Goal: Information Seeking & Learning: Learn about a topic

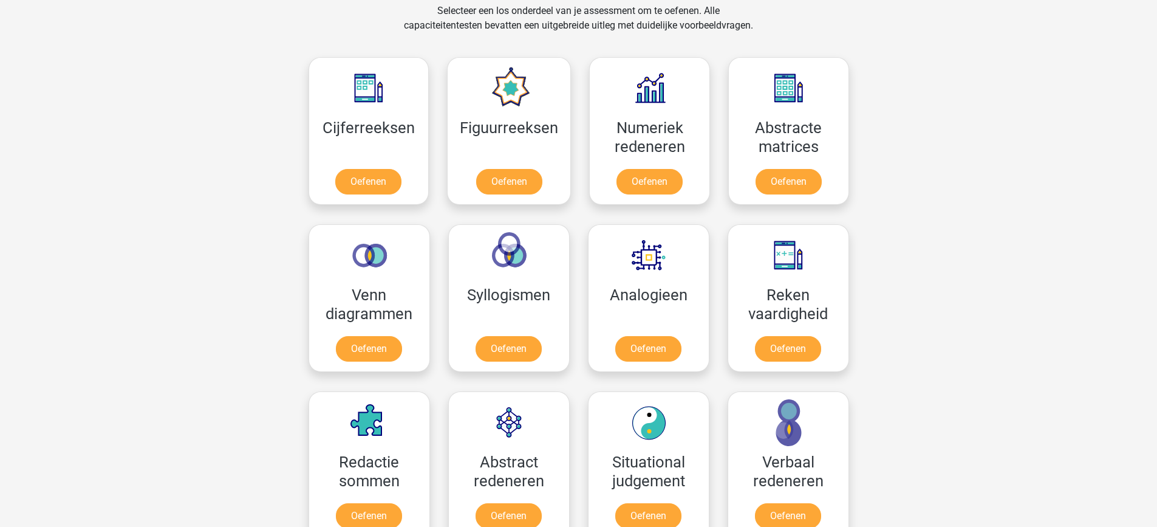
scroll to position [519, 0]
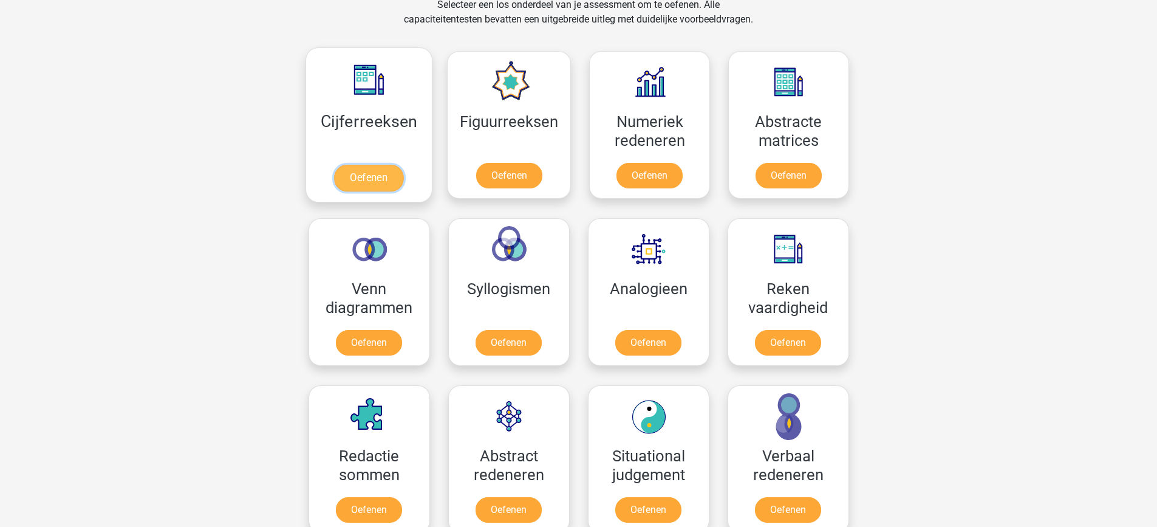
click at [382, 171] on link "Oefenen" at bounding box center [368, 178] width 69 height 27
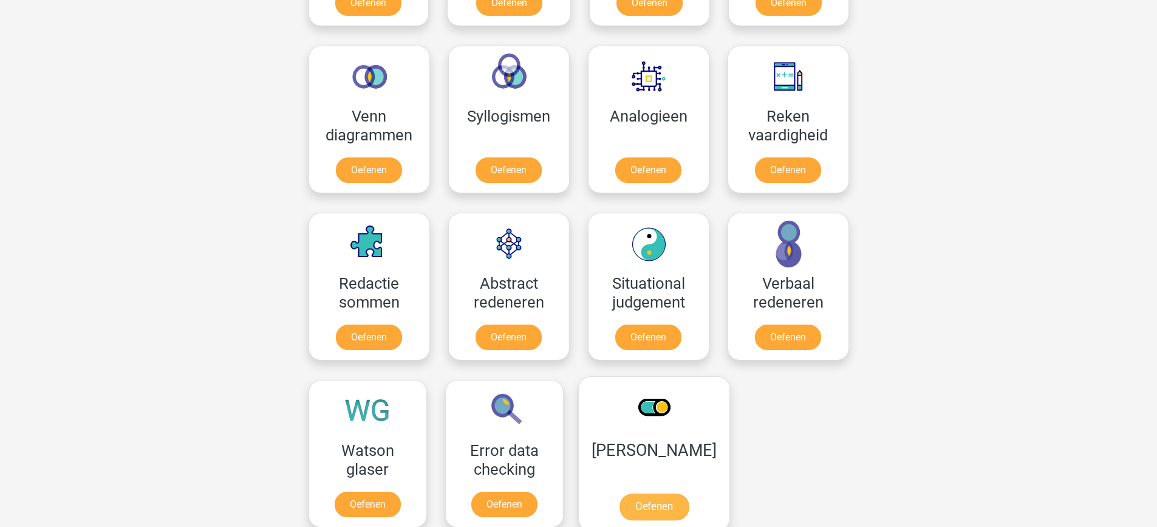
scroll to position [691, 0]
click at [521, 335] on link "Oefenen" at bounding box center [508, 340] width 69 height 27
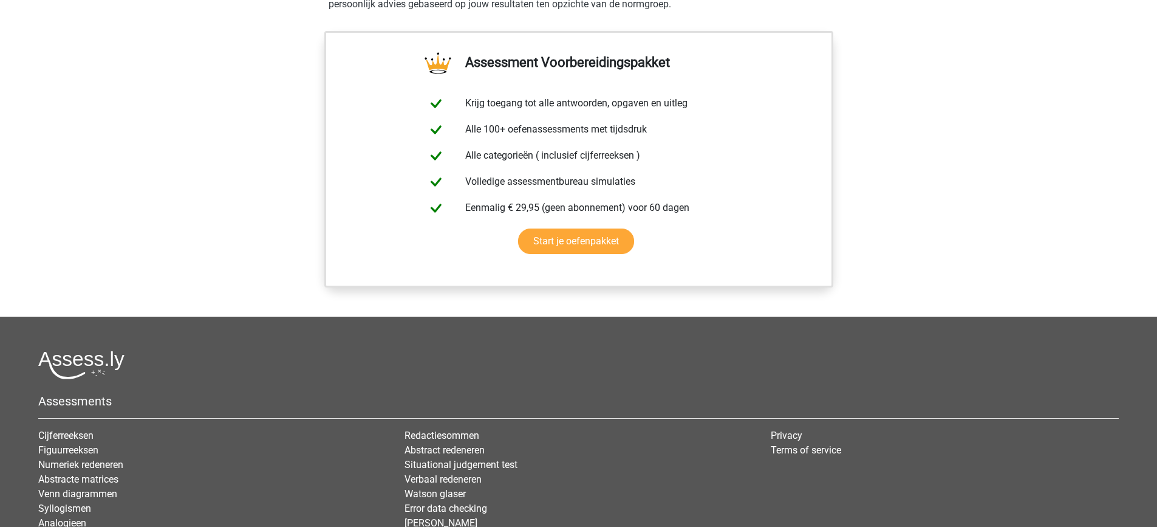
scroll to position [933, 0]
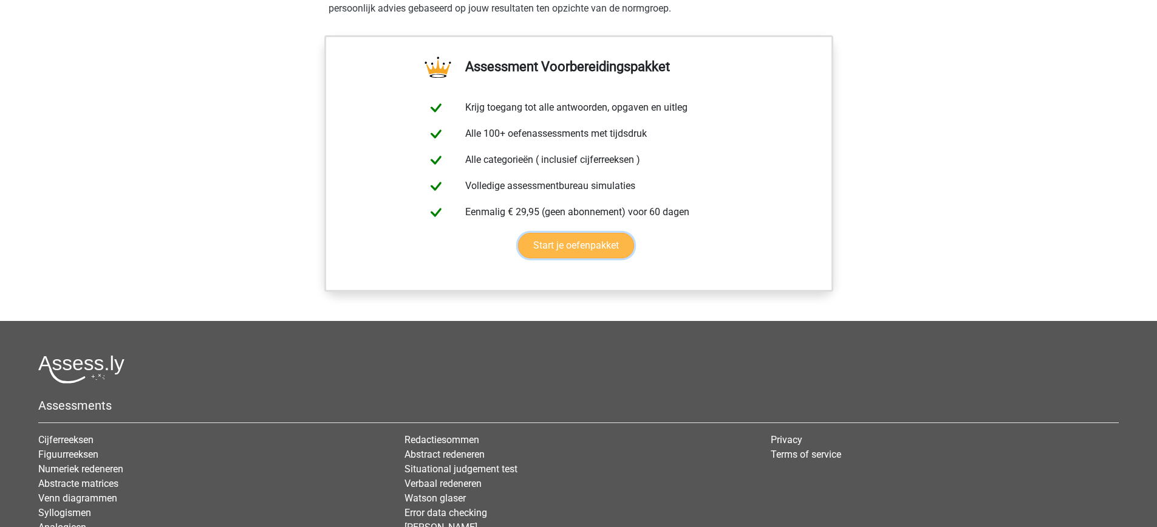
click at [552, 252] on link "Start je oefenpakket" at bounding box center [576, 246] width 116 height 26
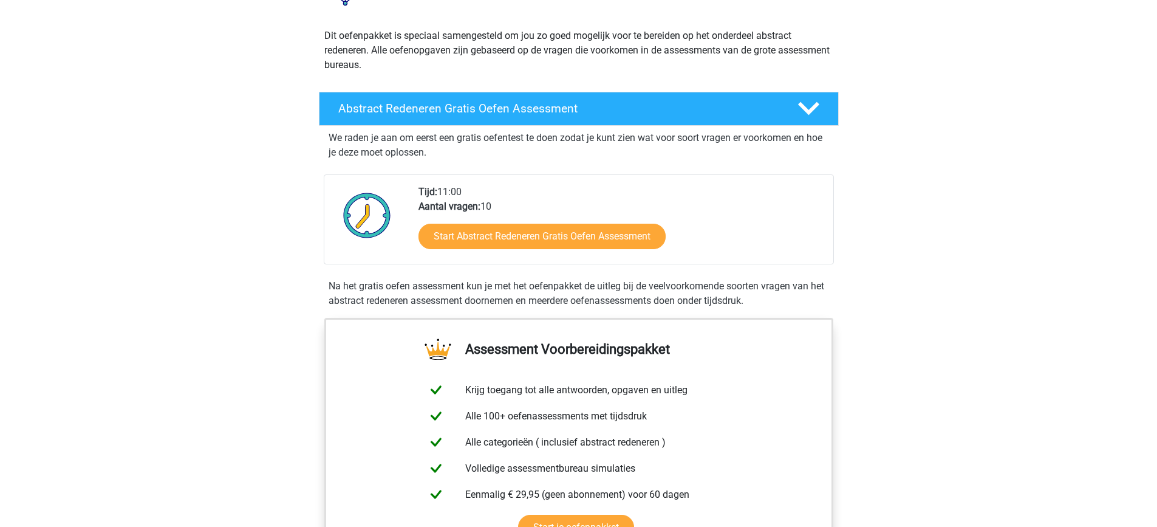
scroll to position [123, 0]
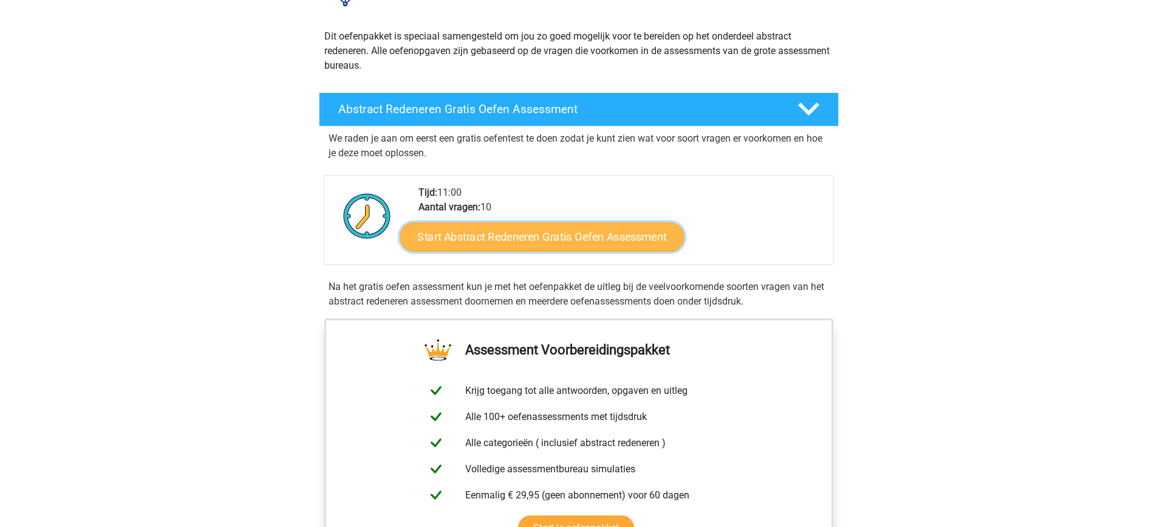
click at [602, 239] on link "Start Abstract Redeneren Gratis Oefen Assessment" at bounding box center [542, 236] width 284 height 29
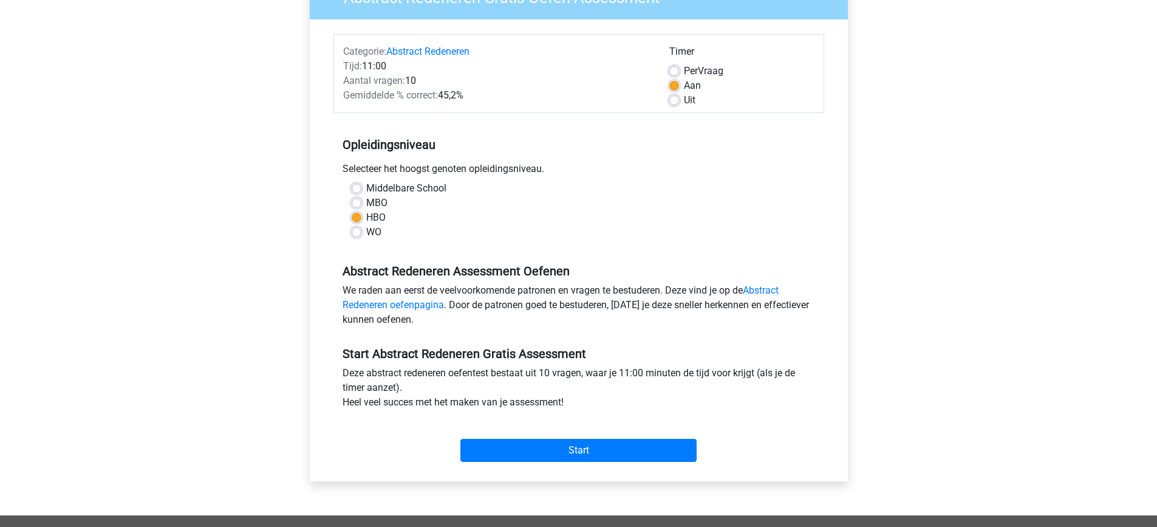
scroll to position [126, 0]
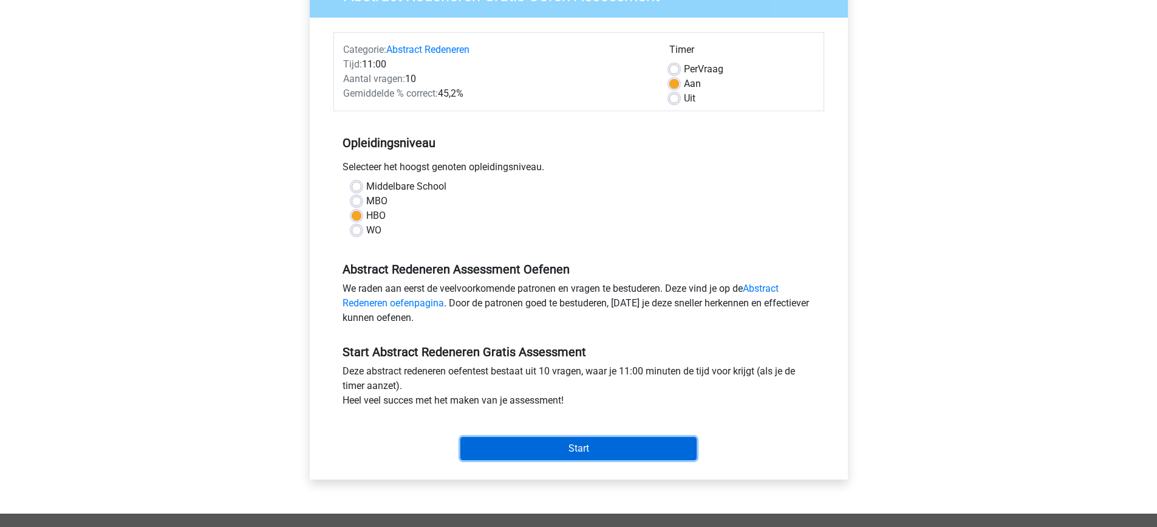
click at [594, 445] on input "Start" at bounding box center [579, 448] width 236 height 23
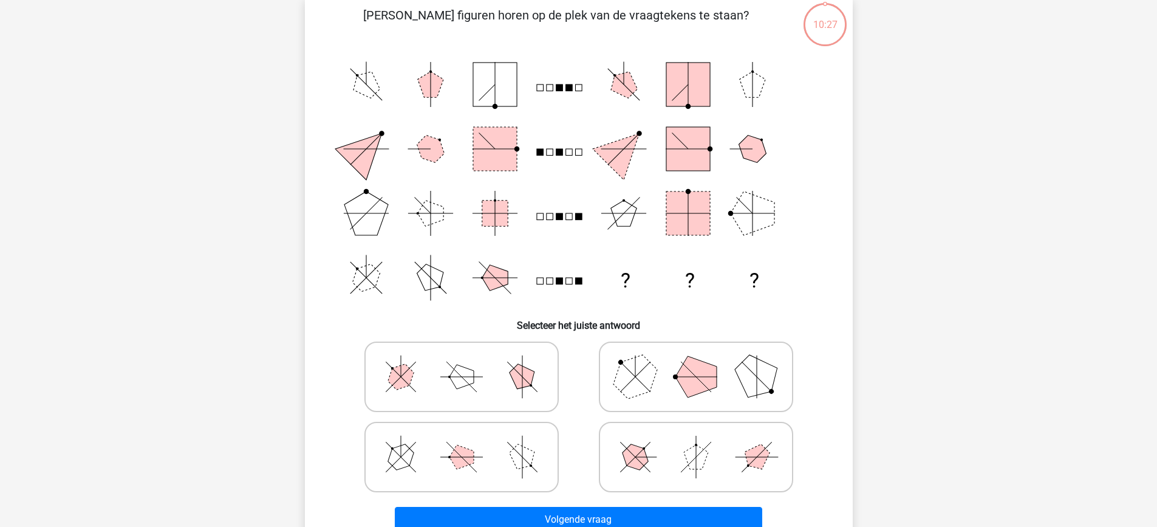
scroll to position [88, 0]
click at [452, 372] on icon at bounding box center [462, 377] width 182 height 61
click at [462, 362] on input "radio" at bounding box center [466, 358] width 8 height 8
radio input "true"
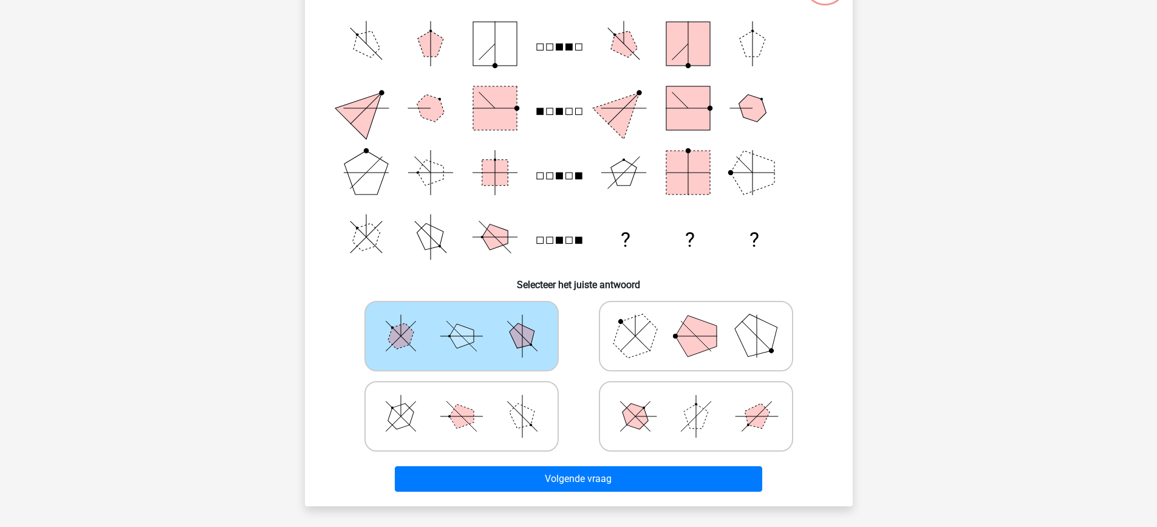
scroll to position [131, 0]
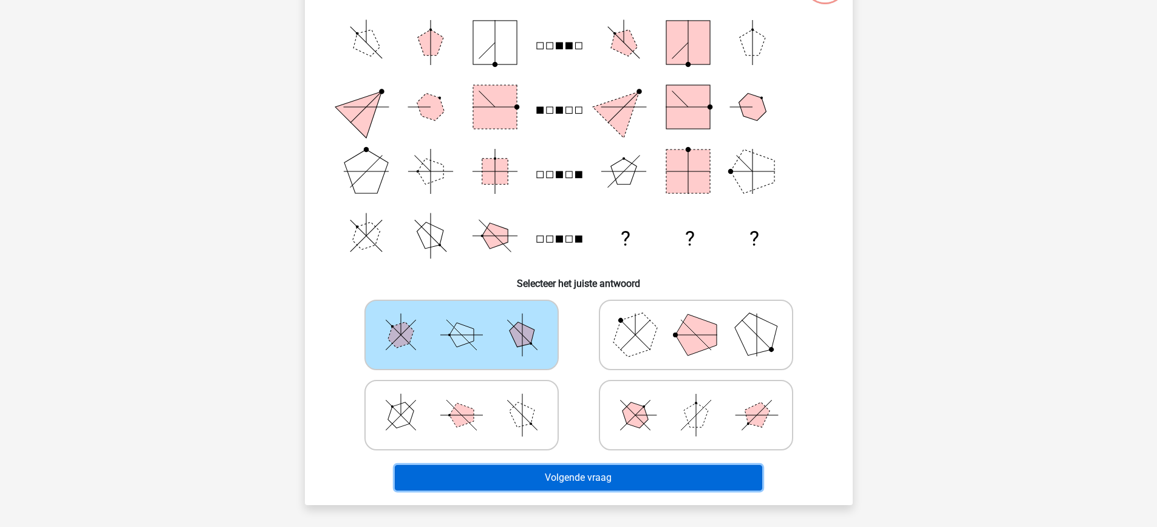
click at [595, 484] on button "Volgende vraag" at bounding box center [579, 478] width 368 height 26
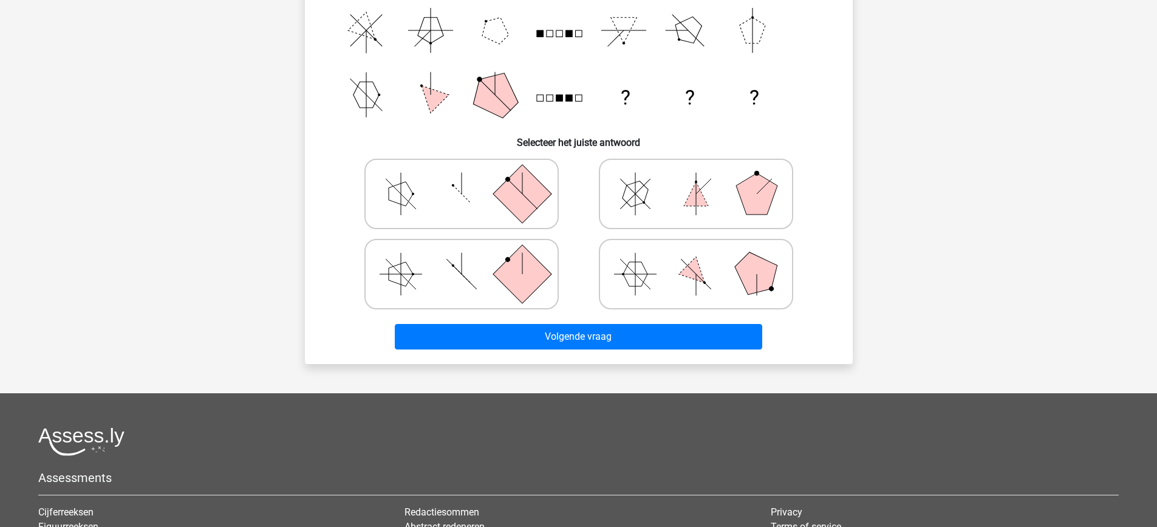
scroll to position [275, 0]
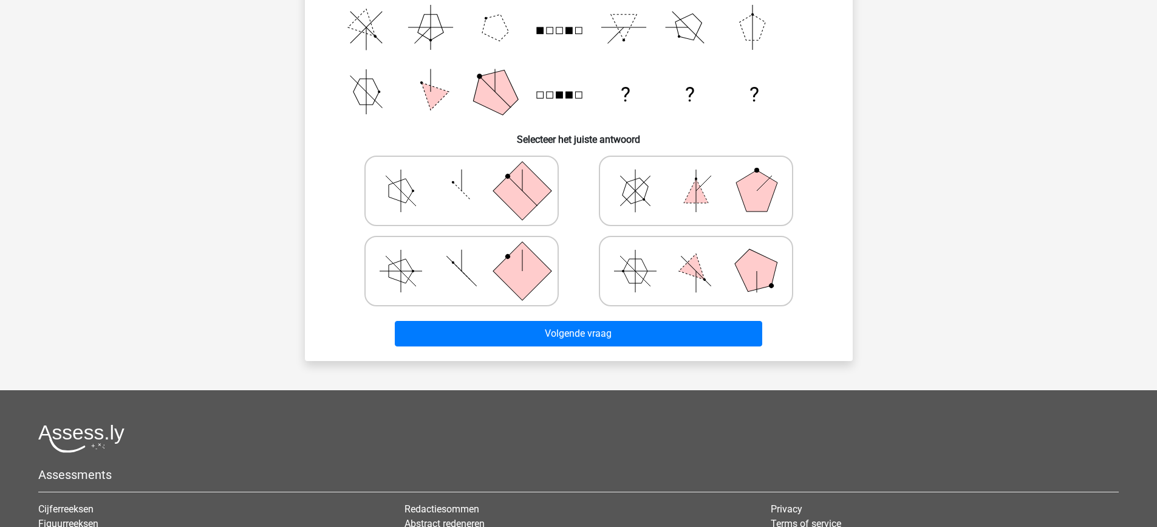
click at [727, 194] on icon at bounding box center [696, 190] width 182 height 61
click at [704, 176] on input "radio" at bounding box center [700, 172] width 8 height 8
radio input "true"
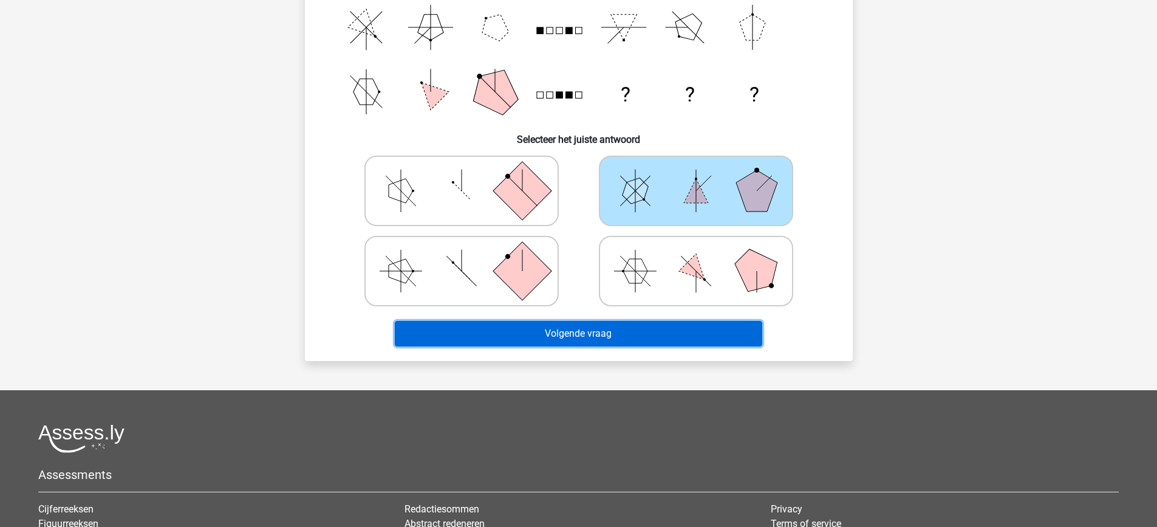
click at [662, 345] on button "Volgende vraag" at bounding box center [579, 334] width 368 height 26
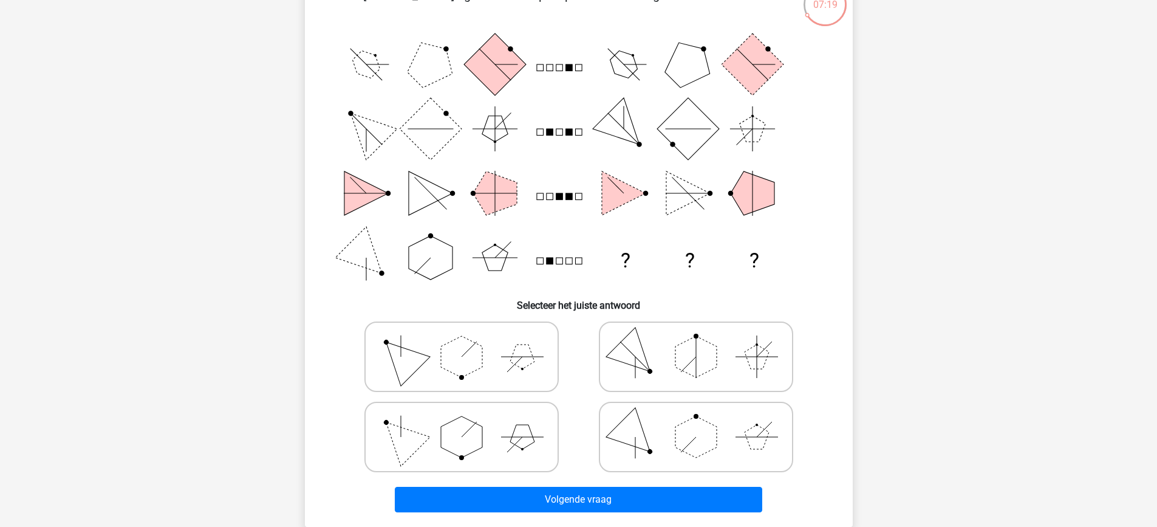
scroll to position [111, 0]
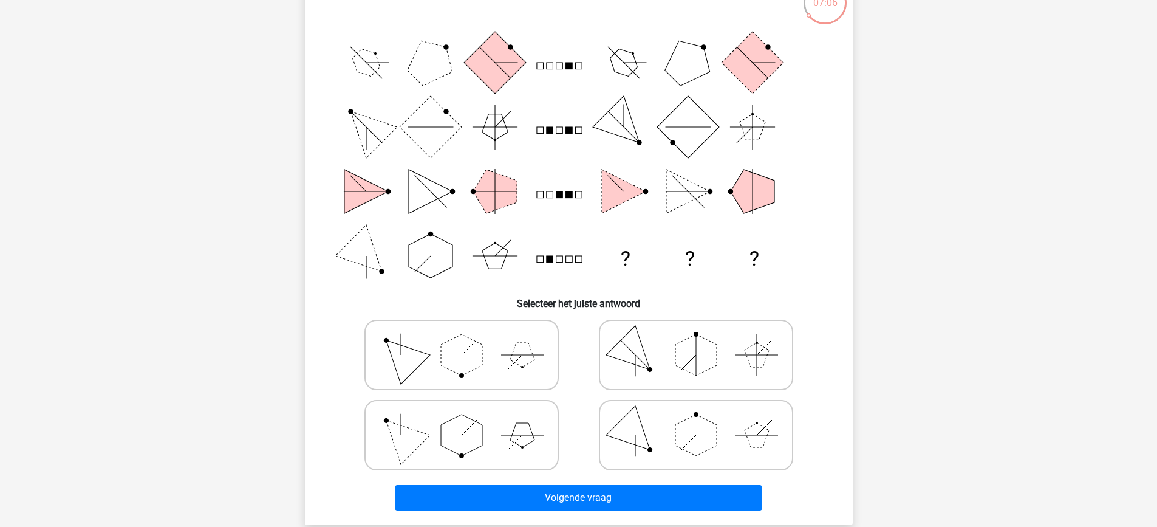
click at [693, 453] on polygon at bounding box center [696, 434] width 41 height 41
click at [696, 420] on input "radio" at bounding box center [700, 416] width 8 height 8
radio input "true"
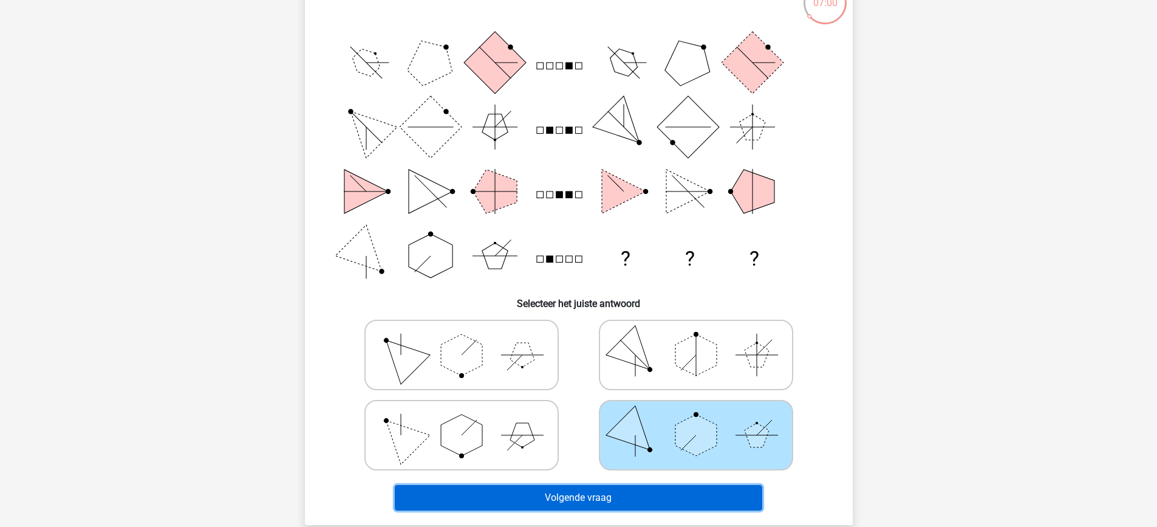
click at [654, 499] on button "Volgende vraag" at bounding box center [579, 498] width 368 height 26
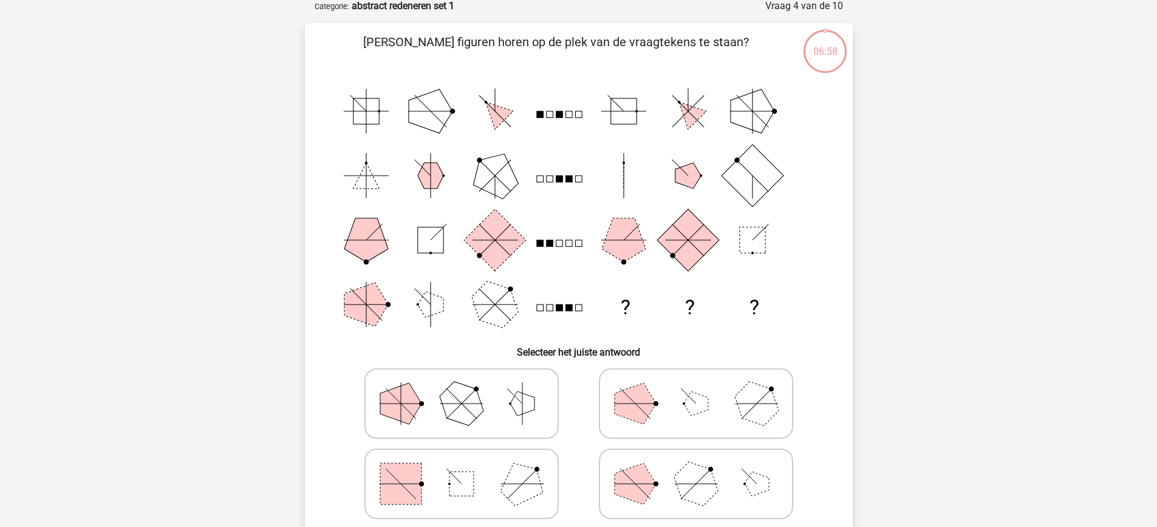
scroll to position [61, 0]
click at [511, 414] on icon at bounding box center [462, 404] width 182 height 61
click at [470, 389] on input "radio" at bounding box center [466, 386] width 8 height 8
radio input "true"
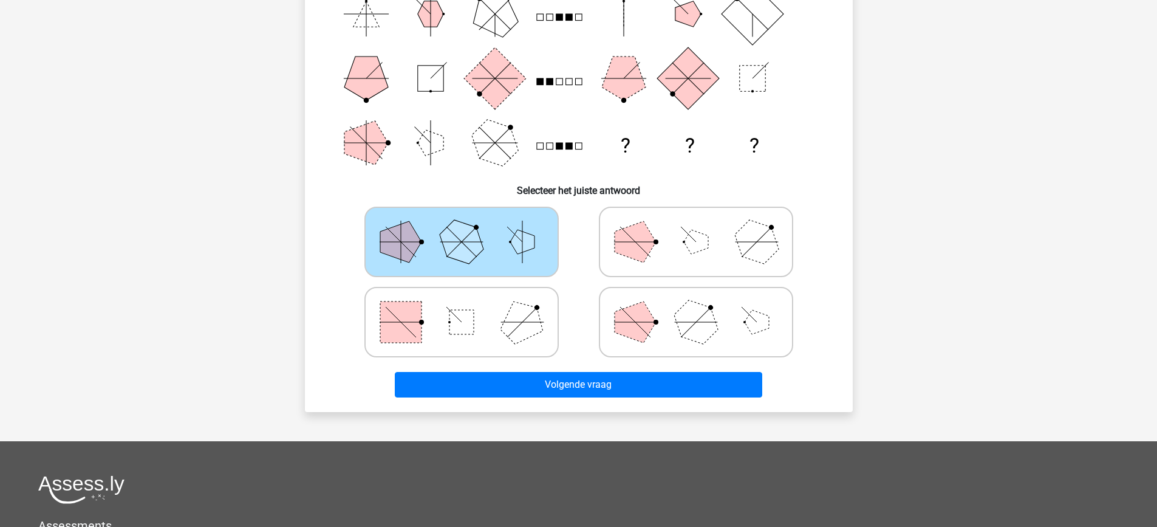
scroll to position [224, 0]
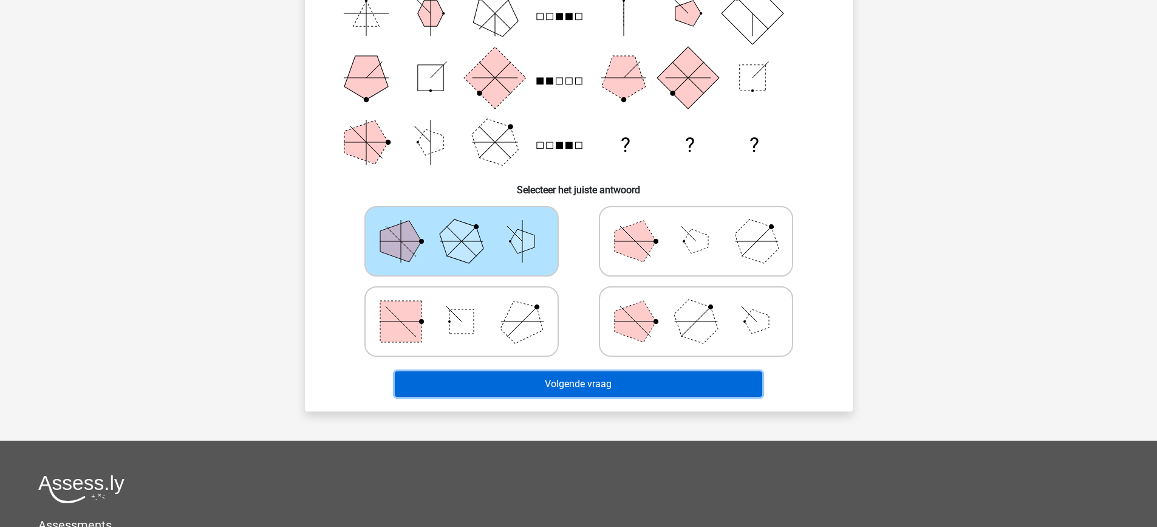
click at [662, 388] on button "Volgende vraag" at bounding box center [579, 384] width 368 height 26
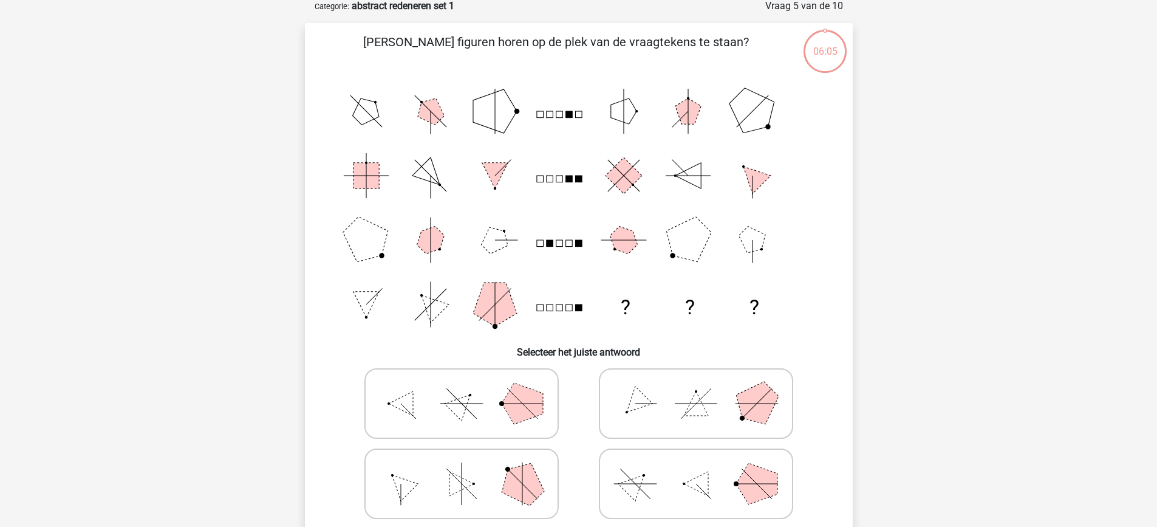
scroll to position [61, 0]
click at [781, 406] on icon at bounding box center [696, 404] width 182 height 61
click at [704, 389] on input "radio" at bounding box center [700, 386] width 8 height 8
radio input "true"
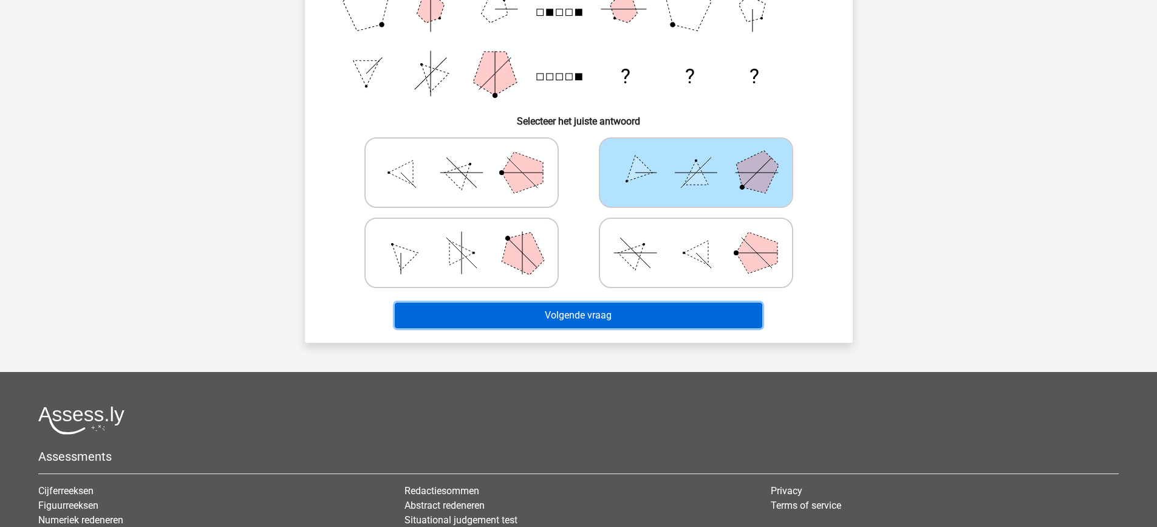
click at [718, 315] on button "Volgende vraag" at bounding box center [579, 316] width 368 height 26
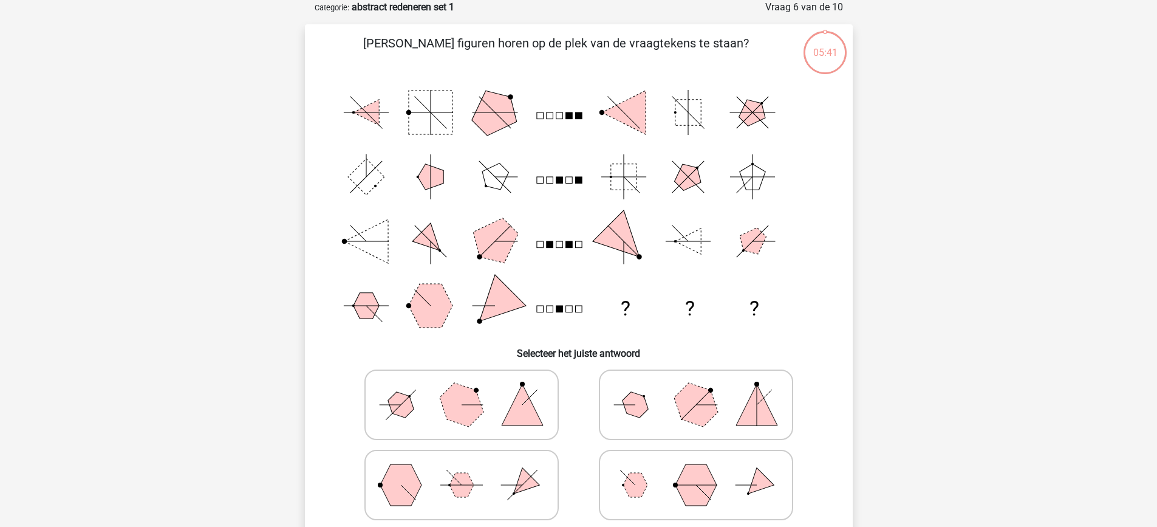
click at [705, 419] on polygon at bounding box center [696, 404] width 58 height 58
click at [704, 389] on input "radio" at bounding box center [700, 386] width 8 height 8
radio input "true"
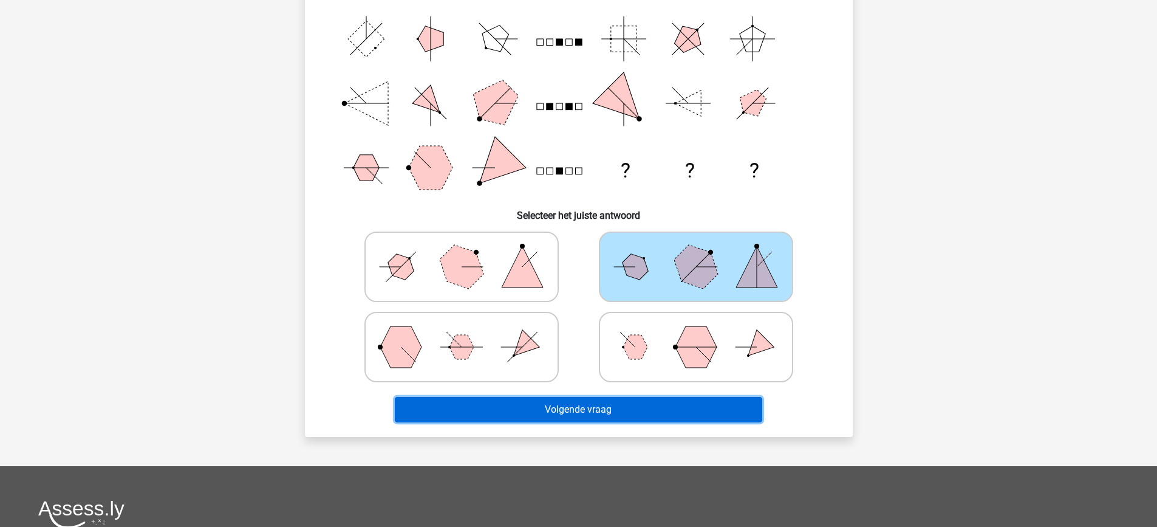
click at [705, 419] on button "Volgende vraag" at bounding box center [579, 410] width 368 height 26
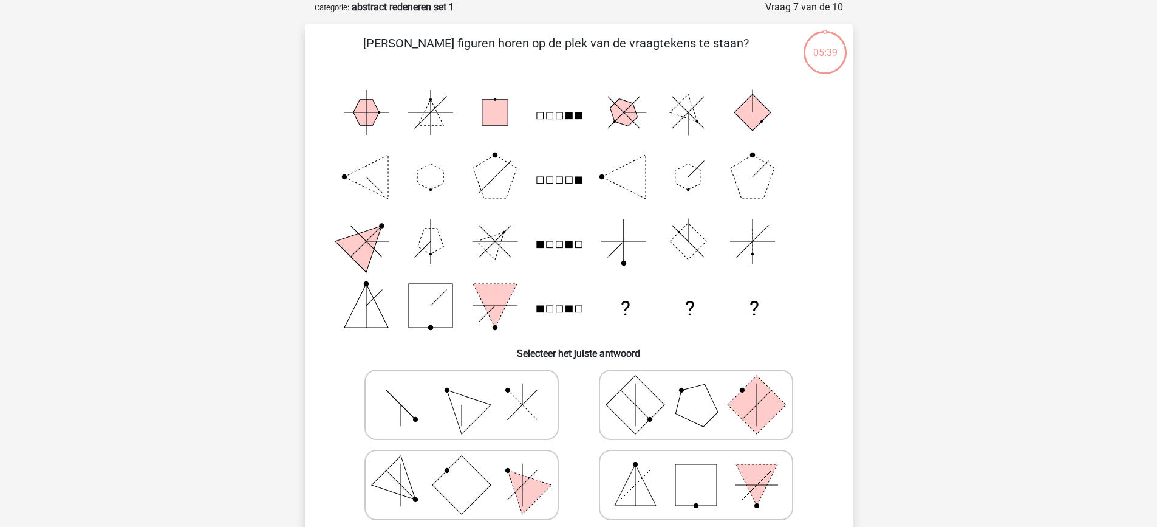
click at [706, 417] on polygon at bounding box center [696, 404] width 58 height 58
click at [704, 389] on input "radio" at bounding box center [700, 386] width 8 height 8
radio input "true"
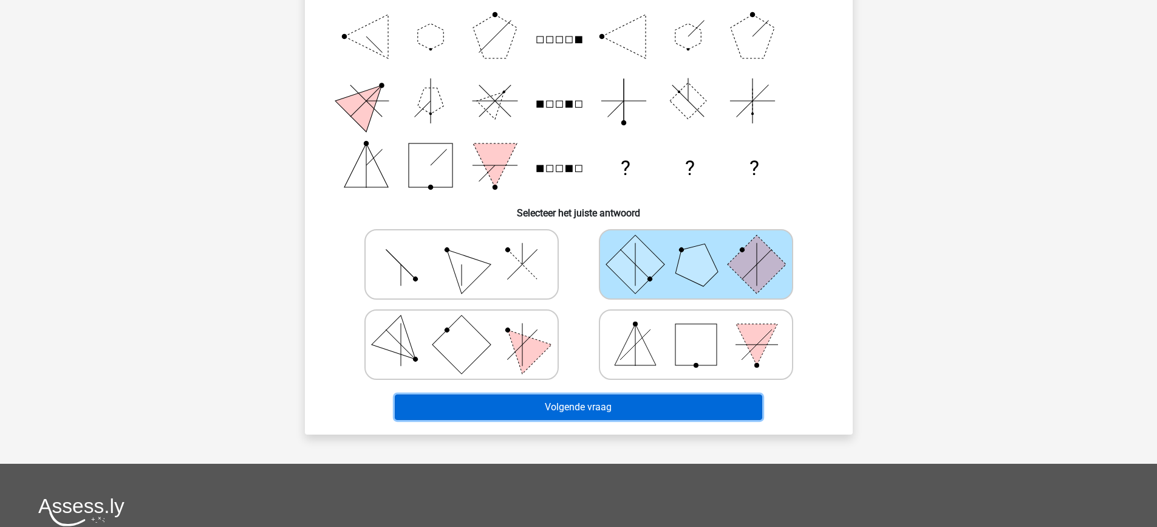
click at [706, 417] on button "Volgende vraag" at bounding box center [579, 407] width 368 height 26
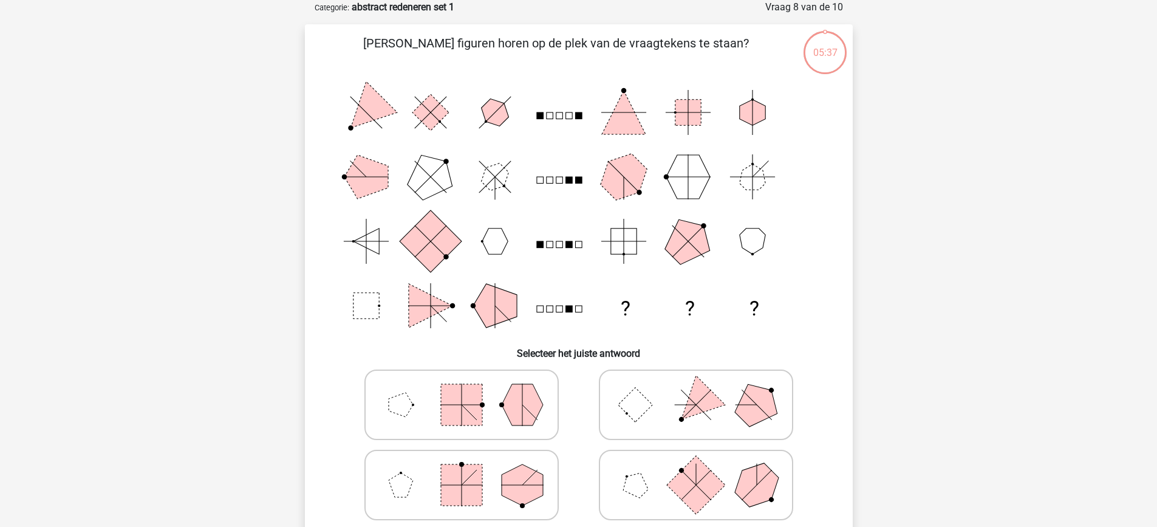
click at [706, 417] on icon at bounding box center [696, 404] width 182 height 61
click at [704, 389] on input "radio" at bounding box center [700, 386] width 8 height 8
radio input "true"
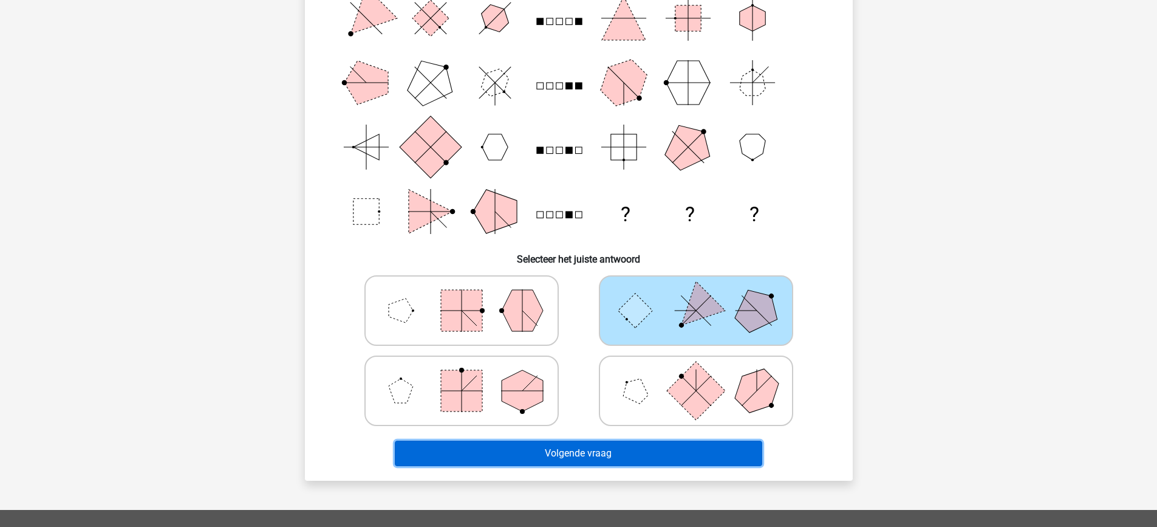
click at [702, 456] on button "Volgende vraag" at bounding box center [579, 454] width 368 height 26
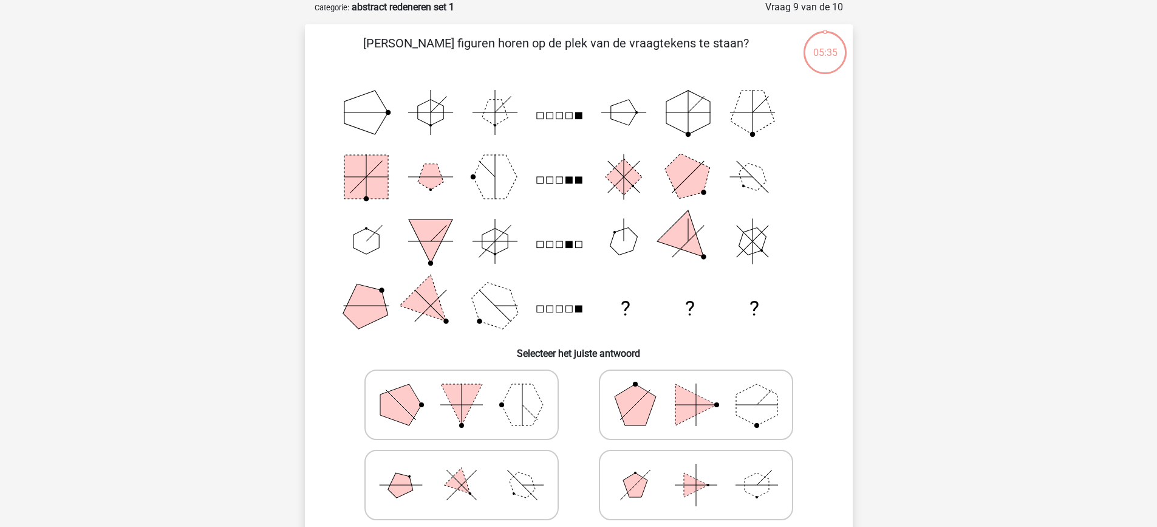
click at [710, 394] on icon at bounding box center [696, 404] width 182 height 61
click at [704, 389] on input "radio" at bounding box center [700, 386] width 8 height 8
radio input "true"
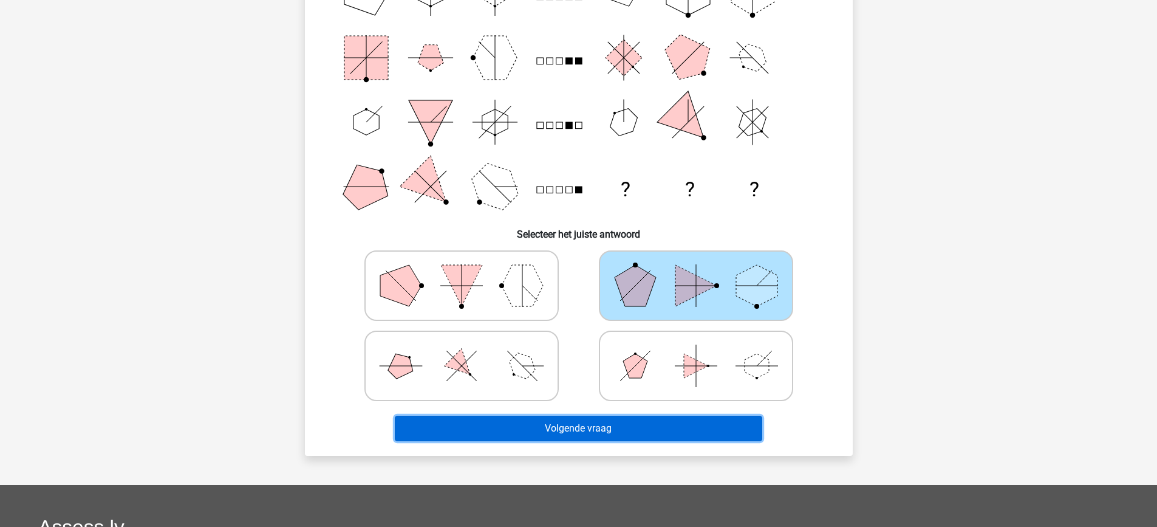
click at [701, 436] on button "Volgende vraag" at bounding box center [579, 429] width 368 height 26
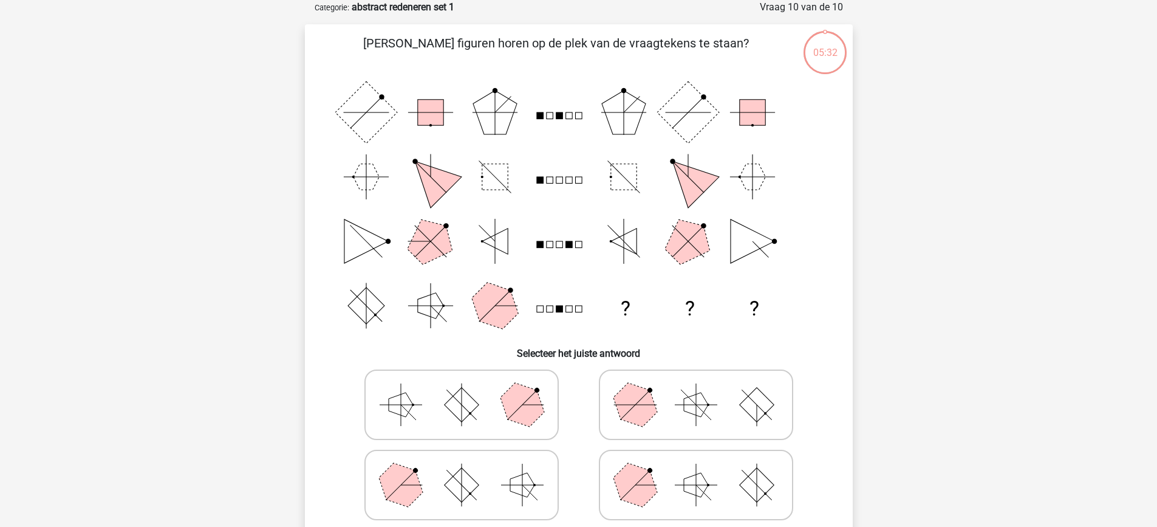
click at [711, 418] on icon at bounding box center [696, 404] width 182 height 61
click at [704, 389] on input "radio" at bounding box center [700, 386] width 8 height 8
radio input "true"
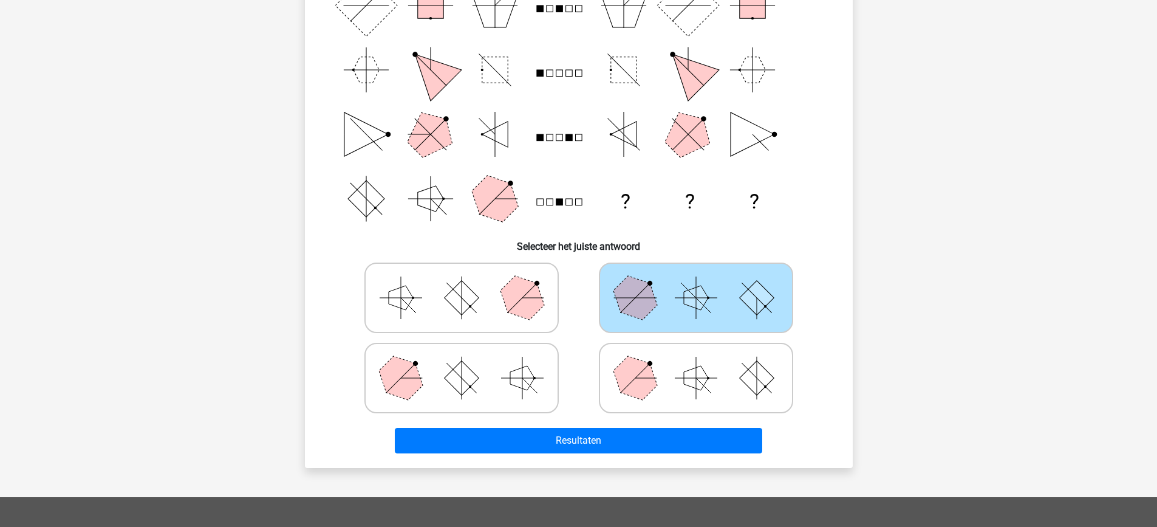
scroll to position [170, 0]
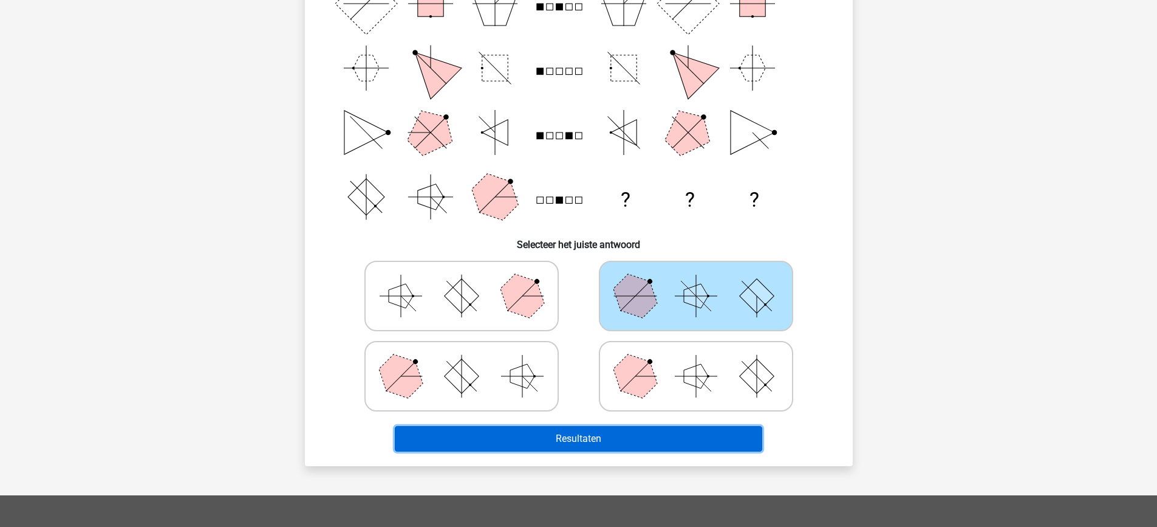
click at [710, 441] on button "Resultaten" at bounding box center [579, 439] width 368 height 26
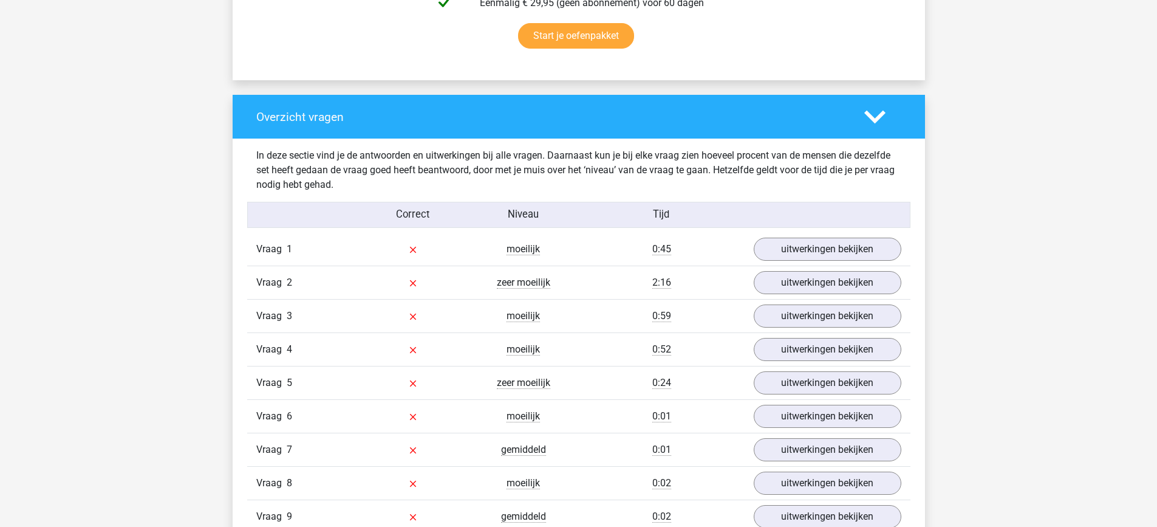
scroll to position [829, 0]
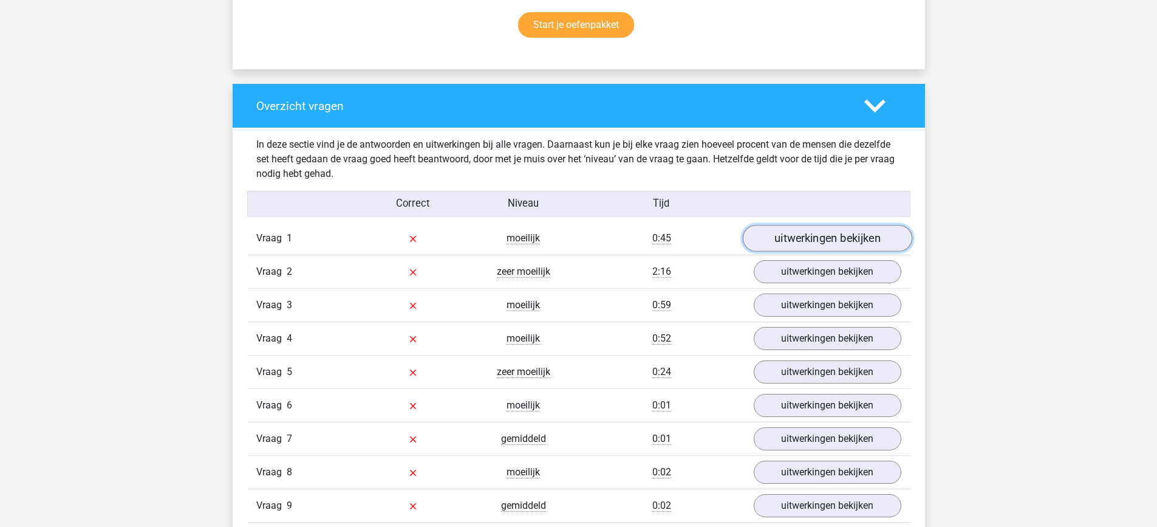
click at [821, 234] on link "uitwerkingen bekijken" at bounding box center [827, 238] width 170 height 27
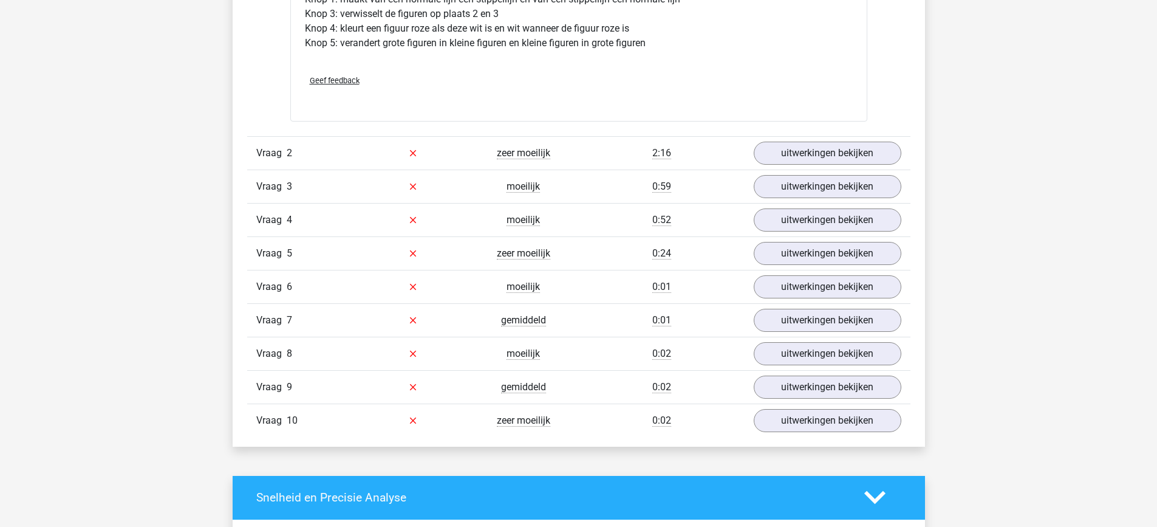
scroll to position [1735, 0]
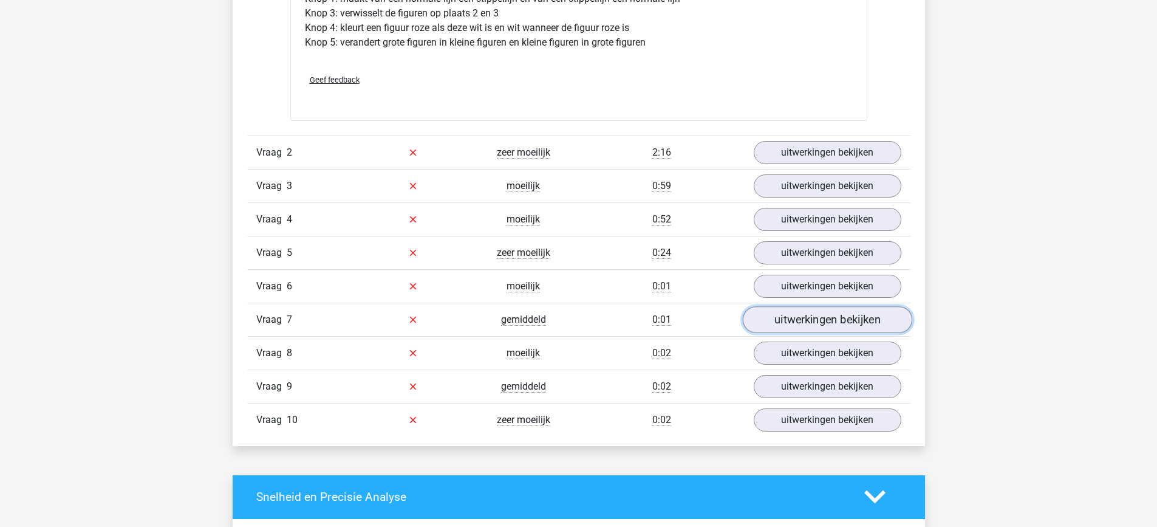
click at [829, 321] on link "uitwerkingen bekijken" at bounding box center [827, 319] width 170 height 27
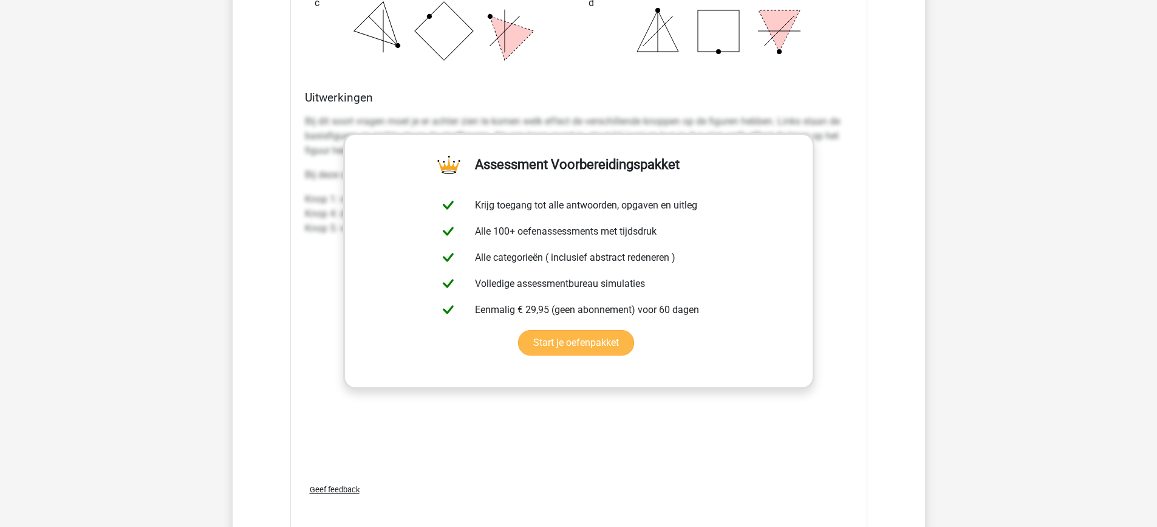
scroll to position [2532, 0]
click at [546, 351] on link "Start je oefenpakket" at bounding box center [576, 342] width 116 height 26
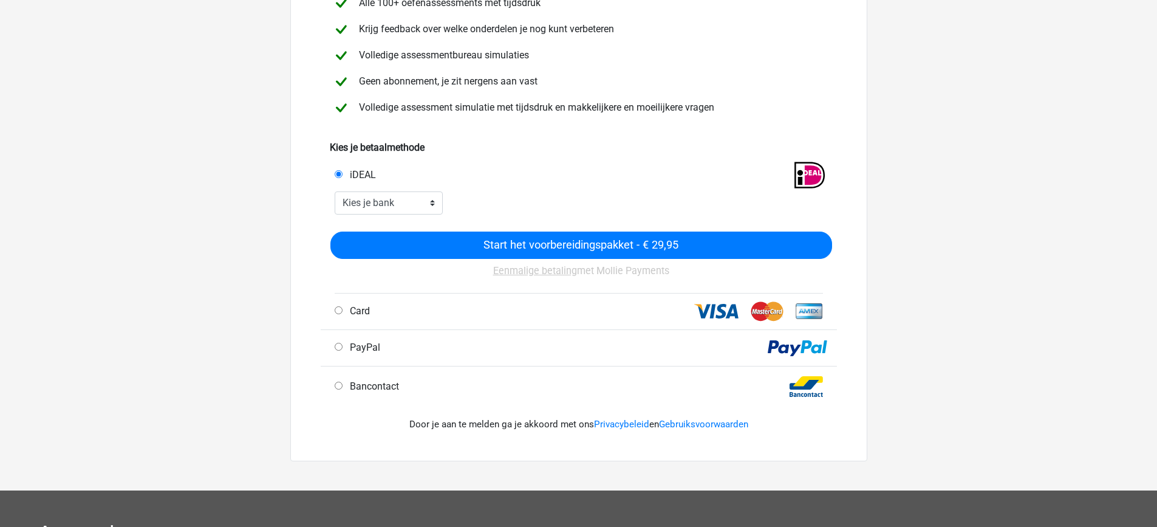
scroll to position [160, 0]
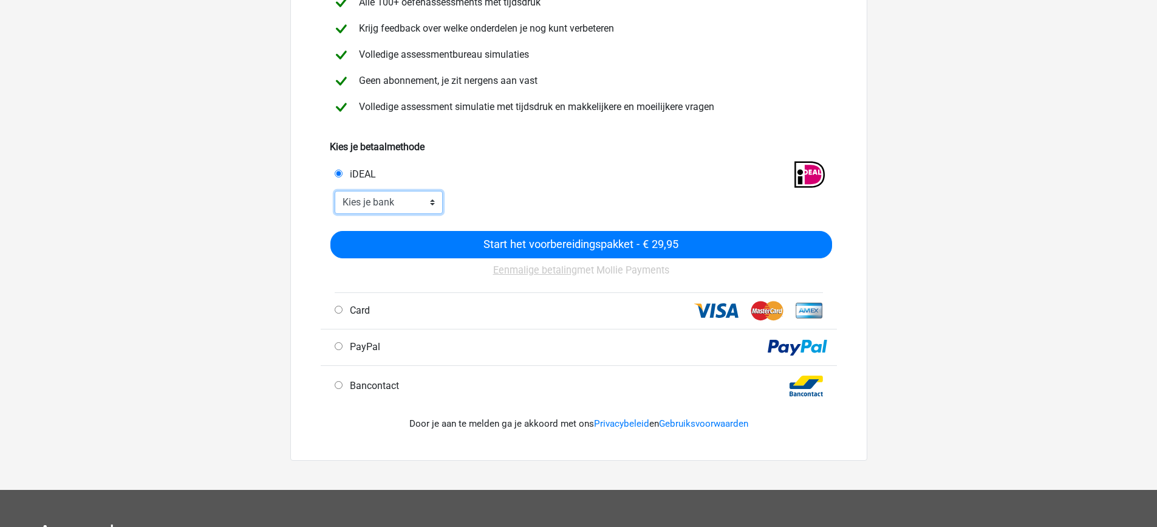
click at [425, 205] on select "Kies je bank ABN AMRO ING Rabobank ASN Bank bunq Knab N26 NN Regiobank Revolut …" at bounding box center [389, 202] width 109 height 23
click at [492, 160] on div "iDEAL" at bounding box center [579, 172] width 516 height 36
click at [343, 389] on div "Bancontact" at bounding box center [455, 386] width 258 height 15
click at [340, 388] on input "Bancontact" at bounding box center [339, 385] width 8 height 8
radio input "true"
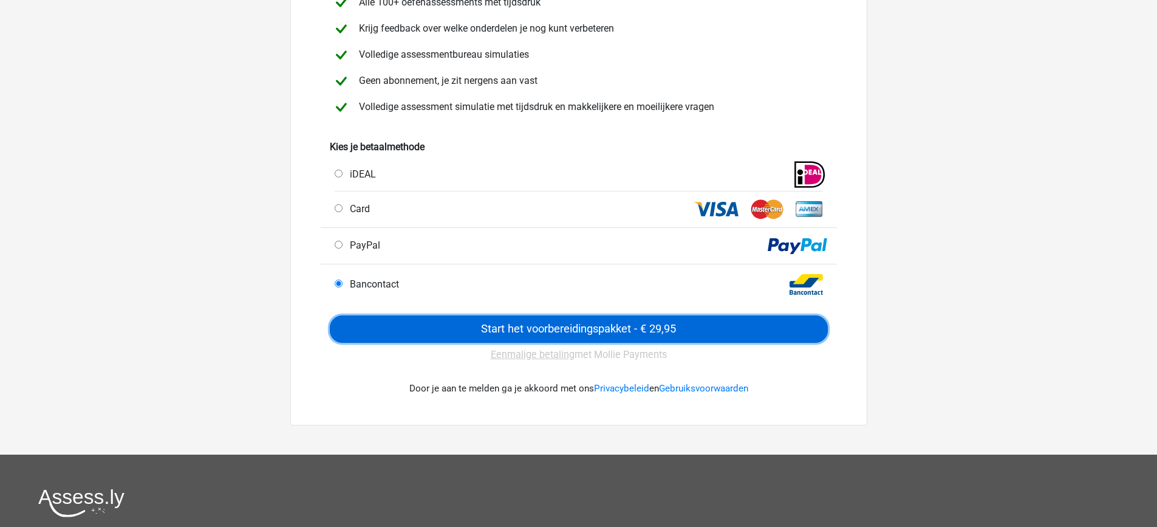
click at [540, 332] on input "Start het voorbereidingspakket - € 29,95" at bounding box center [579, 328] width 498 height 27
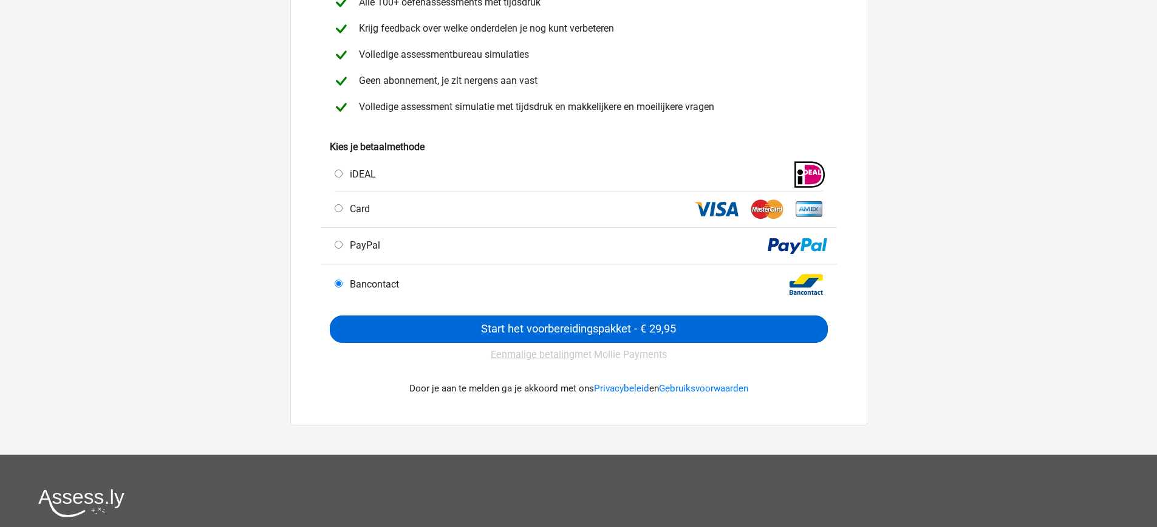
scroll to position [0, 0]
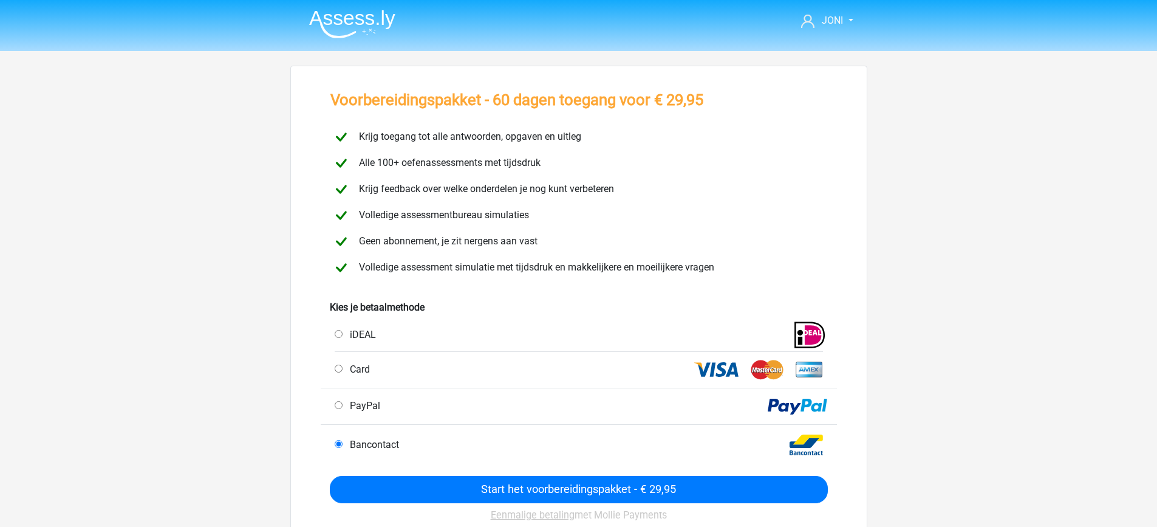
click at [362, 13] on img at bounding box center [352, 24] width 86 height 29
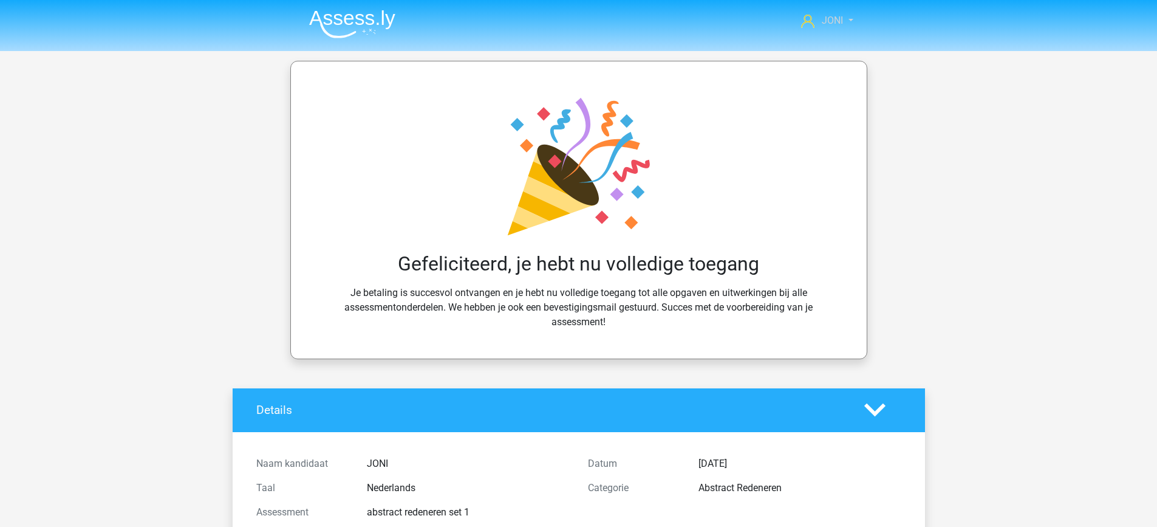
click at [843, 22] on span "JONI" at bounding box center [832, 21] width 21 height 12
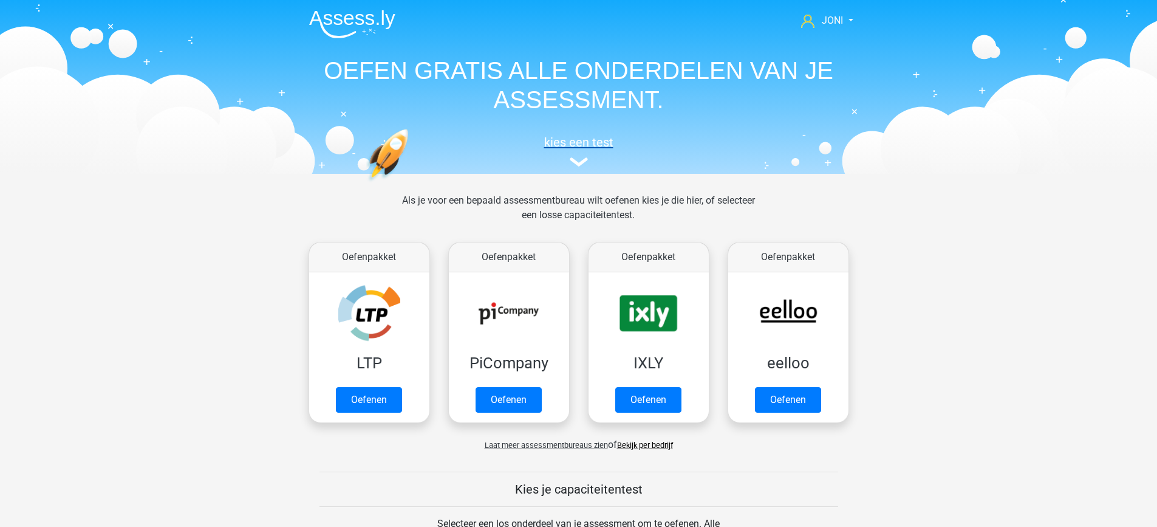
click at [578, 160] on img at bounding box center [579, 161] width 18 height 9
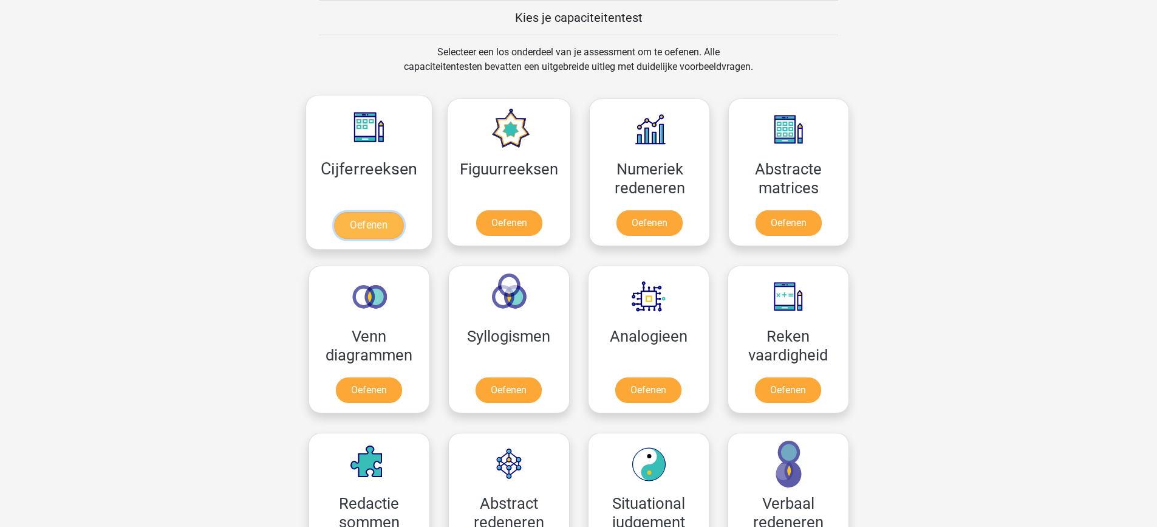
click at [385, 235] on link "Oefenen" at bounding box center [368, 225] width 69 height 27
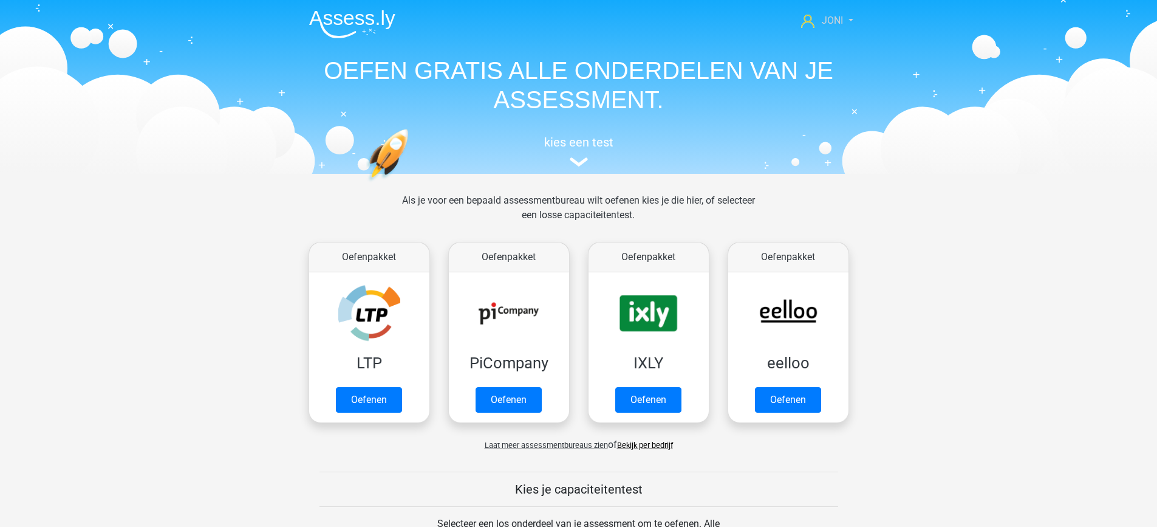
click at [839, 19] on span "JONI" at bounding box center [832, 21] width 21 height 12
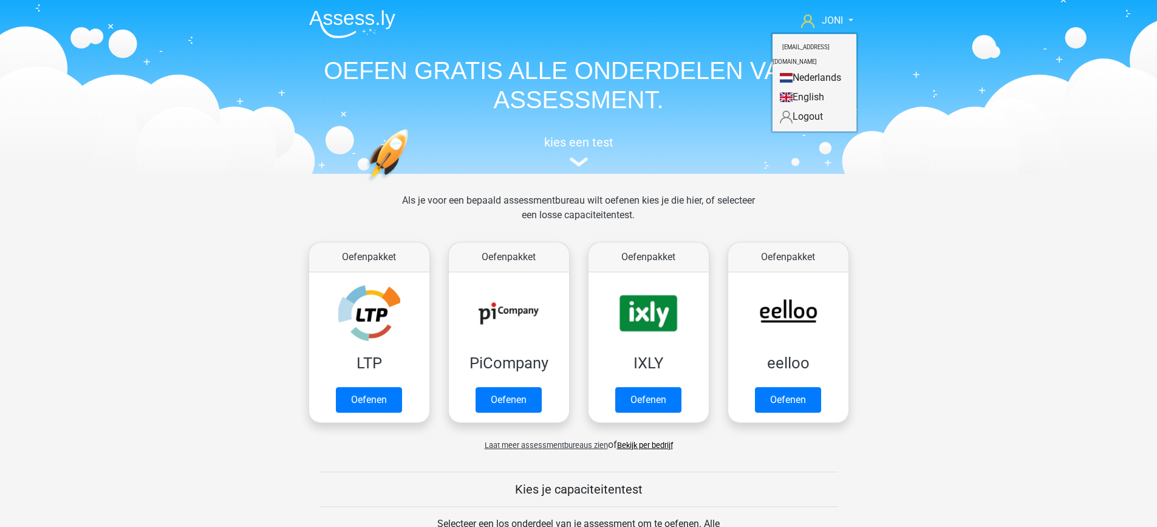
click at [670, 71] on h1 "OEFEN GRATIS ALLE ONDERDELEN VAN JE ASSESSMENT." at bounding box center [579, 85] width 559 height 58
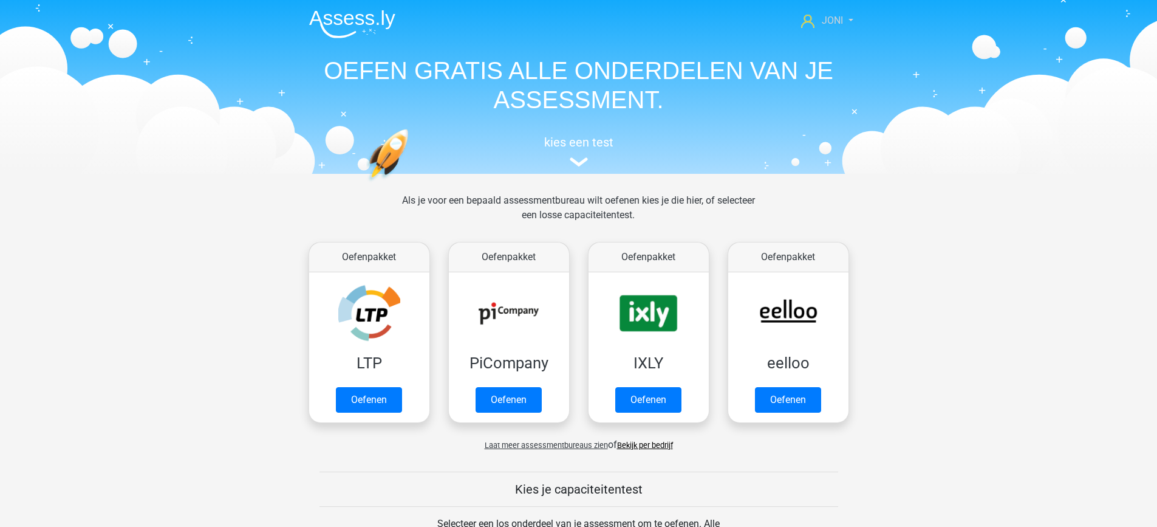
click at [817, 26] on link "JONI" at bounding box center [827, 20] width 61 height 15
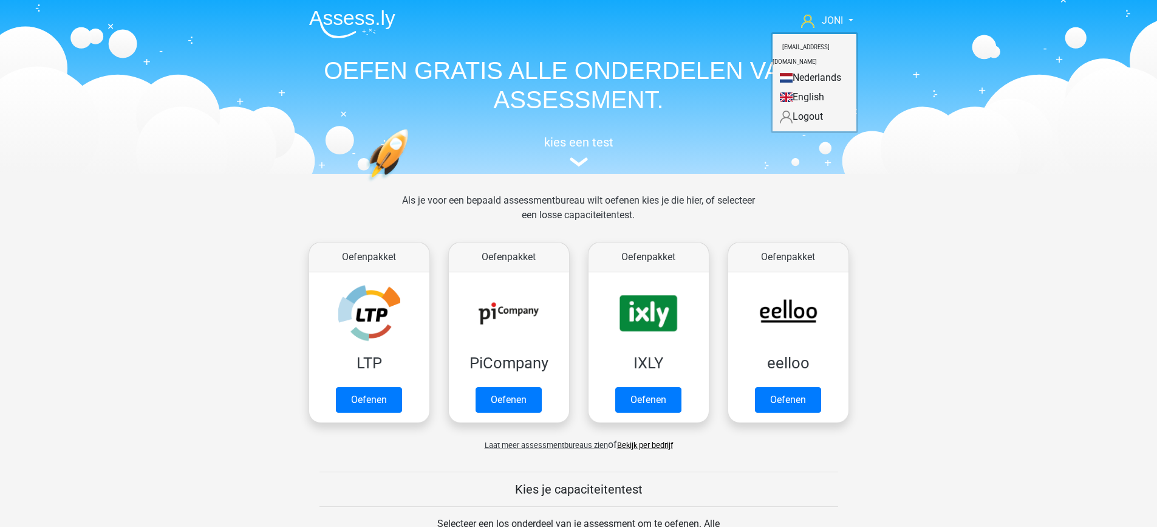
click at [707, 44] on div "JONI rikdesomer@hotmail.com Nederlands English" at bounding box center [578, 85] width 577 height 167
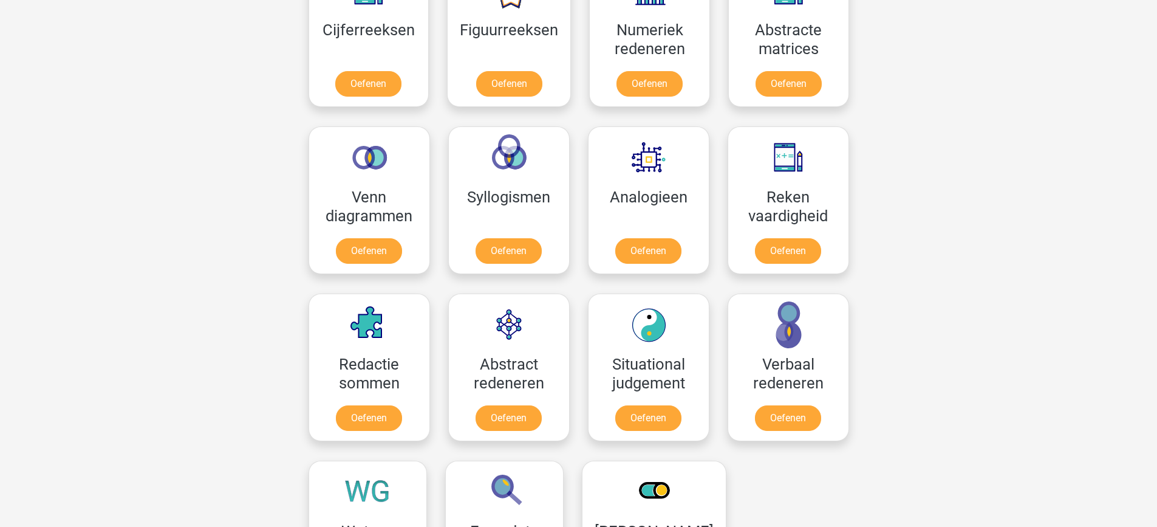
scroll to position [611, 0]
click at [504, 251] on link "Oefenen" at bounding box center [508, 252] width 69 height 27
click at [376, 257] on link "Oefenen" at bounding box center [368, 252] width 69 height 27
click at [776, 99] on link "Oefenen" at bounding box center [788, 85] width 69 height 27
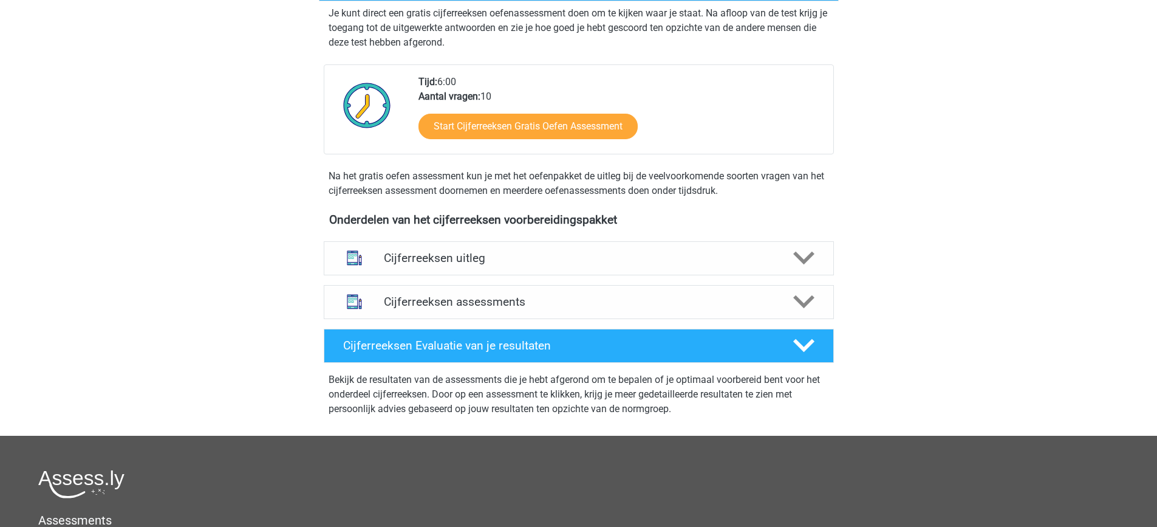
scroll to position [251, 0]
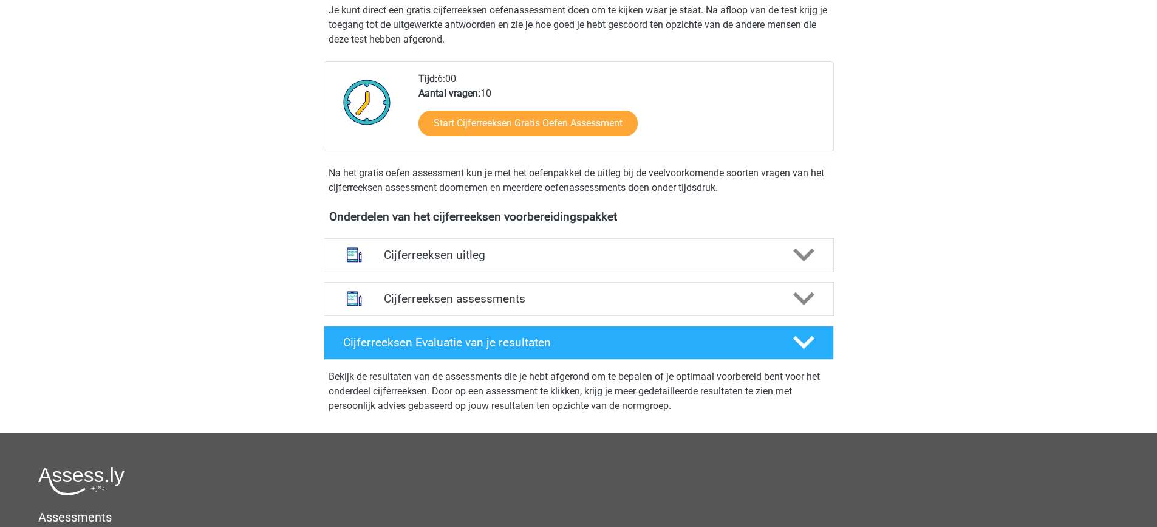
click at [809, 262] on polygon at bounding box center [804, 255] width 21 height 13
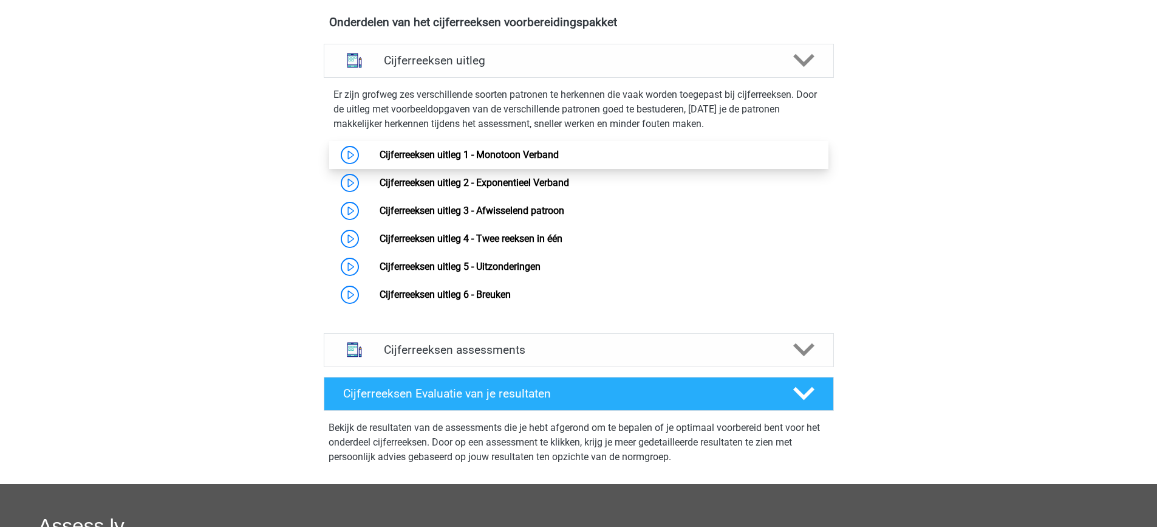
scroll to position [462, 0]
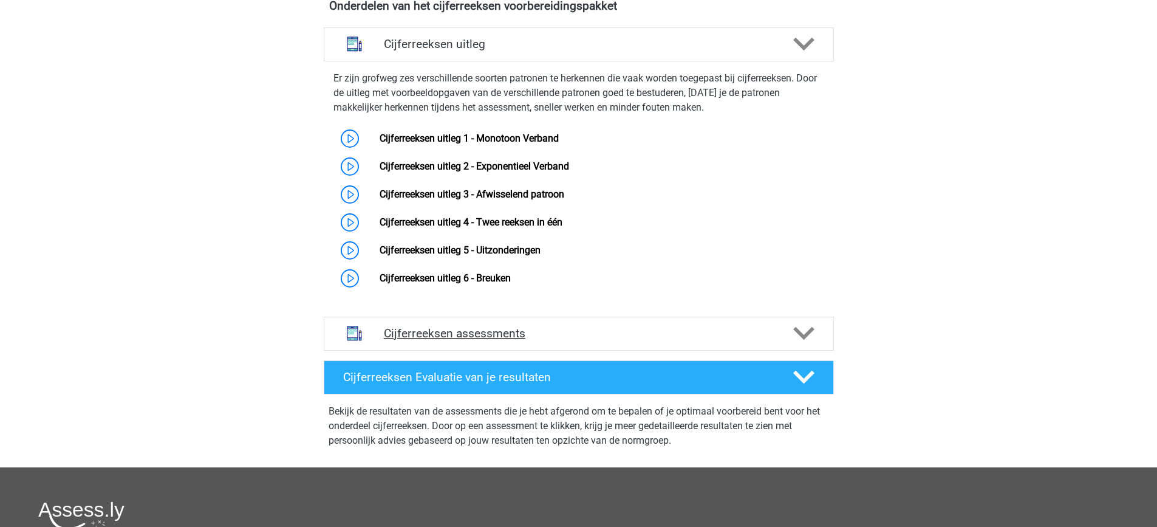
click at [500, 340] on h4 "Cijferreeksen assessments" at bounding box center [579, 333] width 390 height 14
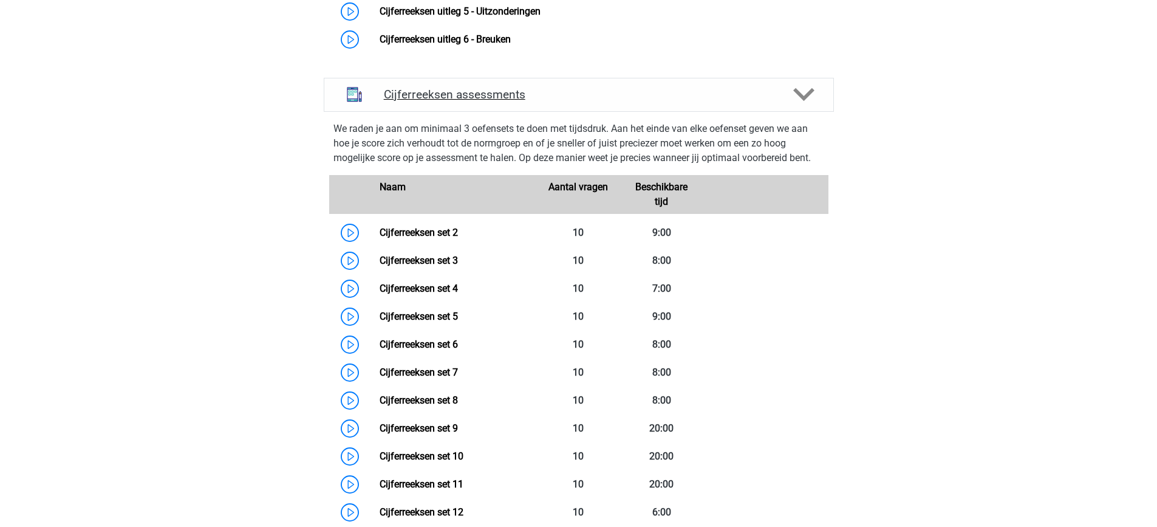
scroll to position [704, 0]
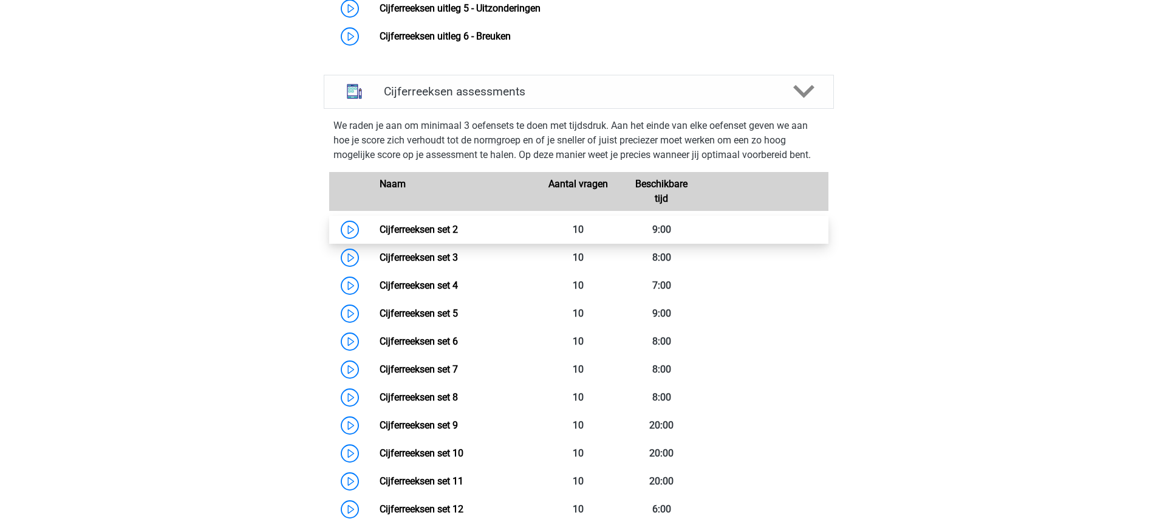
click at [450, 235] on link "Cijferreeksen set 2" at bounding box center [419, 230] width 78 height 12
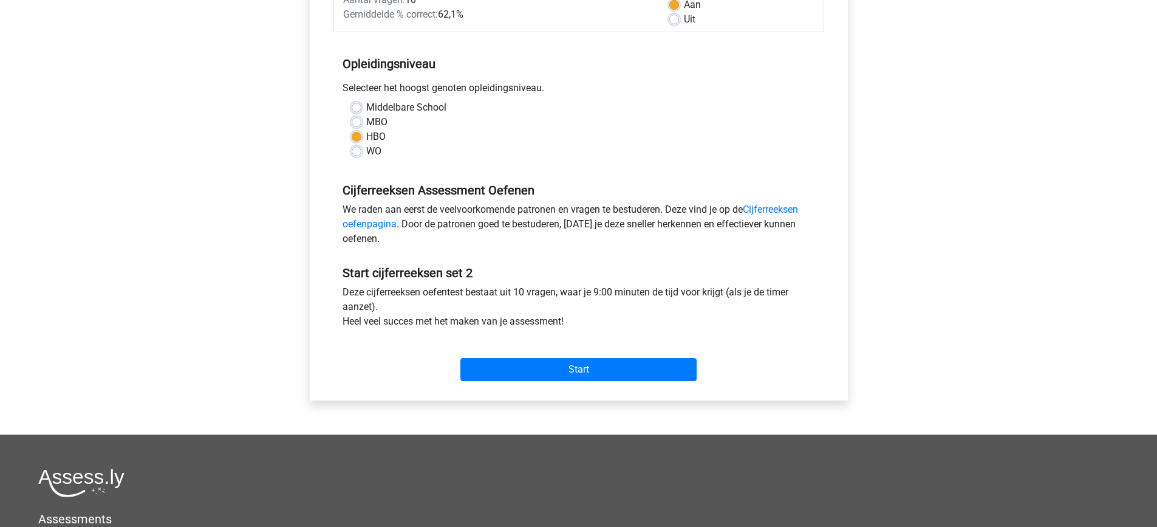
scroll to position [205, 0]
click at [525, 368] on input "Start" at bounding box center [579, 368] width 236 height 23
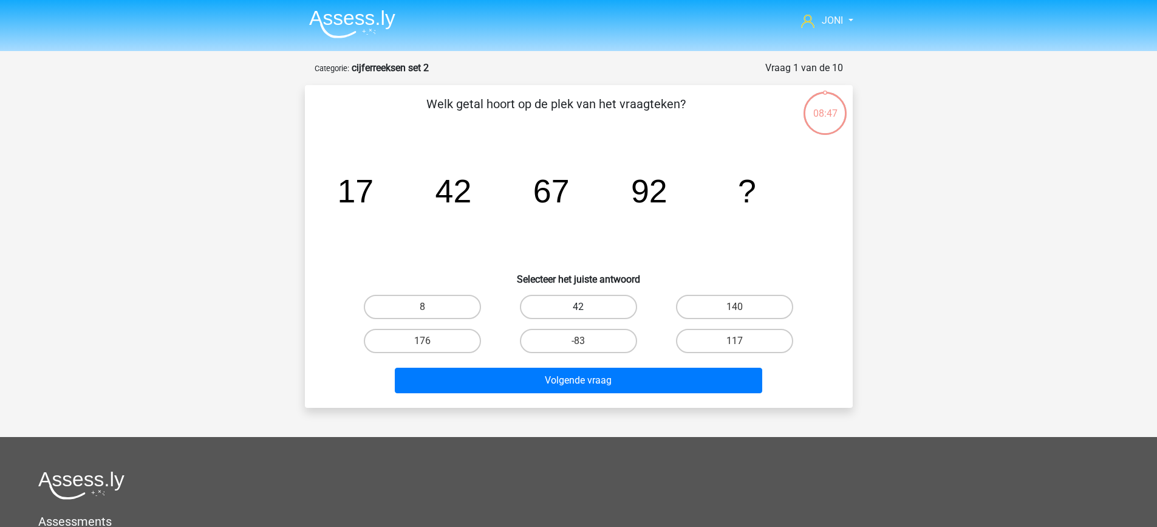
click at [582, 317] on label "42" at bounding box center [578, 307] width 117 height 24
click at [582, 315] on input "42" at bounding box center [582, 311] width 8 height 8
radio input "true"
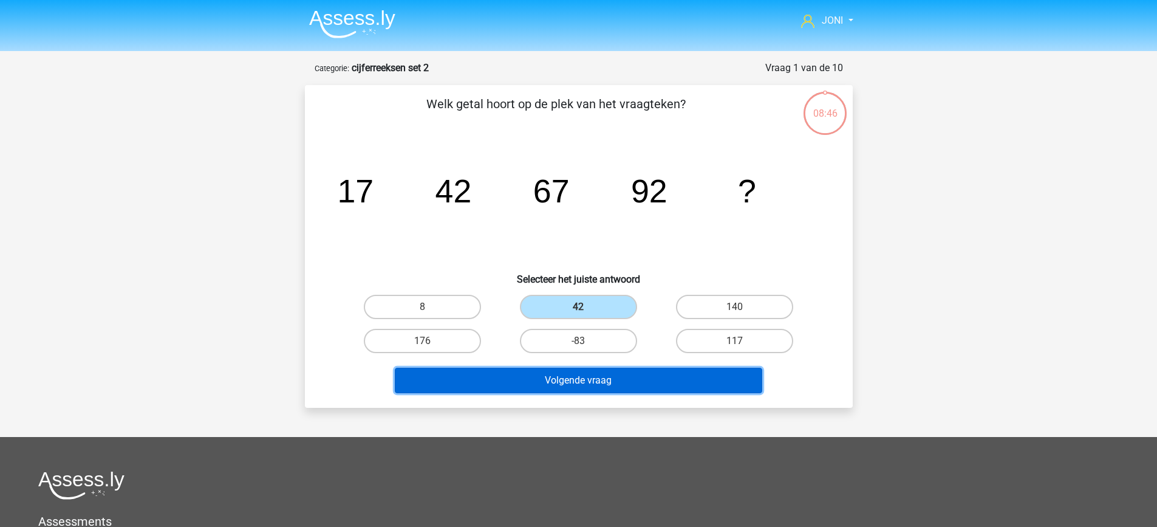
click at [577, 385] on button "Volgende vraag" at bounding box center [579, 381] width 368 height 26
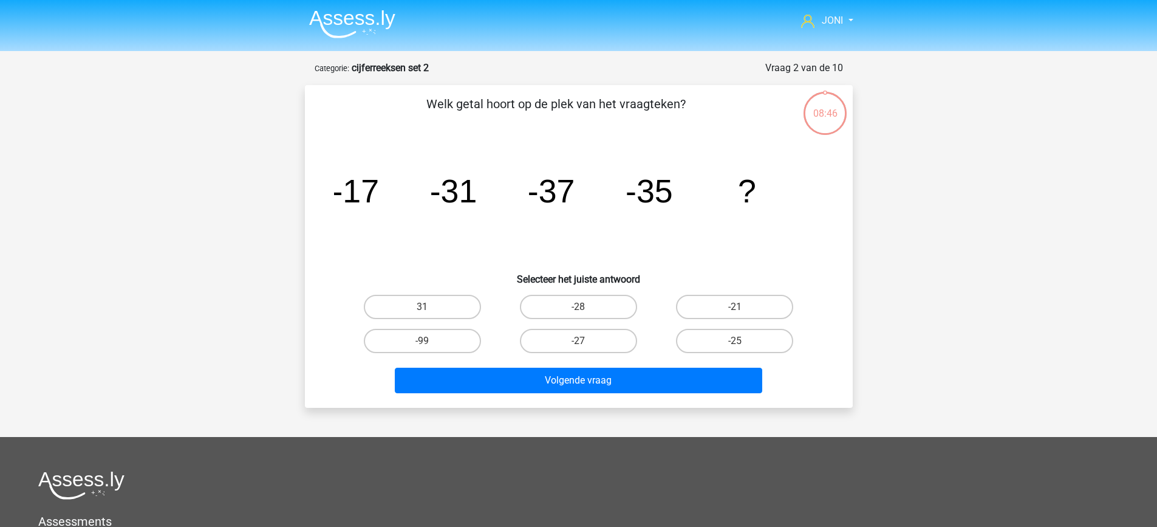
scroll to position [61, 0]
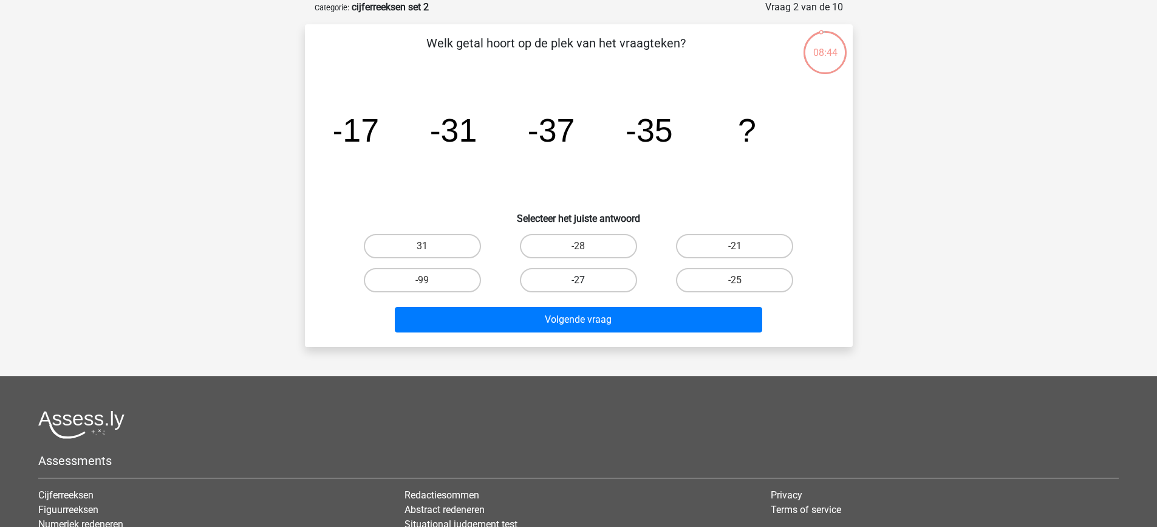
click at [555, 274] on label "-27" at bounding box center [578, 280] width 117 height 24
click at [578, 280] on input "-27" at bounding box center [582, 284] width 8 height 8
radio input "true"
click at [575, 281] on label "-27" at bounding box center [578, 280] width 117 height 24
click at [578, 281] on input "-27" at bounding box center [582, 284] width 8 height 8
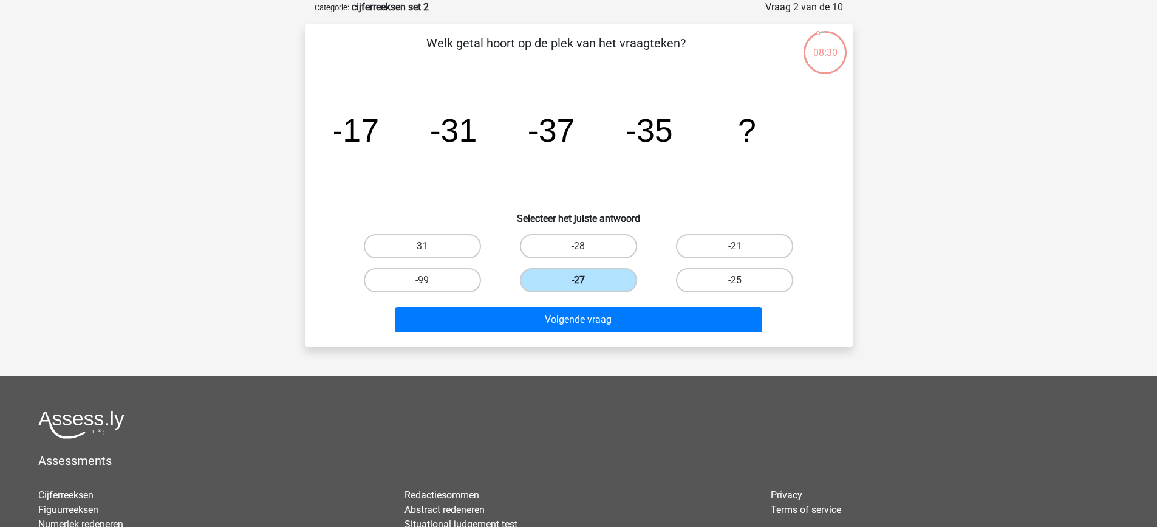
click at [575, 281] on label "-27" at bounding box center [578, 280] width 117 height 24
click at [578, 281] on input "-27" at bounding box center [582, 284] width 8 height 8
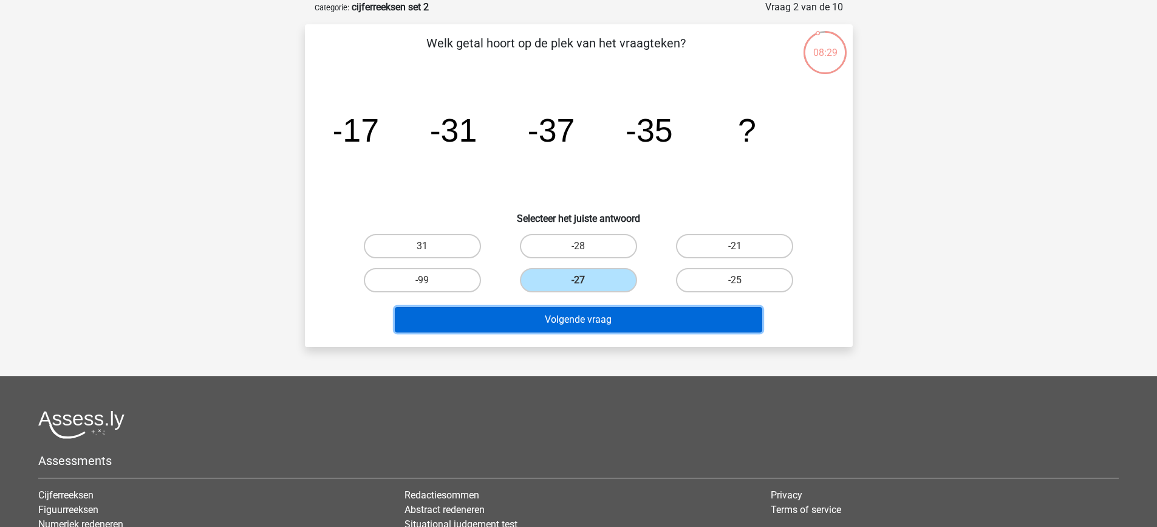
click at [575, 309] on button "Volgende vraag" at bounding box center [579, 320] width 368 height 26
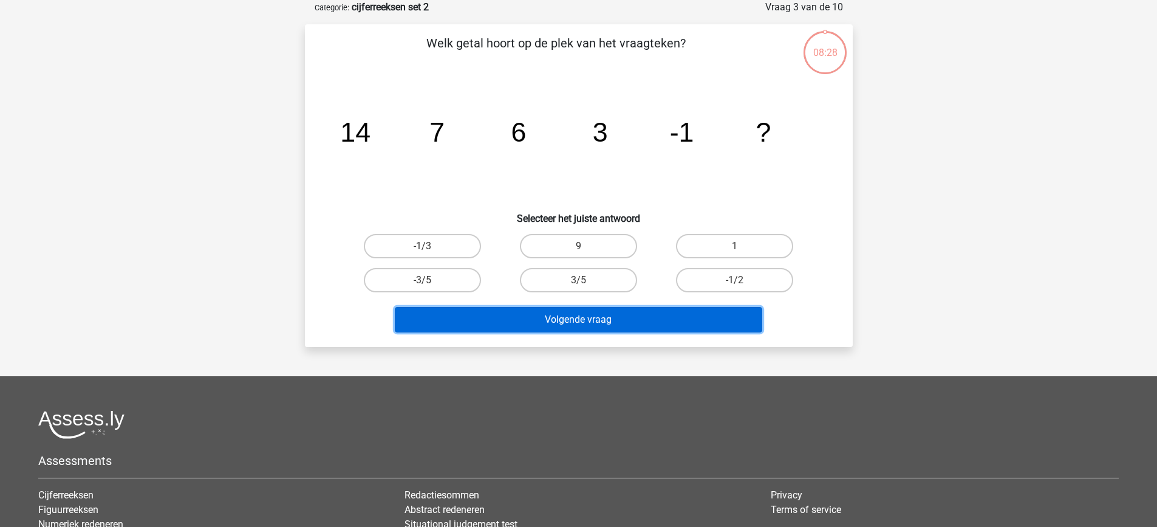
click at [575, 309] on button "Volgende vraag" at bounding box center [579, 320] width 368 height 26
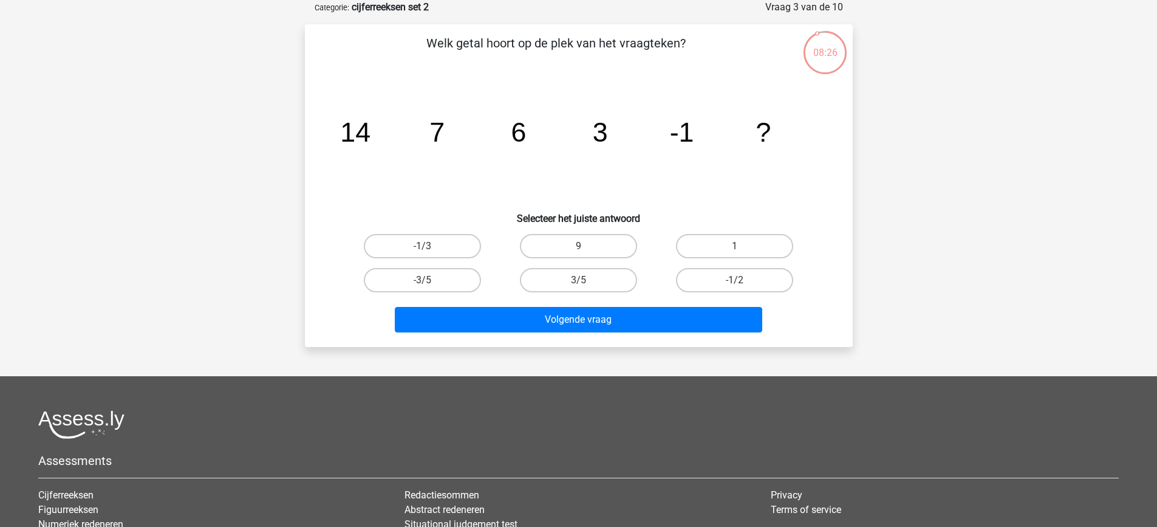
click at [580, 286] on input "3/5" at bounding box center [582, 284] width 8 height 8
radio input "true"
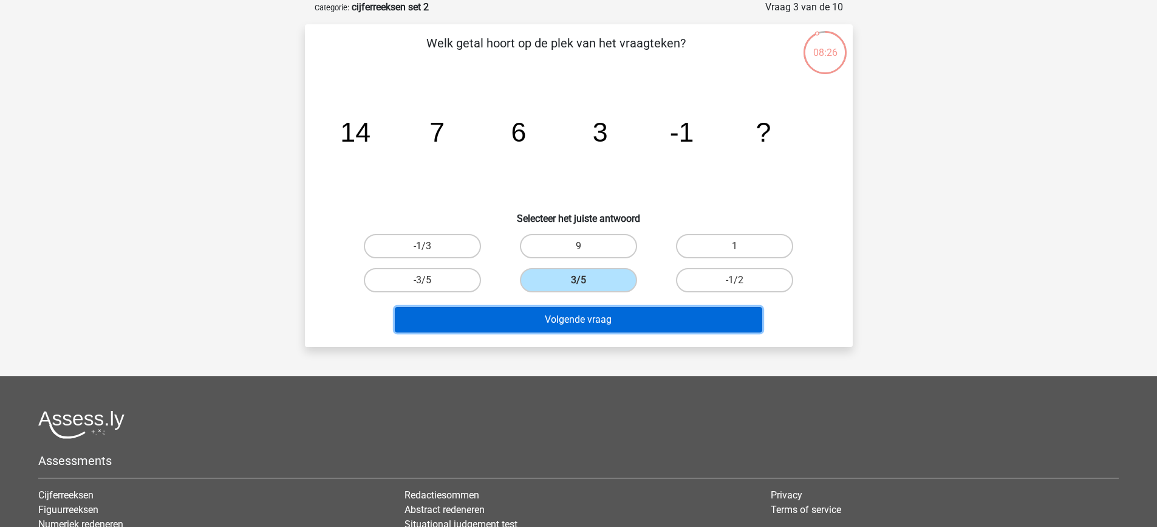
click at [575, 313] on button "Volgende vraag" at bounding box center [579, 320] width 368 height 26
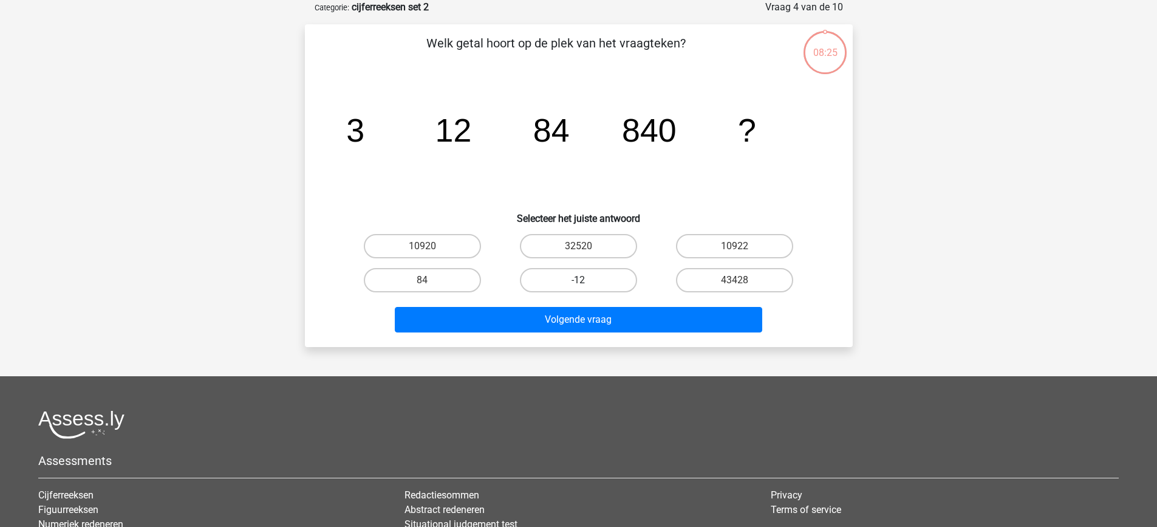
click at [578, 280] on label "-12" at bounding box center [578, 280] width 117 height 24
click at [578, 280] on input "-12" at bounding box center [582, 284] width 8 height 8
radio input "true"
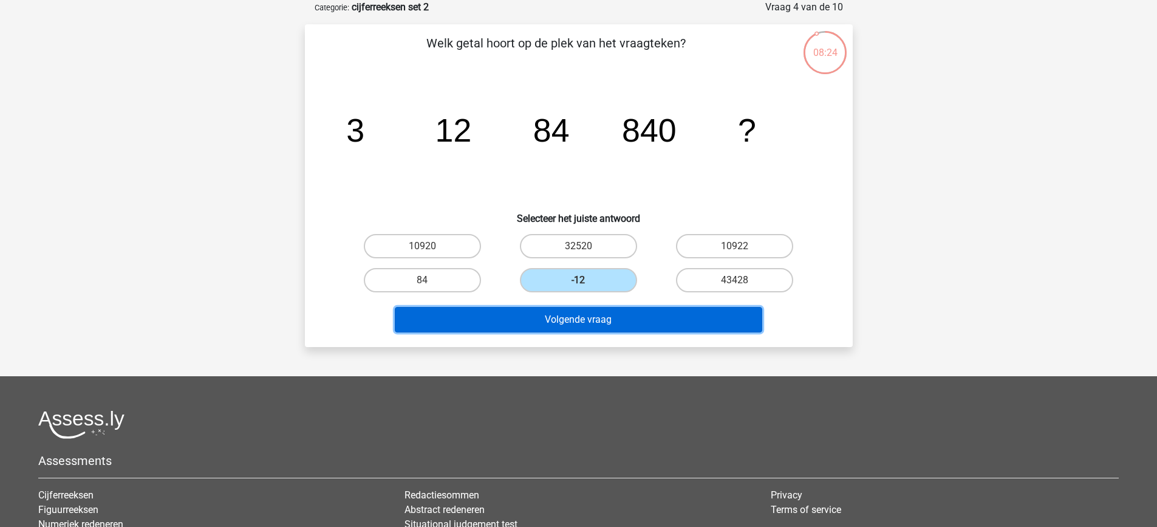
click at [574, 326] on button "Volgende vraag" at bounding box center [579, 320] width 368 height 26
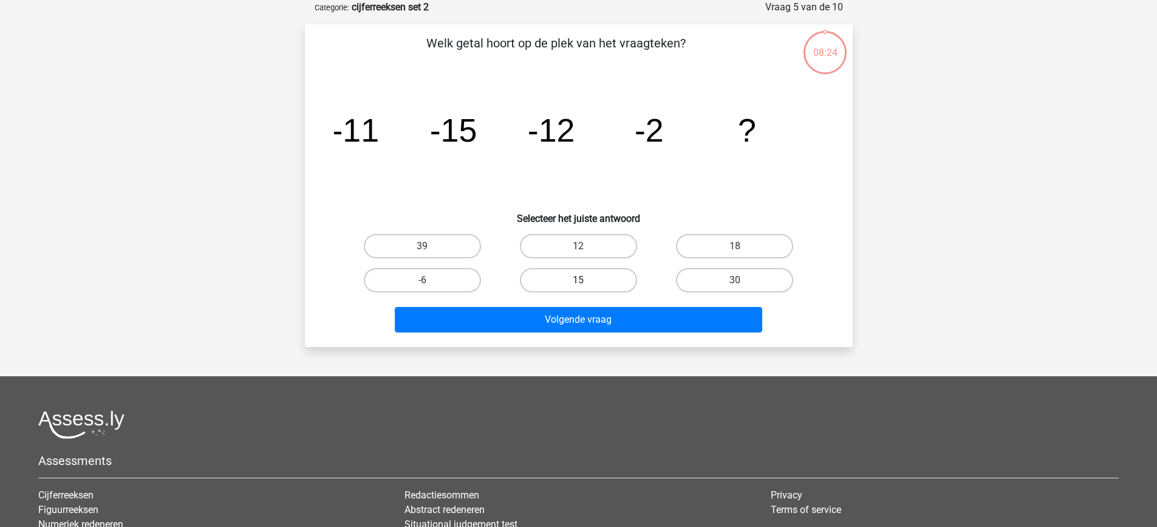
click at [577, 283] on label "15" at bounding box center [578, 280] width 117 height 24
click at [578, 283] on input "15" at bounding box center [582, 284] width 8 height 8
radio input "true"
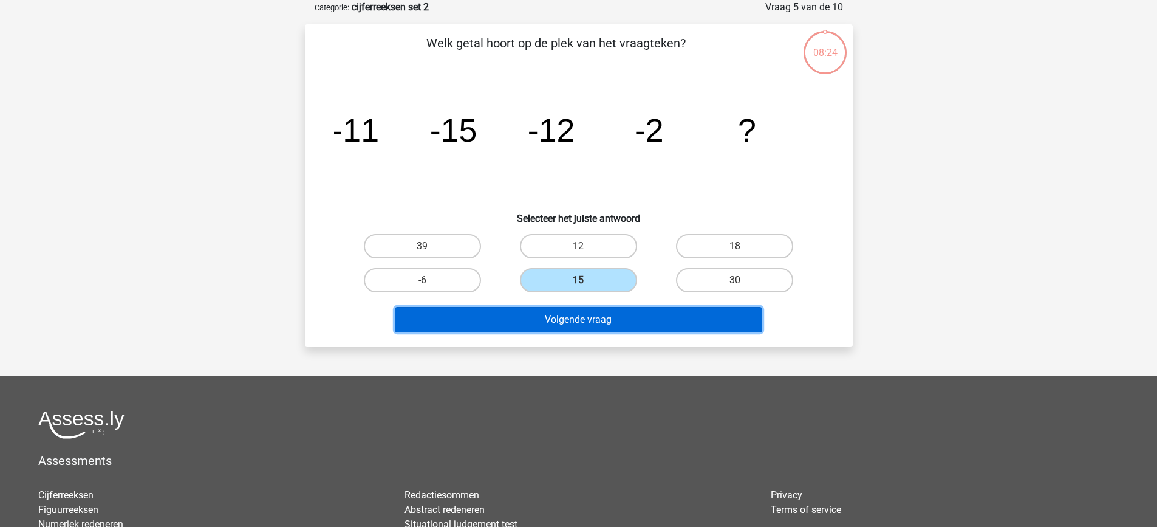
click at [580, 320] on button "Volgende vraag" at bounding box center [579, 320] width 368 height 26
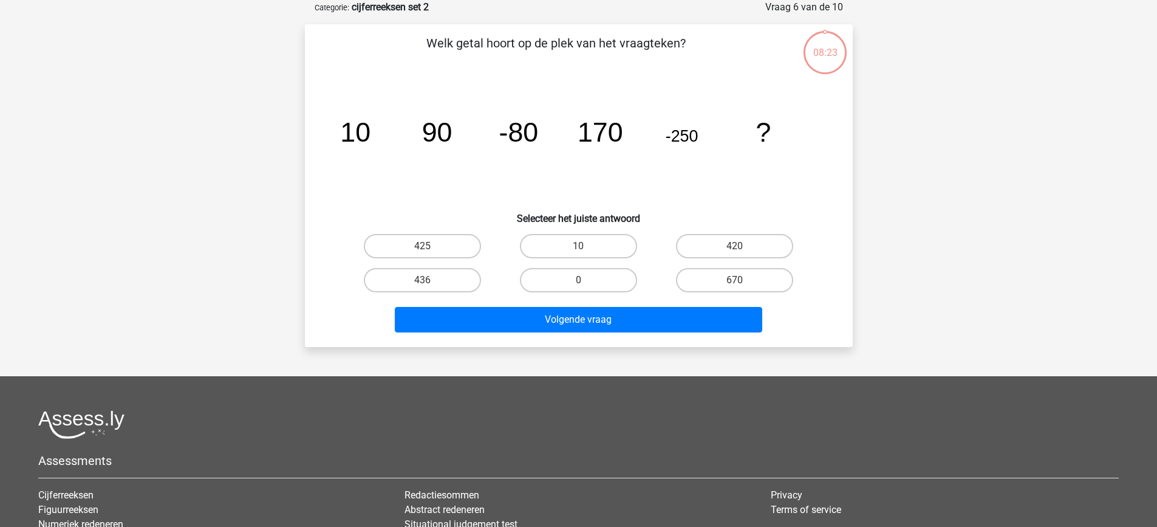
click at [582, 284] on input "0" at bounding box center [582, 284] width 8 height 8
radio input "true"
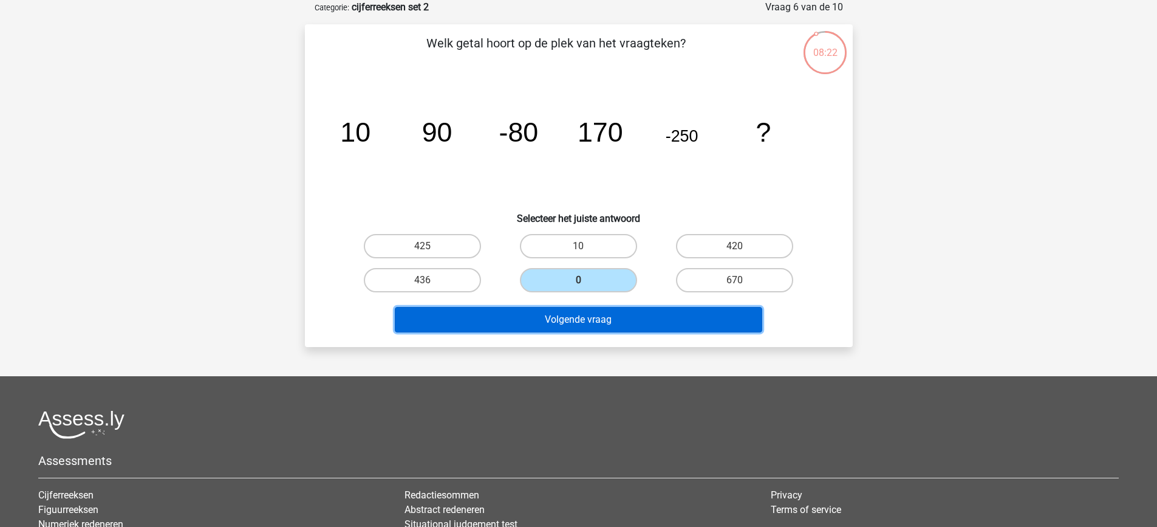
click at [583, 323] on button "Volgende vraag" at bounding box center [579, 320] width 368 height 26
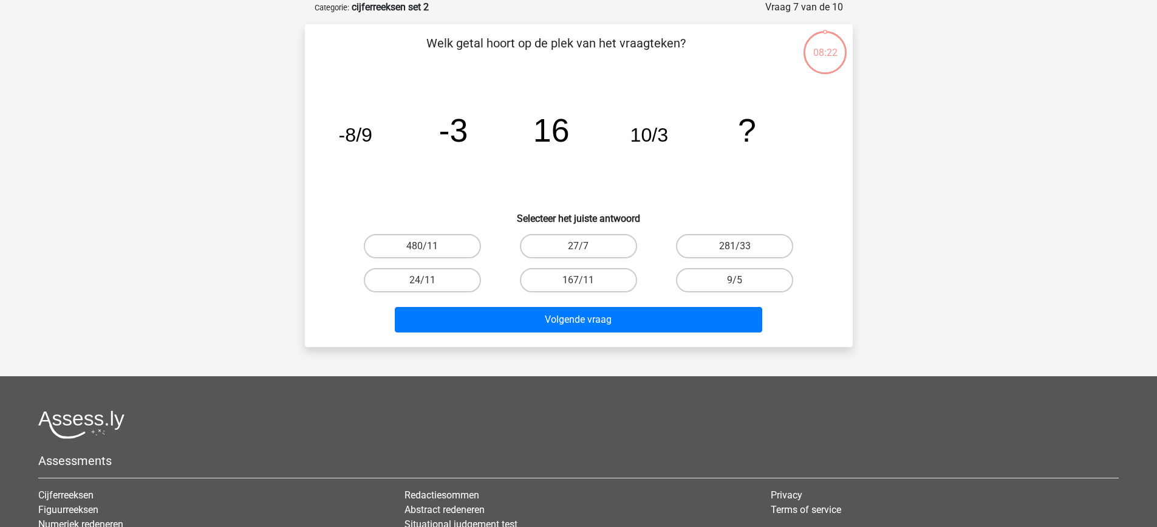
click at [583, 281] on input "167/11" at bounding box center [582, 284] width 8 height 8
radio input "true"
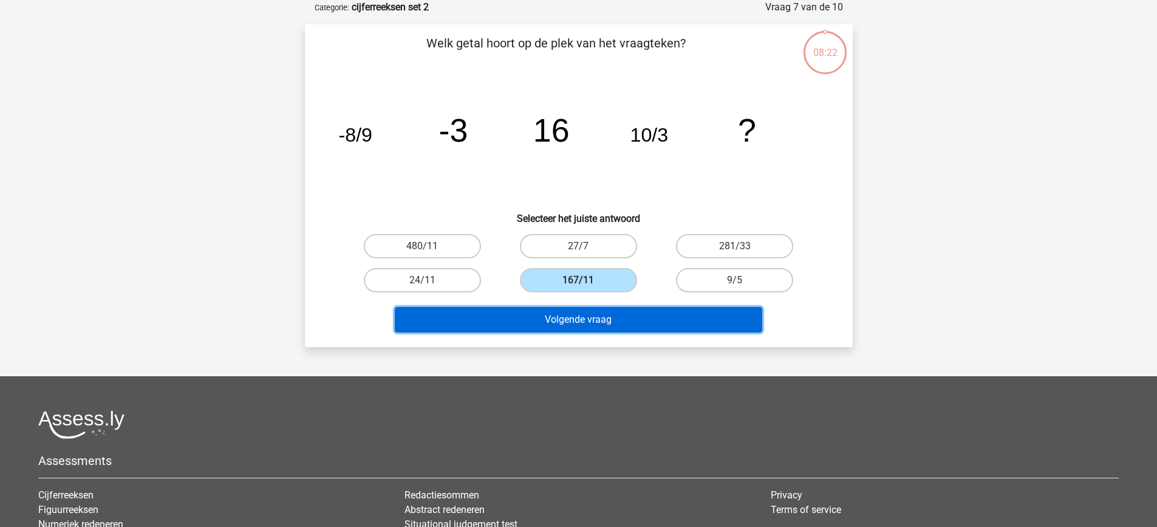
click at [584, 316] on button "Volgende vraag" at bounding box center [579, 320] width 368 height 26
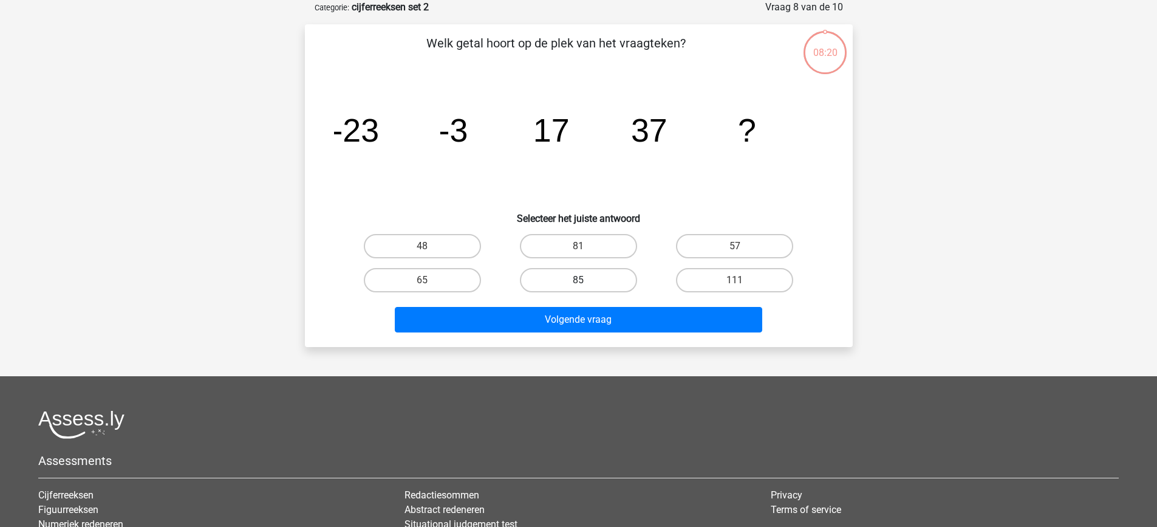
click at [587, 283] on label "85" at bounding box center [578, 280] width 117 height 24
click at [586, 283] on input "85" at bounding box center [582, 284] width 8 height 8
radio input "true"
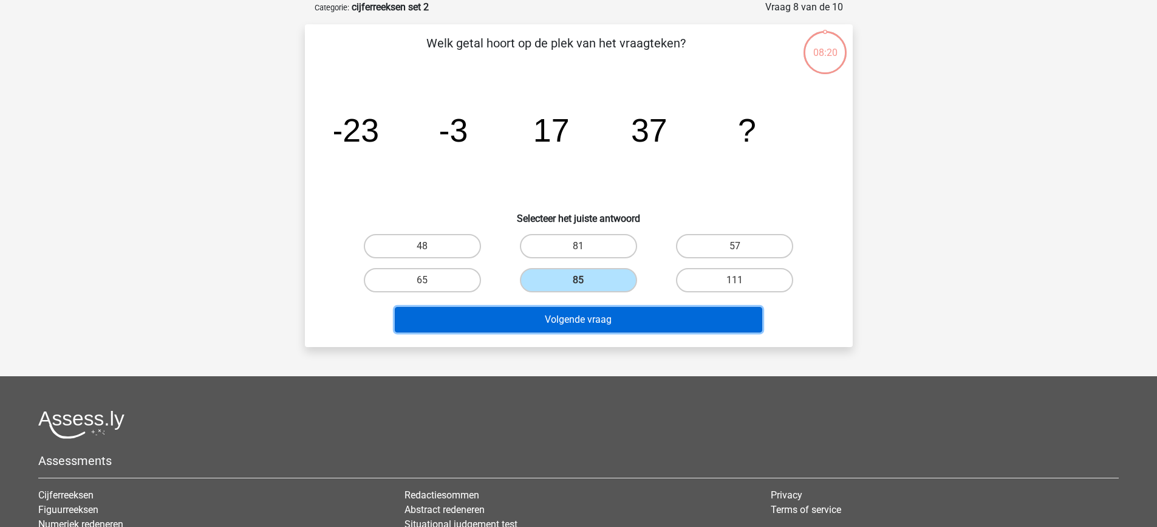
click at [587, 320] on button "Volgende vraag" at bounding box center [579, 320] width 368 height 26
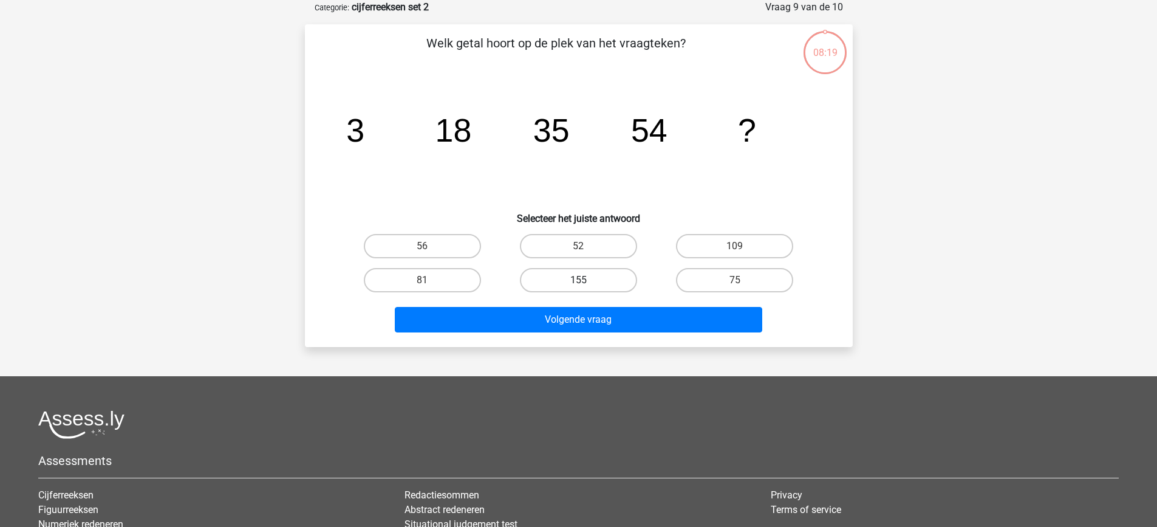
click at [588, 284] on label "155" at bounding box center [578, 280] width 117 height 24
click at [586, 284] on input "155" at bounding box center [582, 284] width 8 height 8
radio input "true"
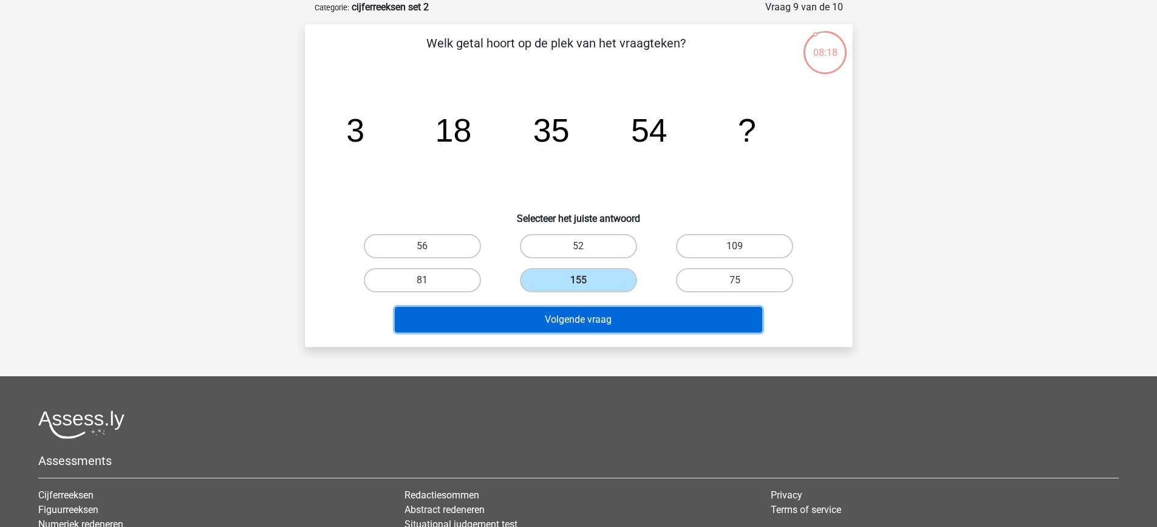
click at [588, 318] on button "Volgende vraag" at bounding box center [579, 320] width 368 height 26
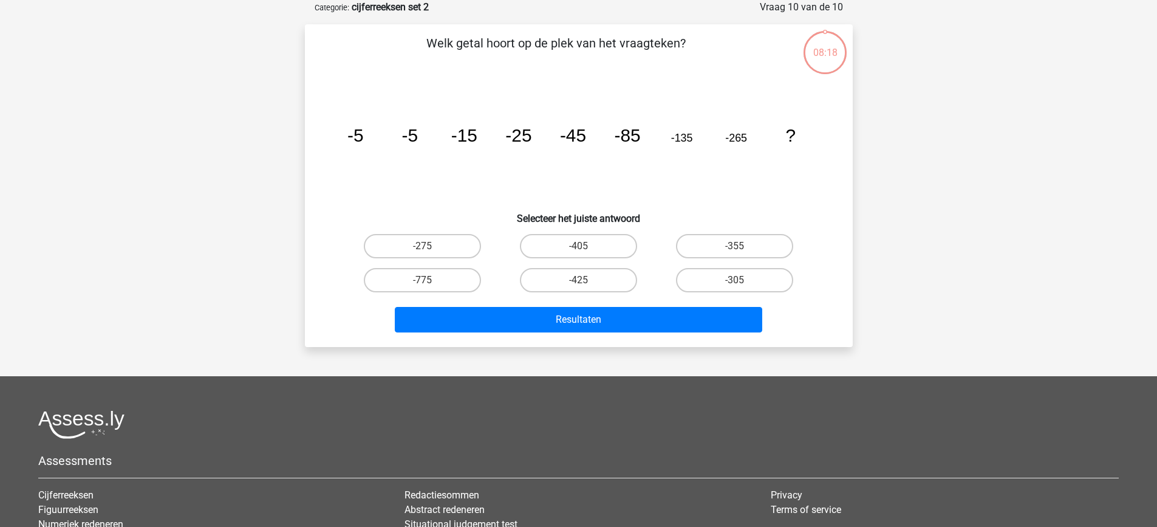
click at [581, 286] on input "-425" at bounding box center [582, 284] width 8 height 8
radio input "true"
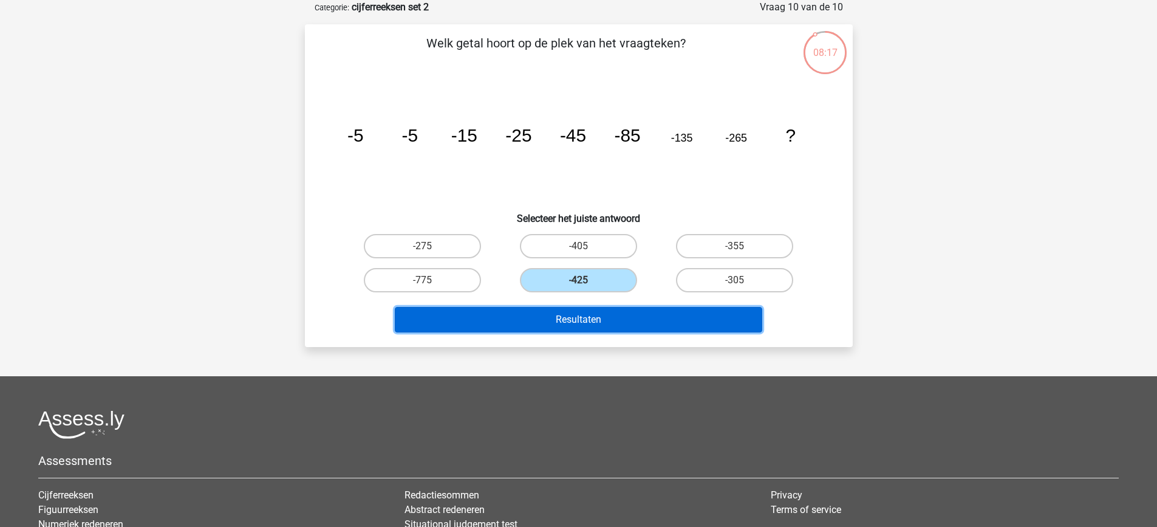
click at [581, 318] on button "Resultaten" at bounding box center [579, 320] width 368 height 26
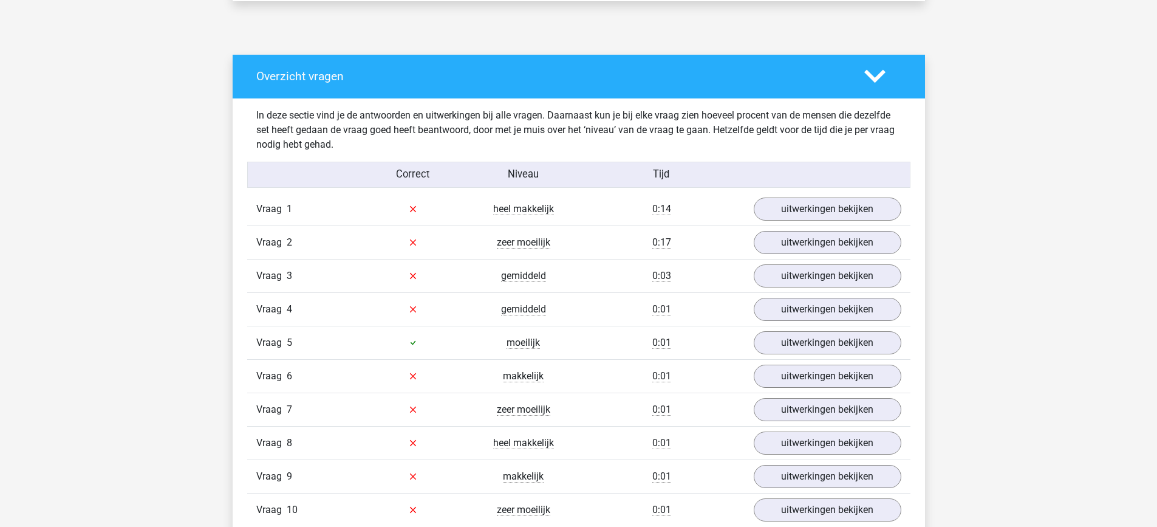
scroll to position [616, 0]
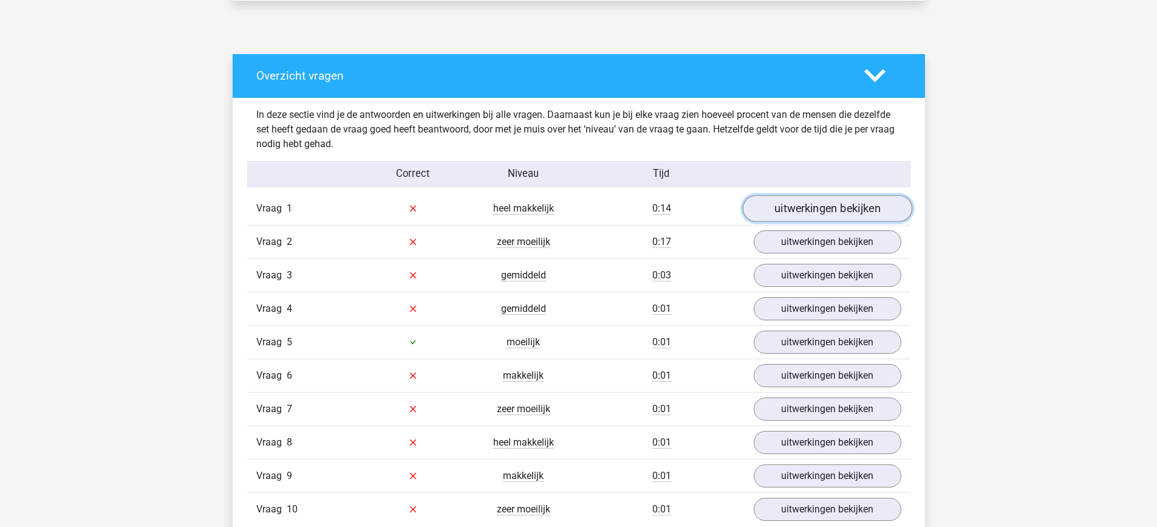
click at [815, 205] on link "uitwerkingen bekijken" at bounding box center [827, 208] width 170 height 27
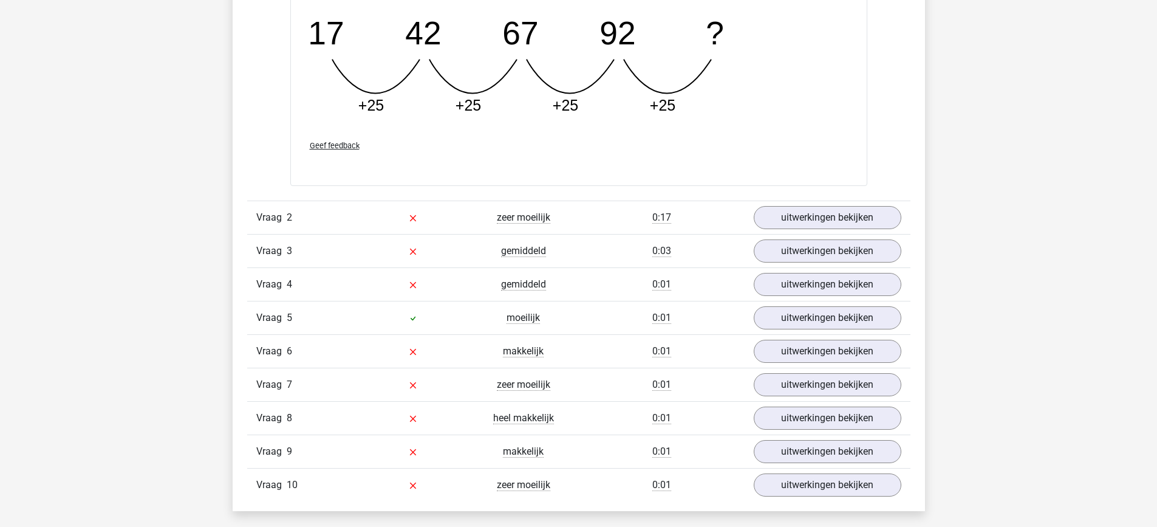
scroll to position [1171, 0]
click at [828, 207] on link "uitwerkingen bekijken" at bounding box center [827, 217] width 170 height 27
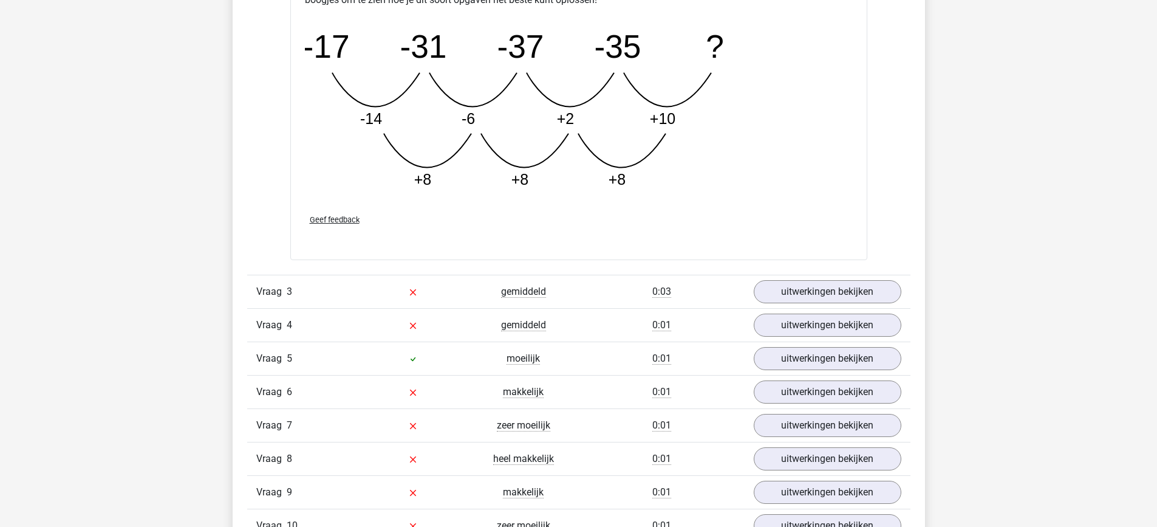
scroll to position [1752, 0]
click at [814, 295] on link "uitwerkingen bekijken" at bounding box center [827, 291] width 170 height 27
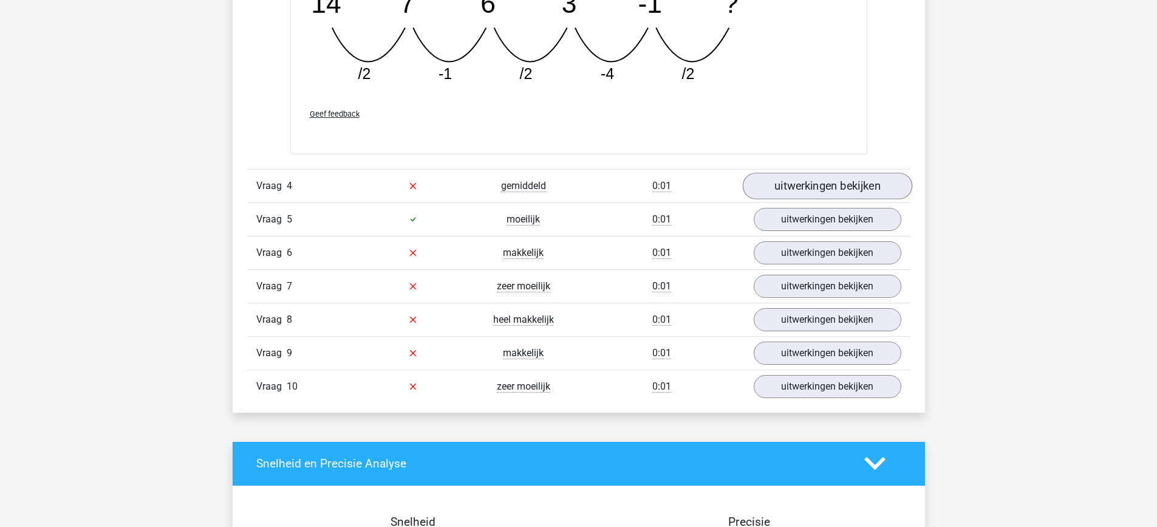
scroll to position [2451, 0]
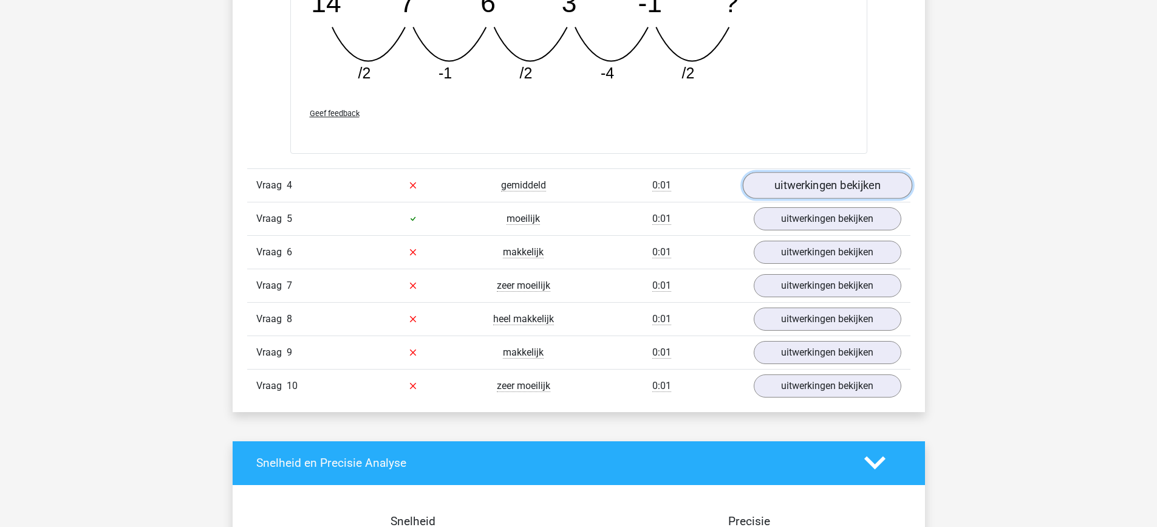
click at [811, 187] on link "uitwerkingen bekijken" at bounding box center [827, 185] width 170 height 27
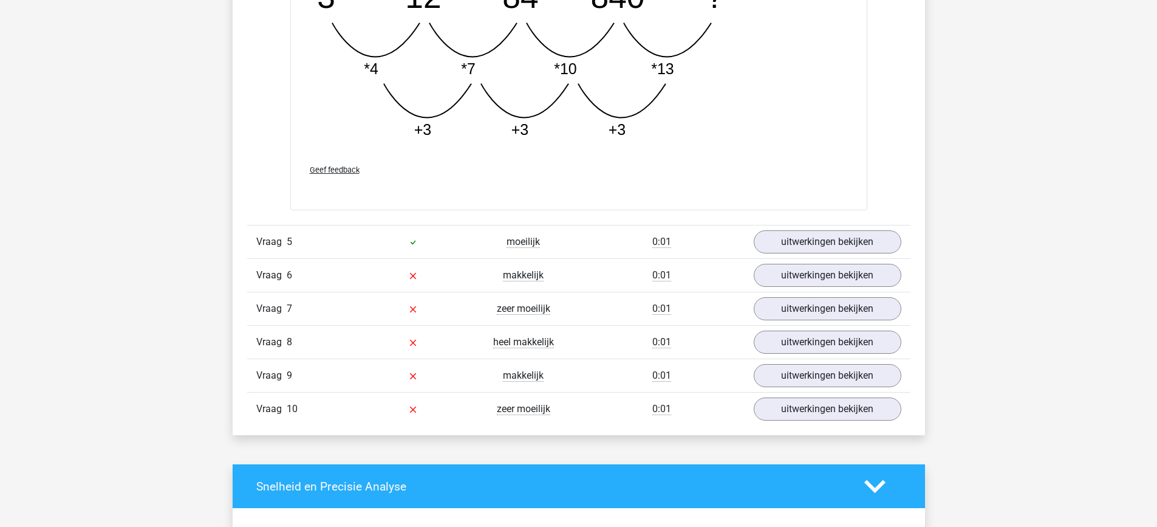
scroll to position [3049, 0]
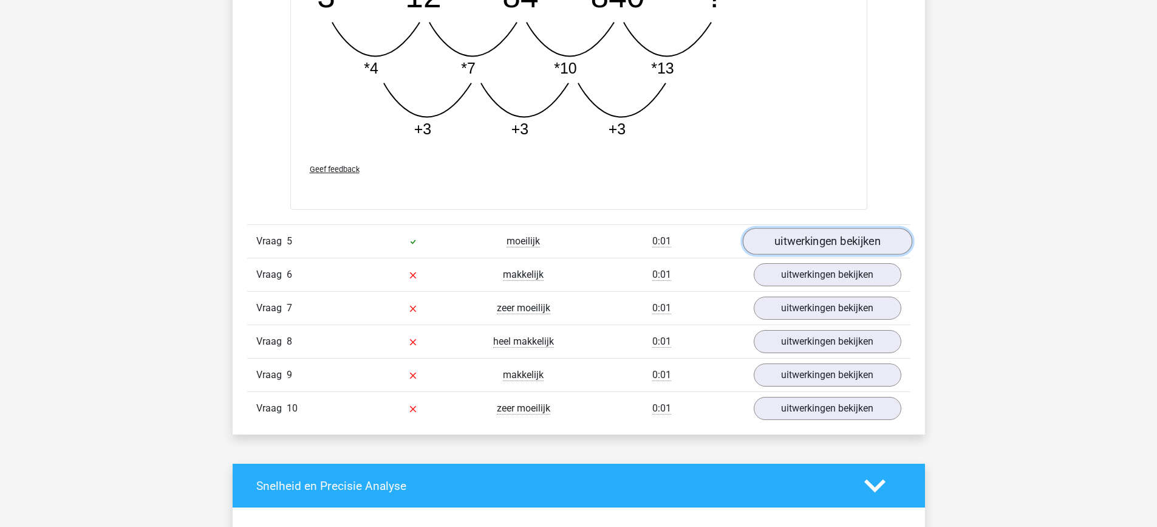
click at [810, 245] on link "uitwerkingen bekijken" at bounding box center [827, 241] width 170 height 27
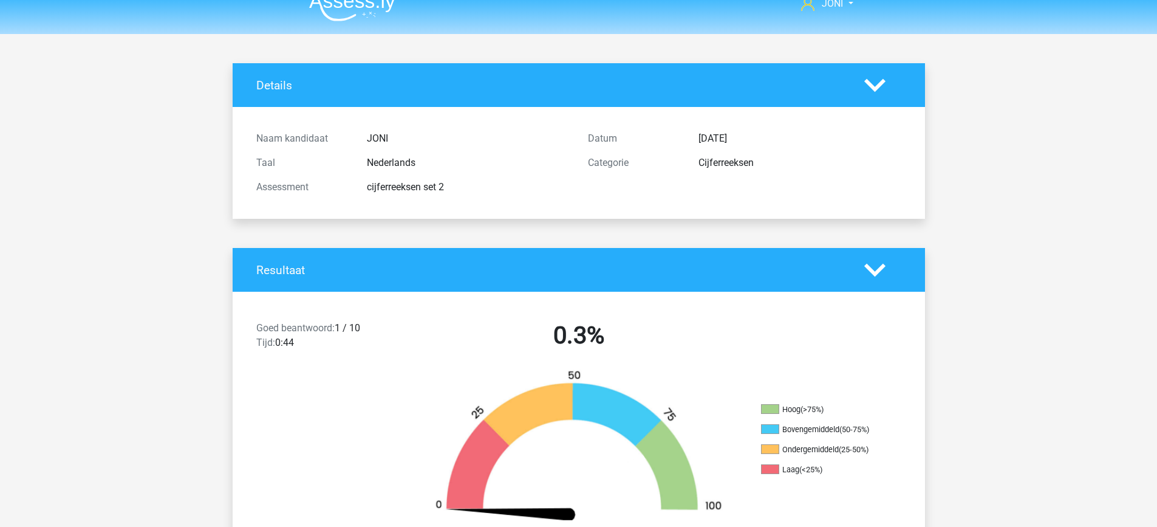
scroll to position [16, 0]
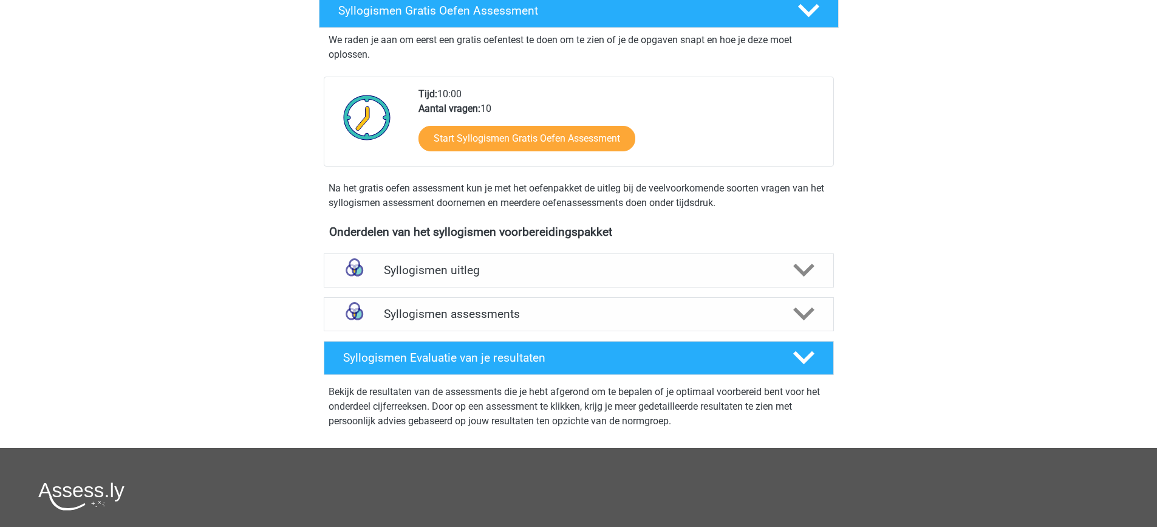
scroll to position [210, 0]
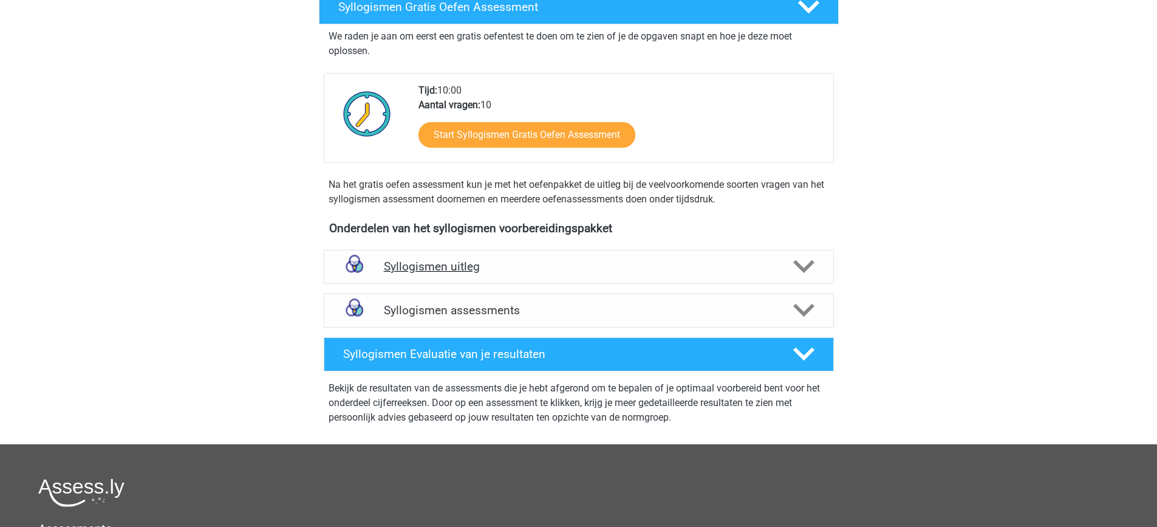
click at [813, 278] on div "Syllogismen uitleg" at bounding box center [579, 267] width 510 height 34
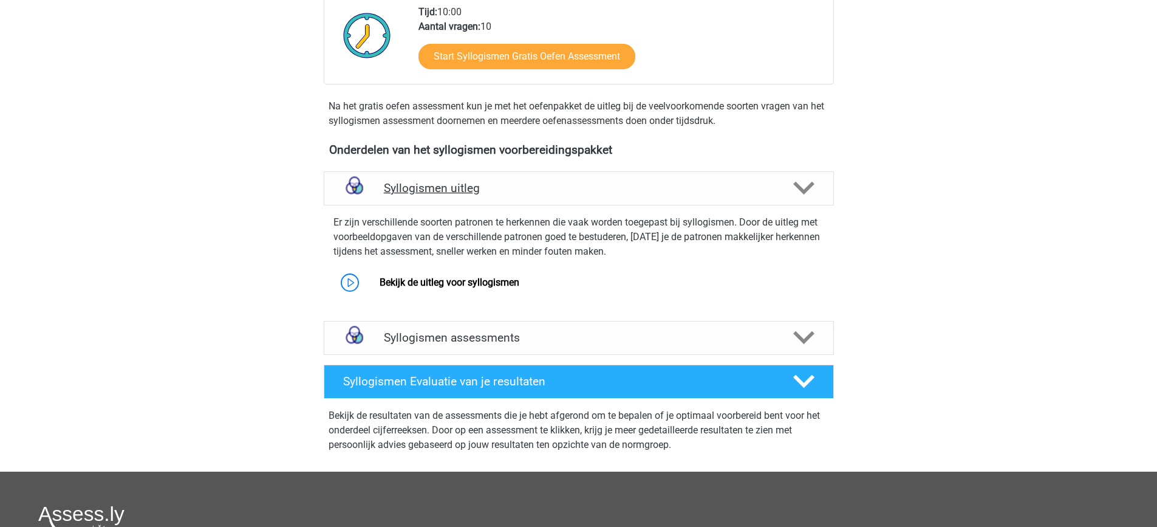
scroll to position [293, 0]
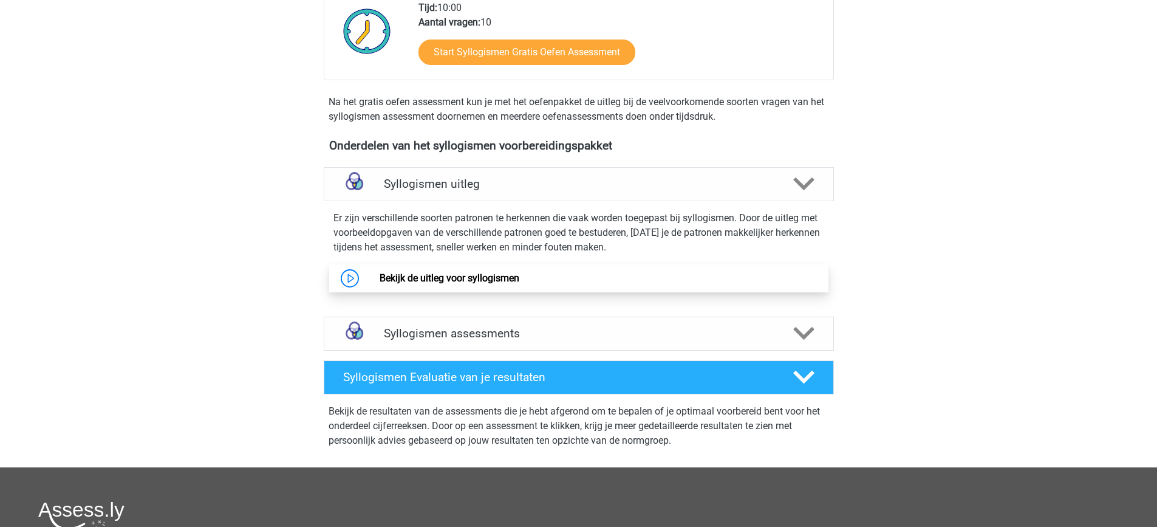
click at [520, 275] on link "Bekijk de uitleg voor syllogismen" at bounding box center [450, 278] width 140 height 12
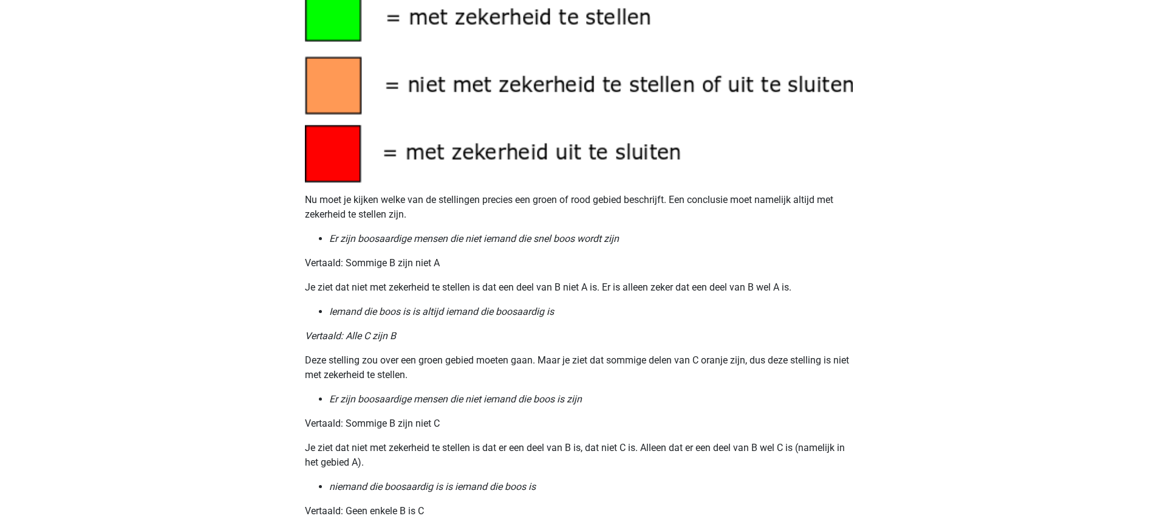
scroll to position [1181, 0]
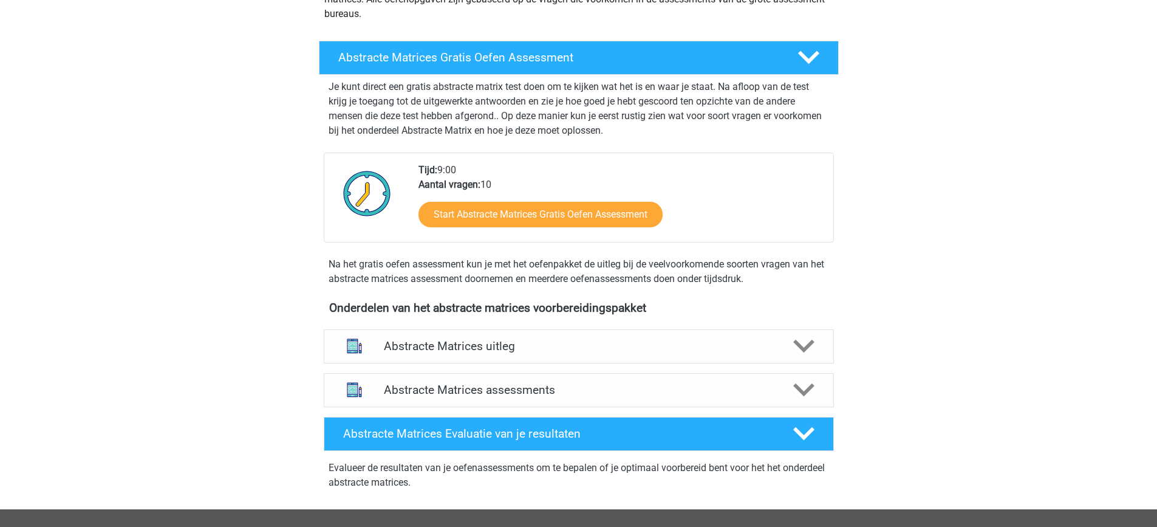
scroll to position [175, 0]
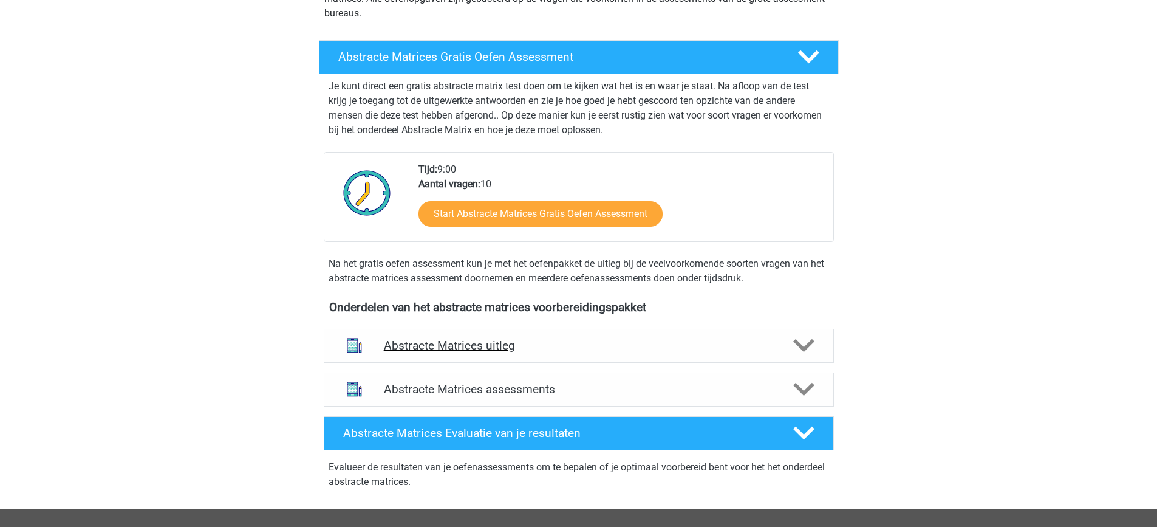
click at [802, 345] on icon at bounding box center [804, 345] width 21 height 21
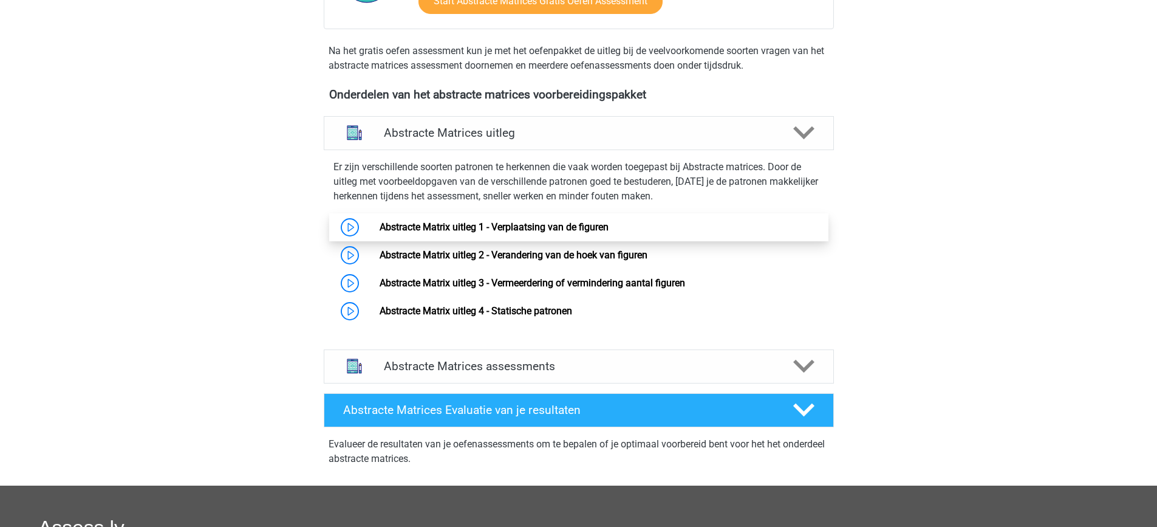
scroll to position [389, 0]
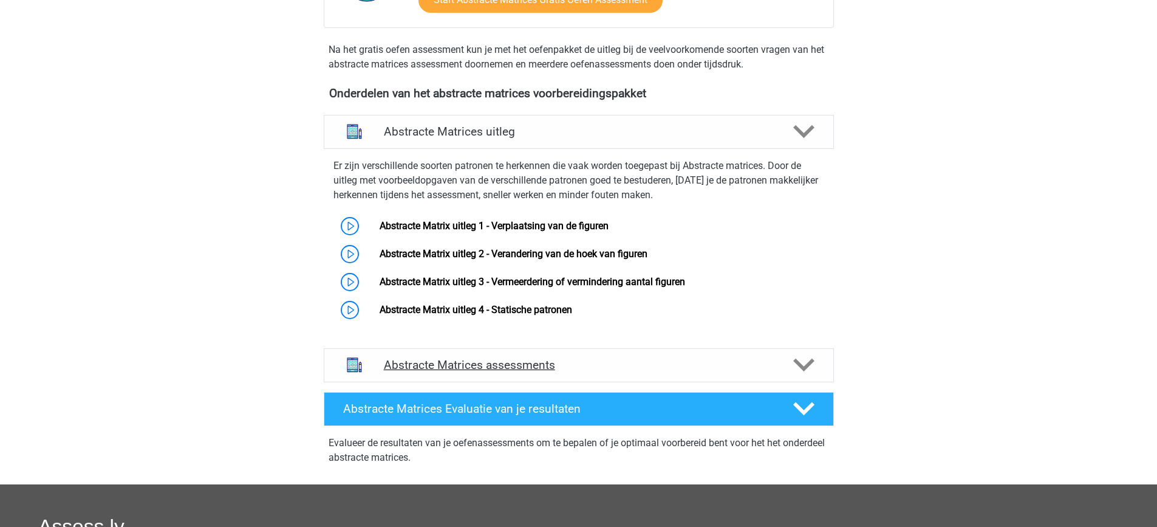
click at [513, 365] on h4 "Abstracte Matrices assessments" at bounding box center [579, 365] width 390 height 14
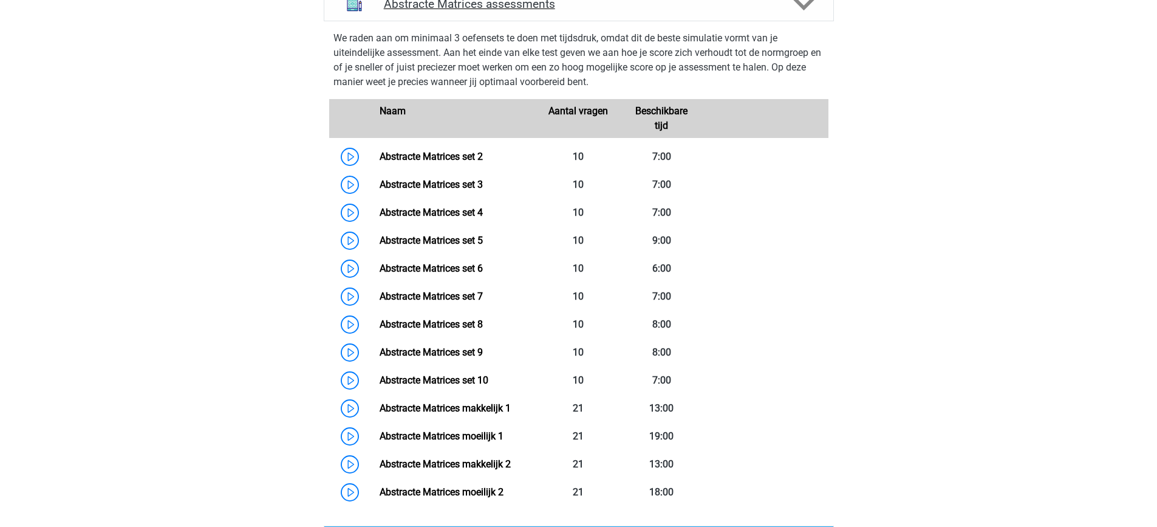
scroll to position [754, 0]
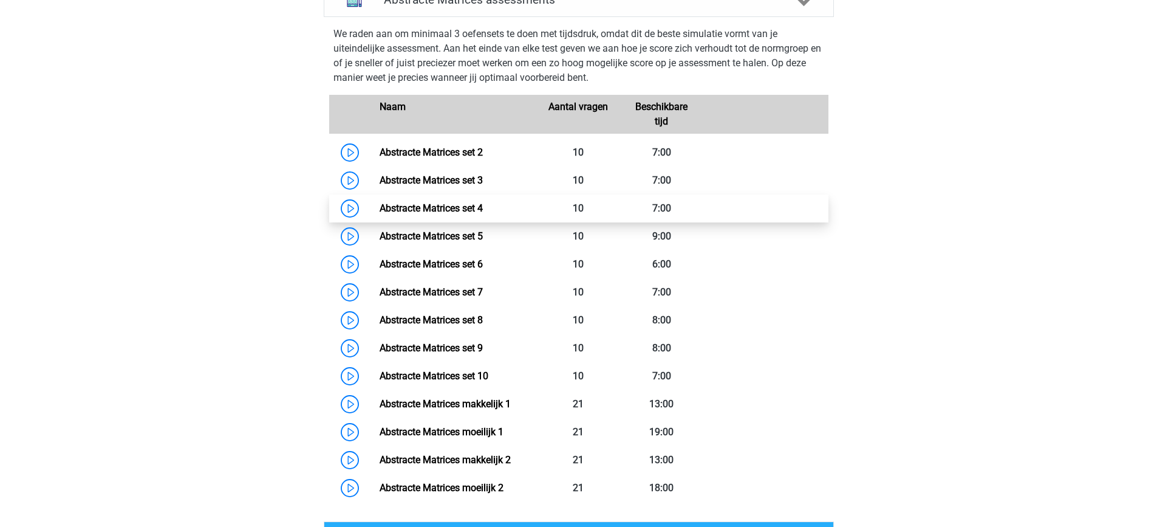
click at [483, 208] on link "Abstracte Matrices set 4" at bounding box center [431, 208] width 103 height 12
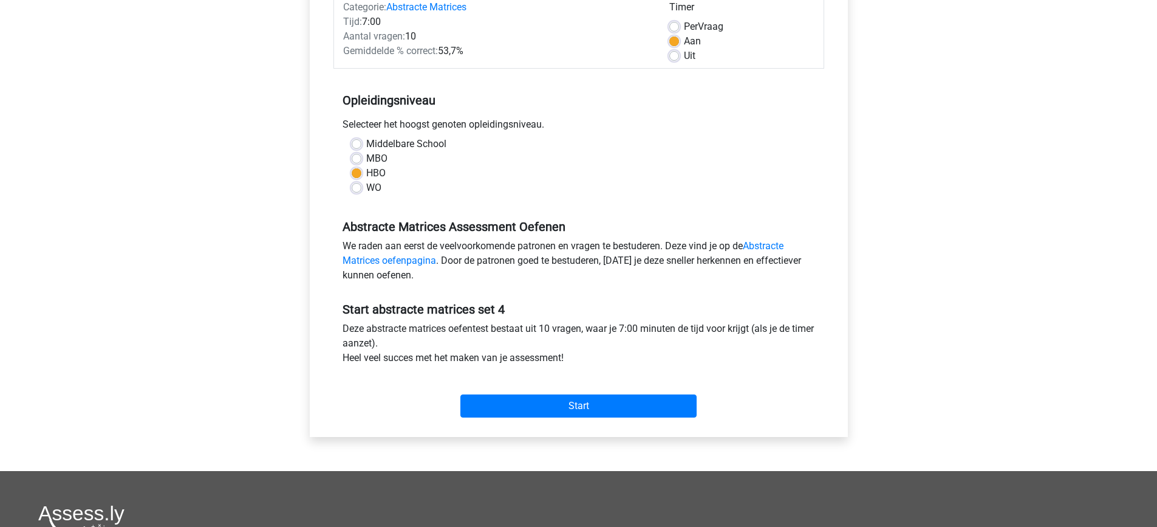
scroll to position [169, 0]
click at [543, 393] on div "Start" at bounding box center [579, 395] width 491 height 43
click at [547, 406] on input "Start" at bounding box center [579, 405] width 236 height 23
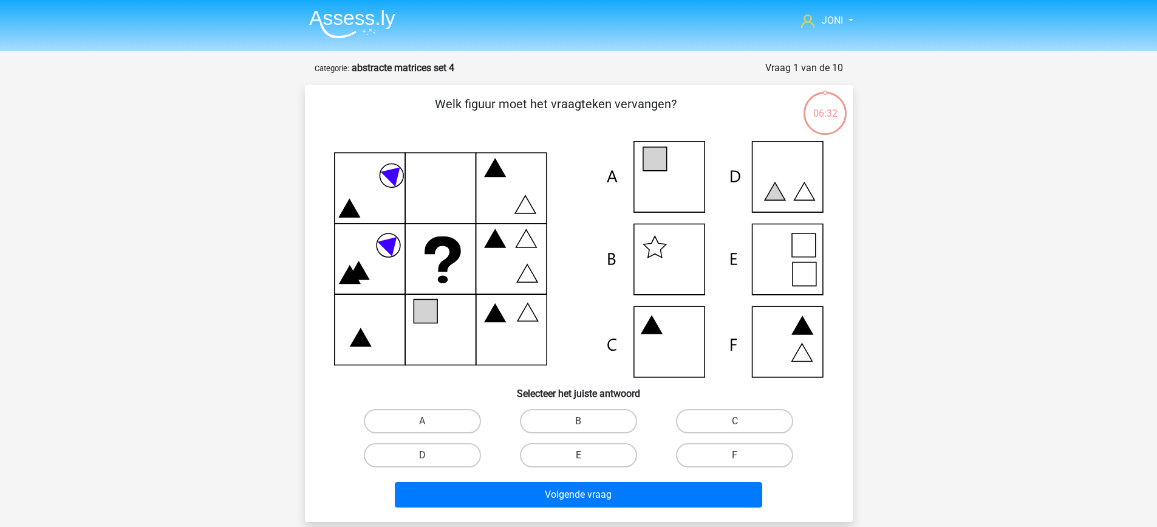
click at [692, 171] on icon at bounding box center [579, 259] width 490 height 236
click at [437, 416] on label "A" at bounding box center [422, 421] width 117 height 24
click at [430, 421] on input "A" at bounding box center [426, 425] width 8 height 8
radio input "true"
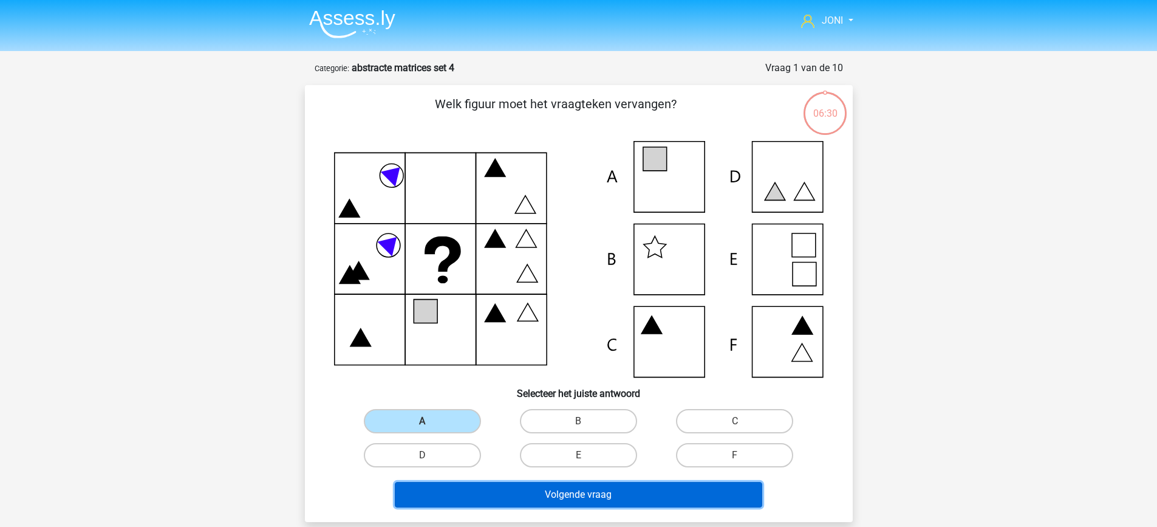
click at [541, 485] on button "Volgende vraag" at bounding box center [579, 495] width 368 height 26
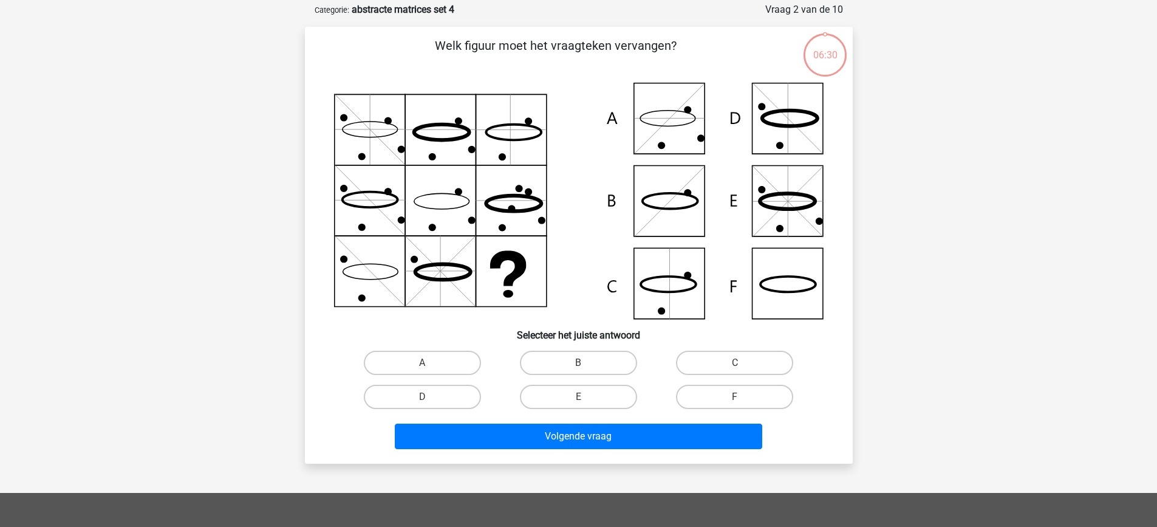
scroll to position [61, 0]
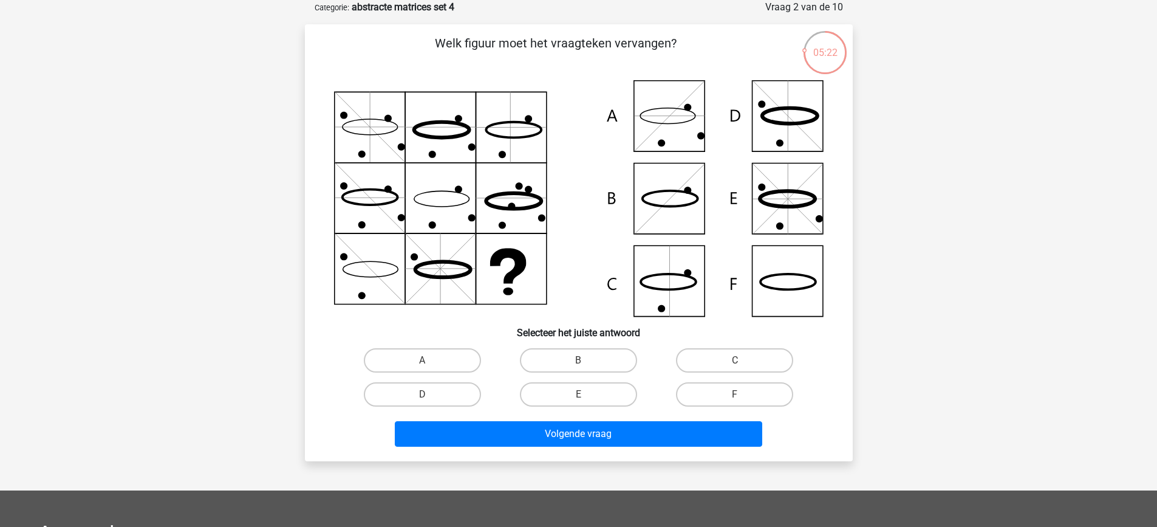
click at [764, 286] on icon at bounding box center [788, 282] width 55 height 16
click at [699, 400] on label "F" at bounding box center [734, 394] width 117 height 24
click at [735, 400] on input "F" at bounding box center [739, 398] width 8 height 8
radio input "true"
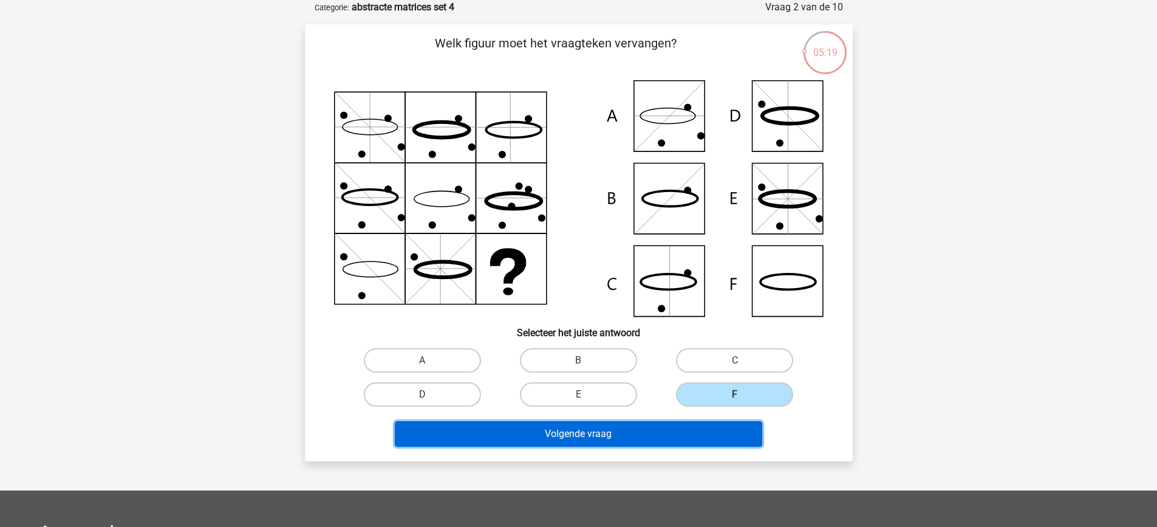
click at [691, 431] on button "Volgende vraag" at bounding box center [579, 434] width 368 height 26
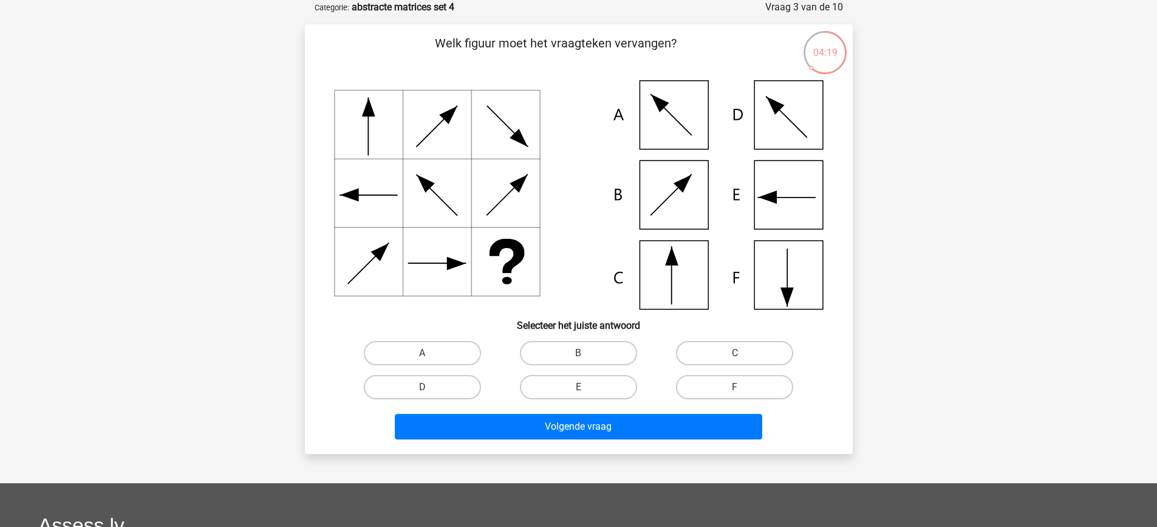
click at [773, 276] on icon at bounding box center [579, 194] width 490 height 229
click at [721, 380] on label "F" at bounding box center [734, 387] width 117 height 24
click at [735, 387] on input "F" at bounding box center [739, 391] width 8 height 8
radio input "true"
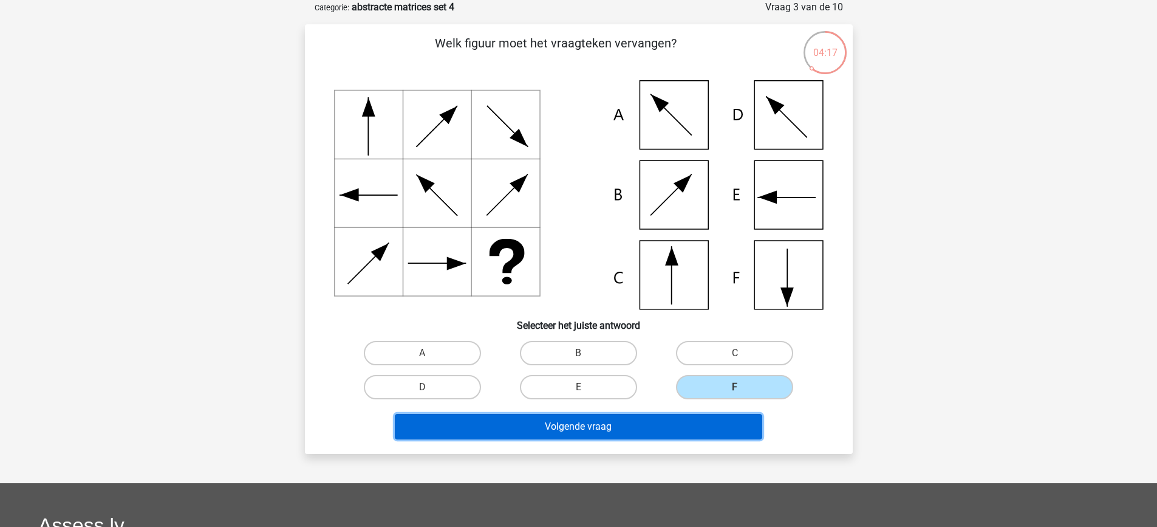
click at [707, 428] on button "Volgende vraag" at bounding box center [579, 427] width 368 height 26
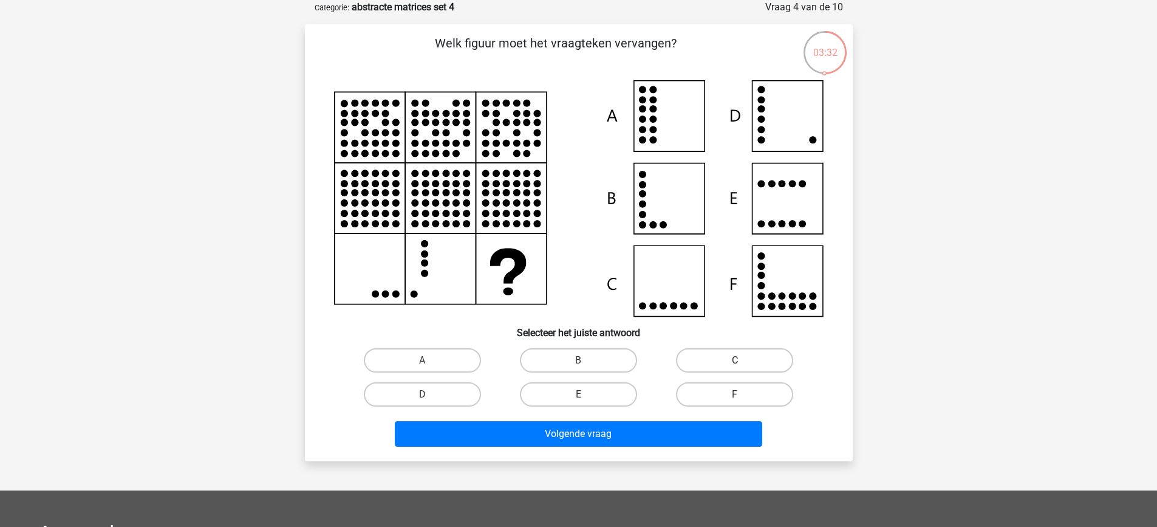
click at [716, 361] on label "C" at bounding box center [734, 360] width 117 height 24
click at [735, 361] on input "C" at bounding box center [739, 364] width 8 height 8
radio input "true"
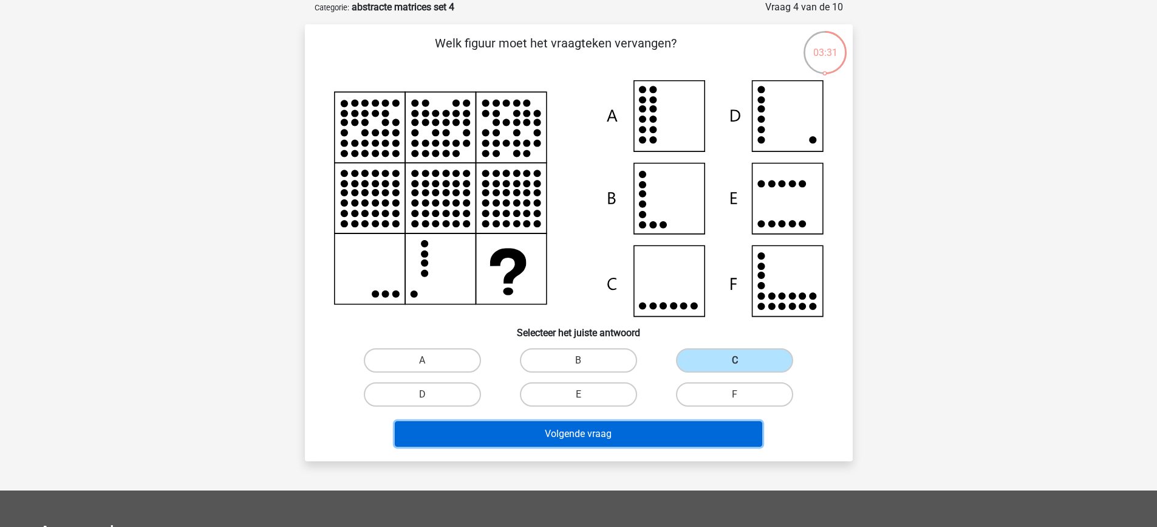
click at [691, 446] on button "Volgende vraag" at bounding box center [579, 434] width 368 height 26
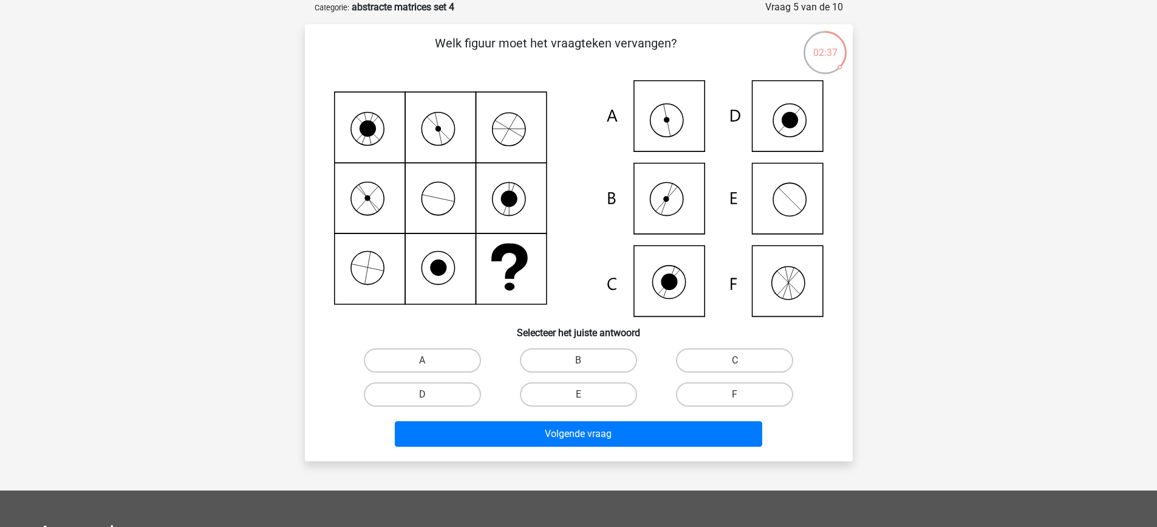
click at [633, 134] on icon at bounding box center [579, 198] width 490 height 236
click at [436, 359] on label "A" at bounding box center [422, 360] width 117 height 24
click at [430, 360] on input "A" at bounding box center [426, 364] width 8 height 8
radio input "true"
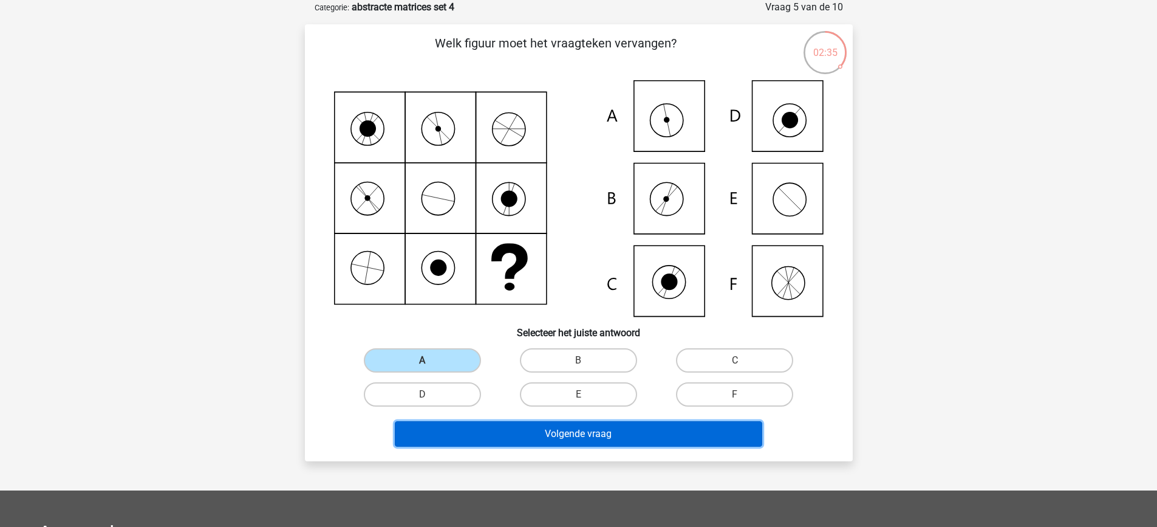
click at [610, 437] on button "Volgende vraag" at bounding box center [579, 434] width 368 height 26
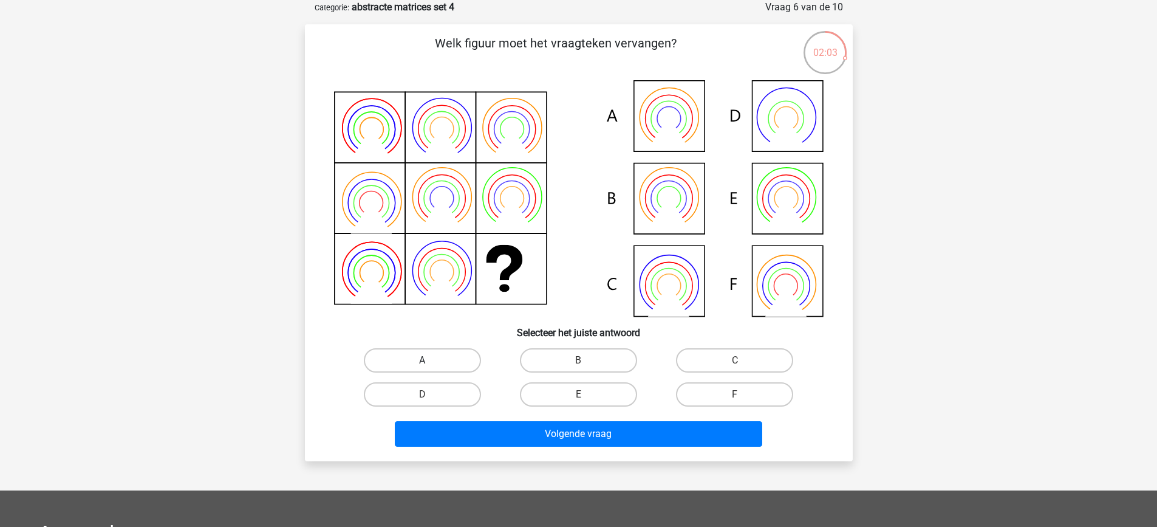
drag, startPoint x: 449, startPoint y: 359, endPoint x: 422, endPoint y: 351, distance: 27.9
click at [422, 351] on label "A" at bounding box center [422, 360] width 117 height 24
click at [422, 360] on input "A" at bounding box center [426, 364] width 8 height 8
radio input "true"
click at [422, 351] on label "A" at bounding box center [422, 360] width 117 height 24
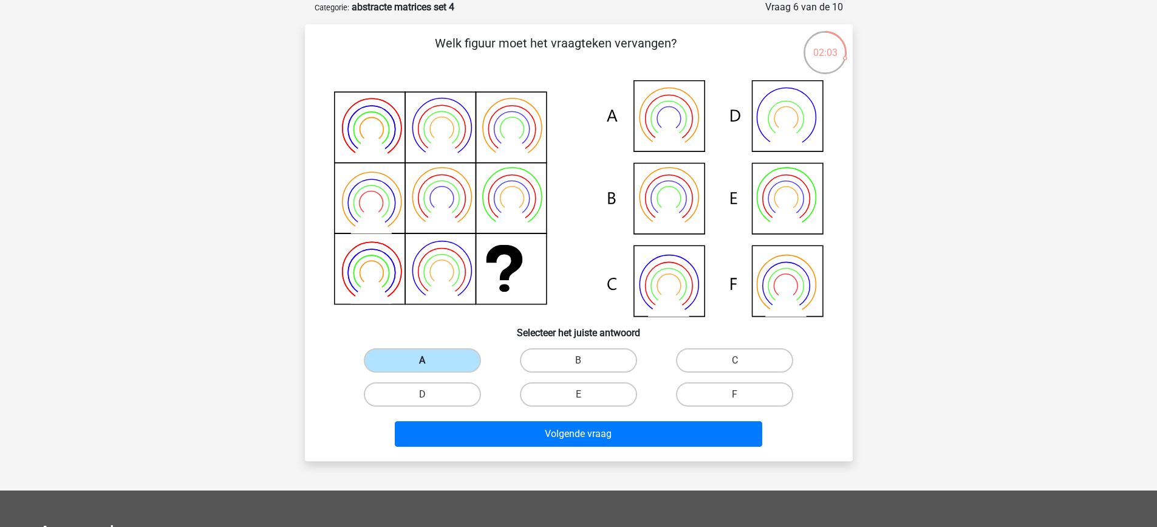
click at [422, 360] on input "A" at bounding box center [426, 364] width 8 height 8
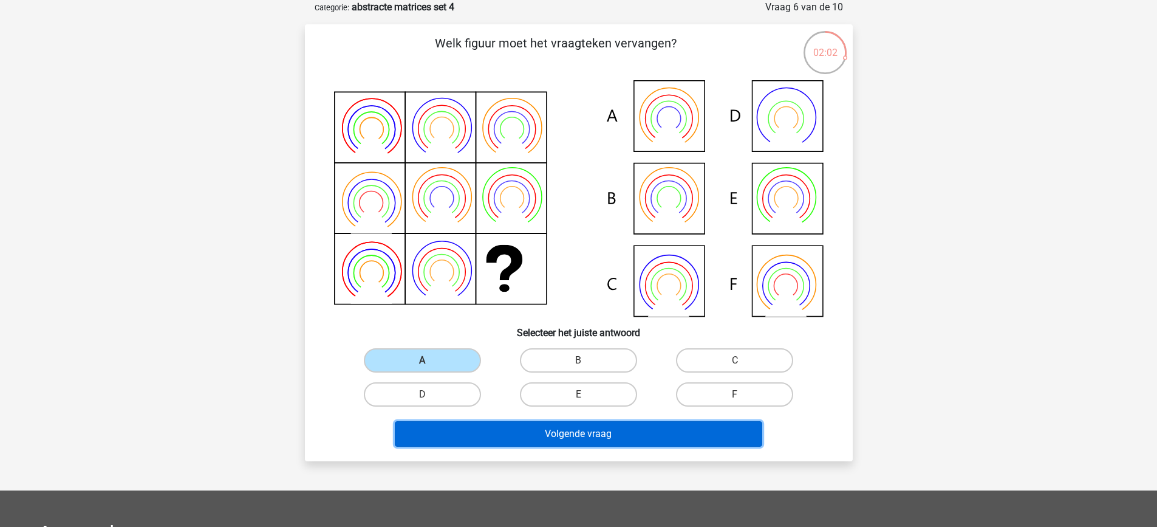
click at [544, 436] on button "Volgende vraag" at bounding box center [579, 434] width 368 height 26
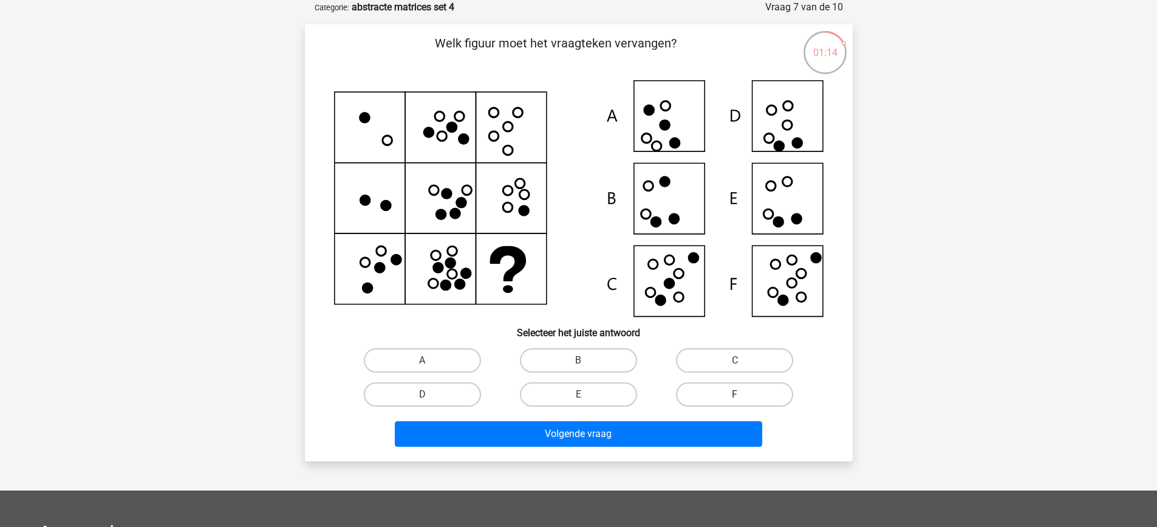
click at [725, 392] on label "F" at bounding box center [734, 394] width 117 height 24
click at [735, 394] on input "F" at bounding box center [739, 398] width 8 height 8
radio input "true"
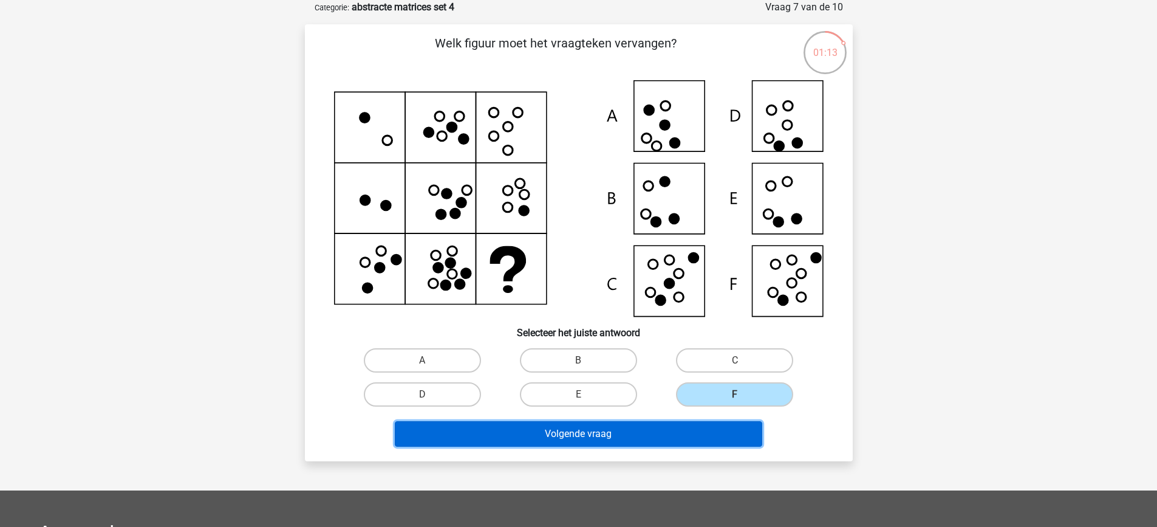
click at [722, 437] on button "Volgende vraag" at bounding box center [579, 434] width 368 height 26
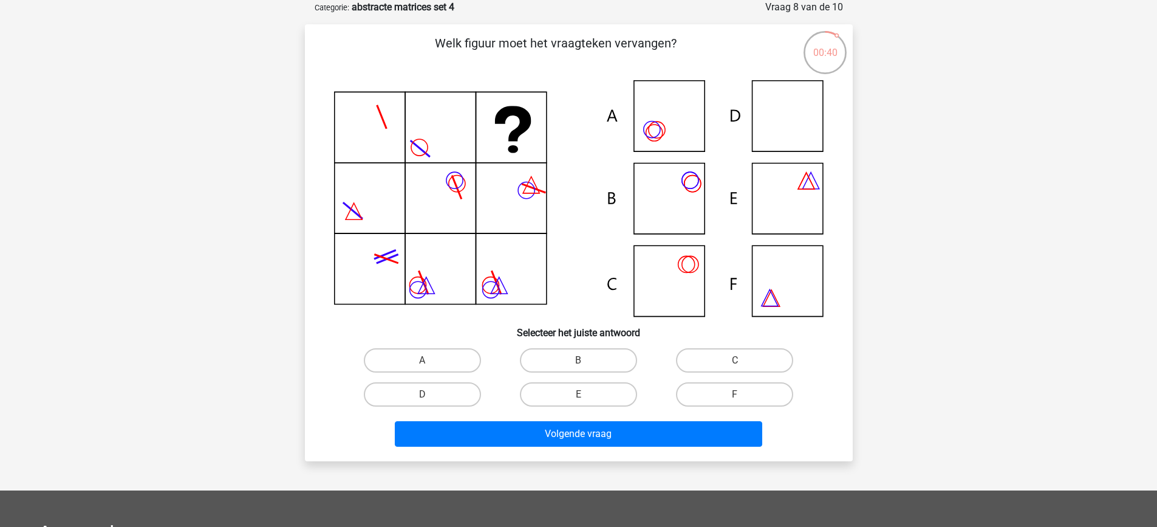
click at [700, 151] on icon at bounding box center [579, 198] width 490 height 236
click at [693, 132] on icon at bounding box center [579, 198] width 490 height 236
click at [716, 363] on label "C" at bounding box center [734, 360] width 117 height 24
click at [735, 363] on input "C" at bounding box center [739, 364] width 8 height 8
radio input "true"
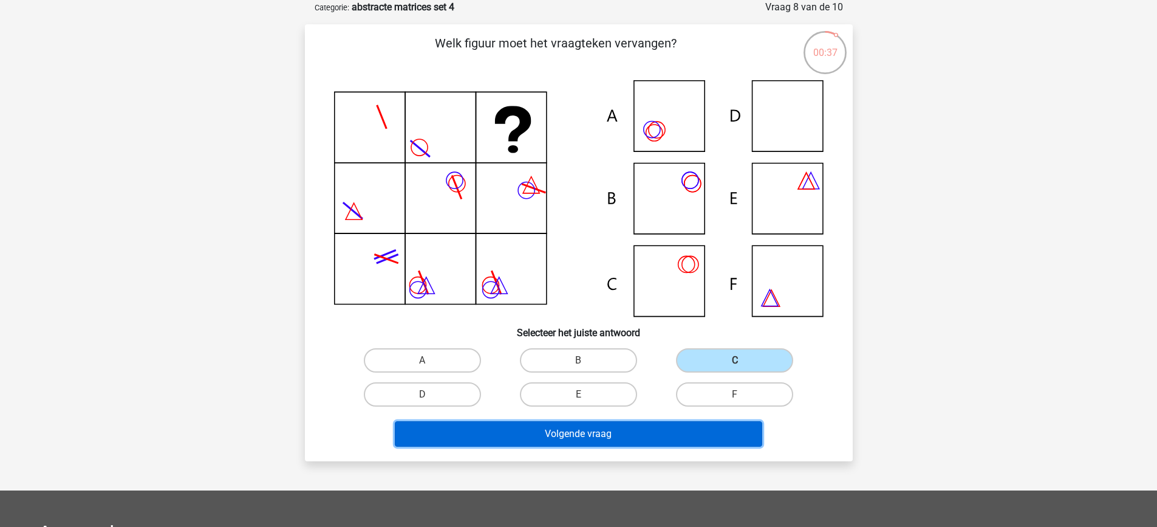
click at [681, 436] on button "Volgende vraag" at bounding box center [579, 434] width 368 height 26
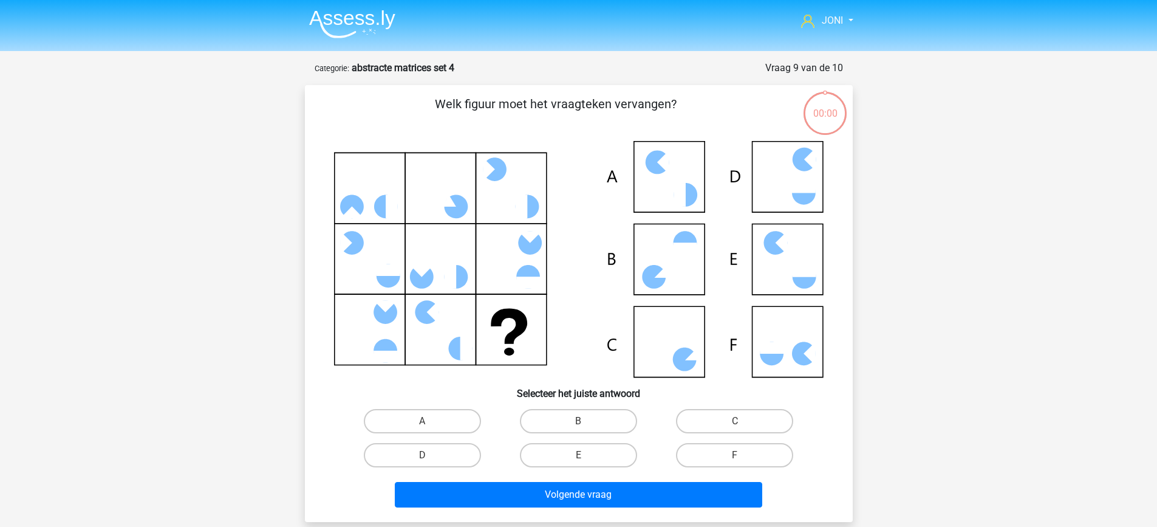
scroll to position [61, 0]
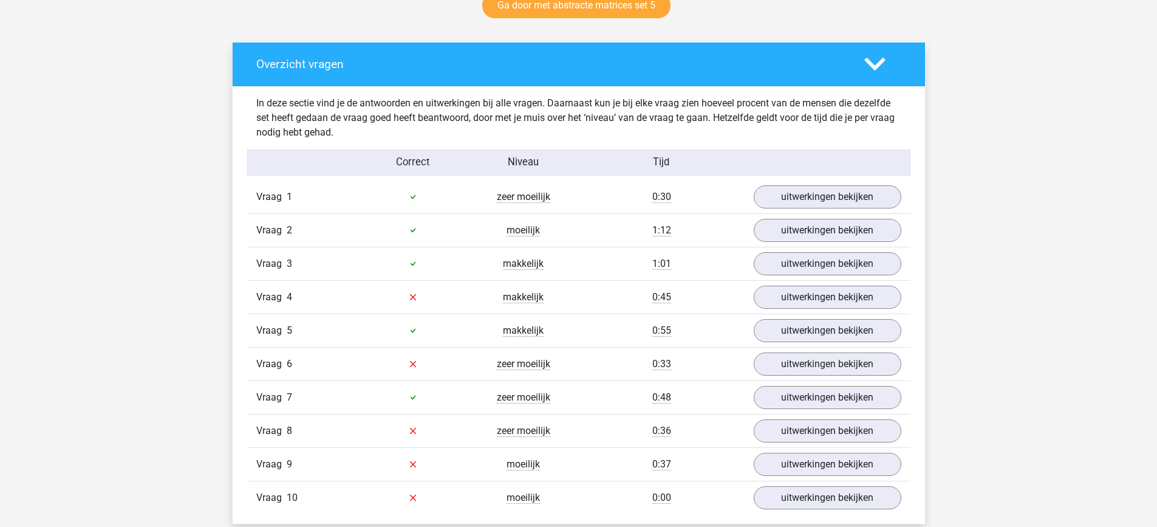
scroll to position [659, 0]
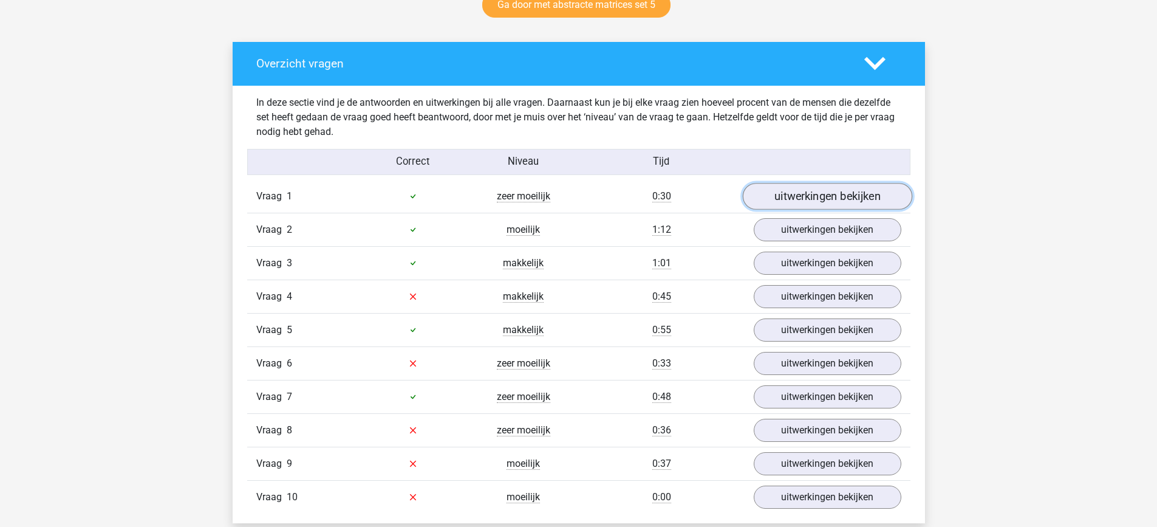
click at [783, 193] on link "uitwerkingen bekijken" at bounding box center [827, 196] width 170 height 27
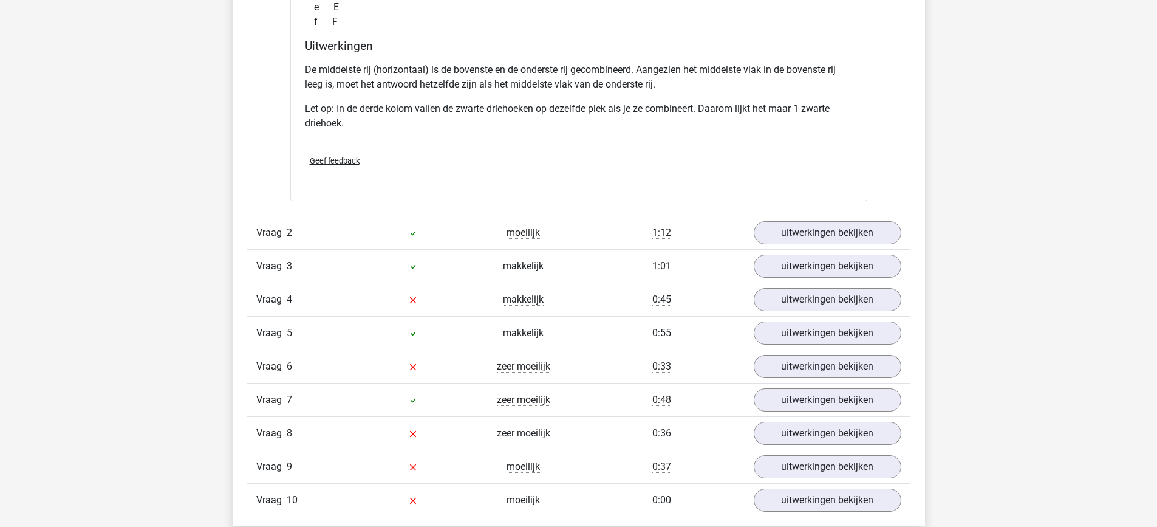
scroll to position [1244, 0]
click at [812, 233] on link "uitwerkingen bekijken" at bounding box center [827, 232] width 170 height 27
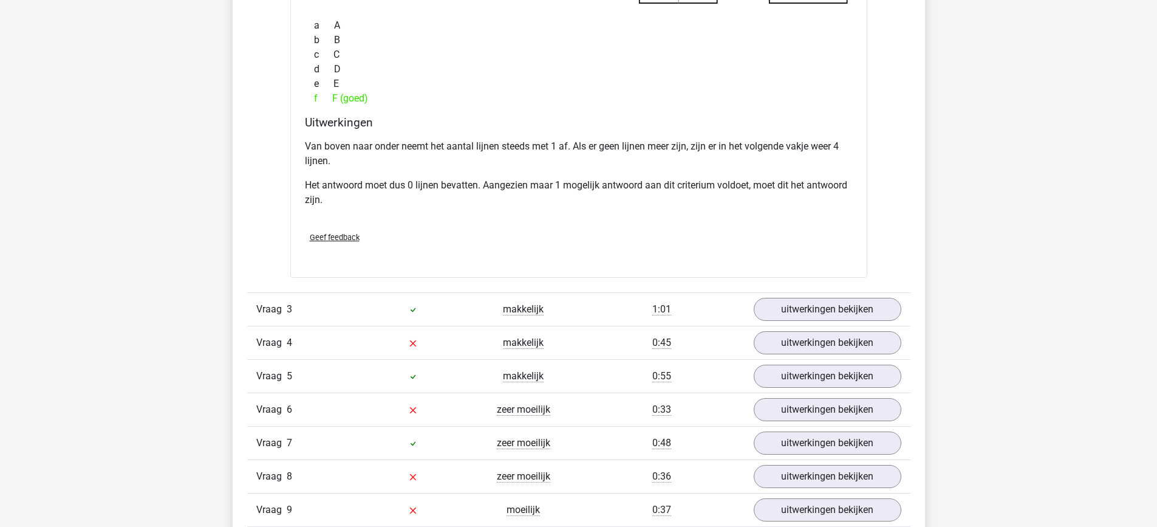
scroll to position [1814, 0]
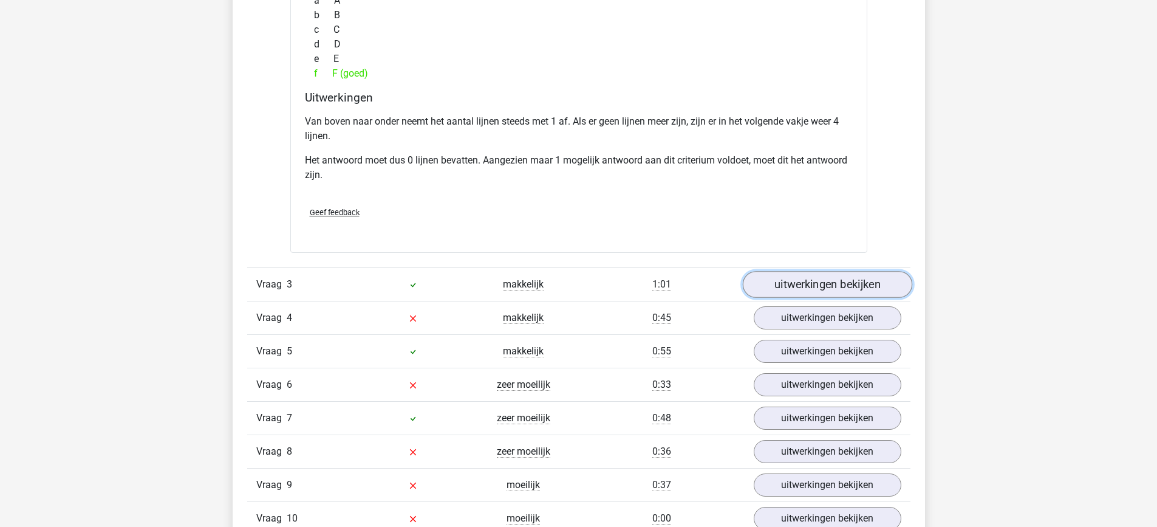
click at [838, 281] on link "uitwerkingen bekijken" at bounding box center [827, 284] width 170 height 27
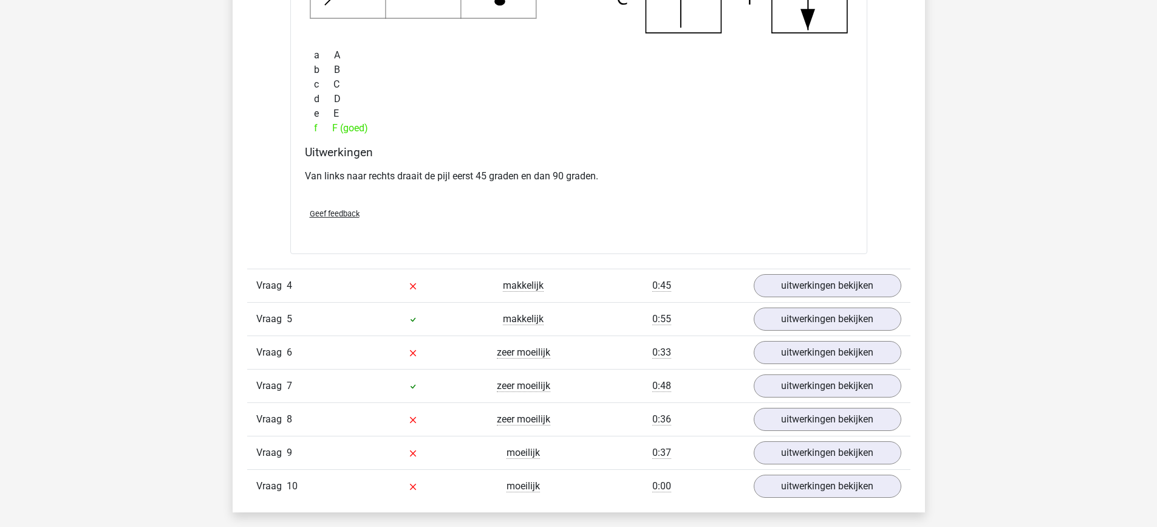
scroll to position [2374, 0]
click at [838, 293] on link "uitwerkingen bekijken" at bounding box center [827, 284] width 170 height 27
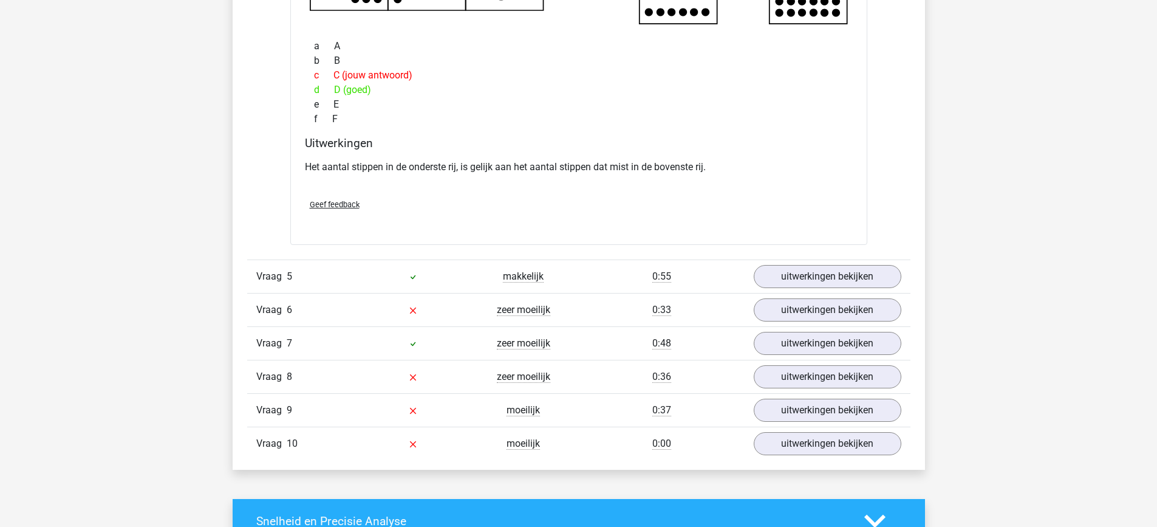
scroll to position [2951, 0]
click at [825, 279] on link "uitwerkingen bekijken" at bounding box center [827, 276] width 170 height 27
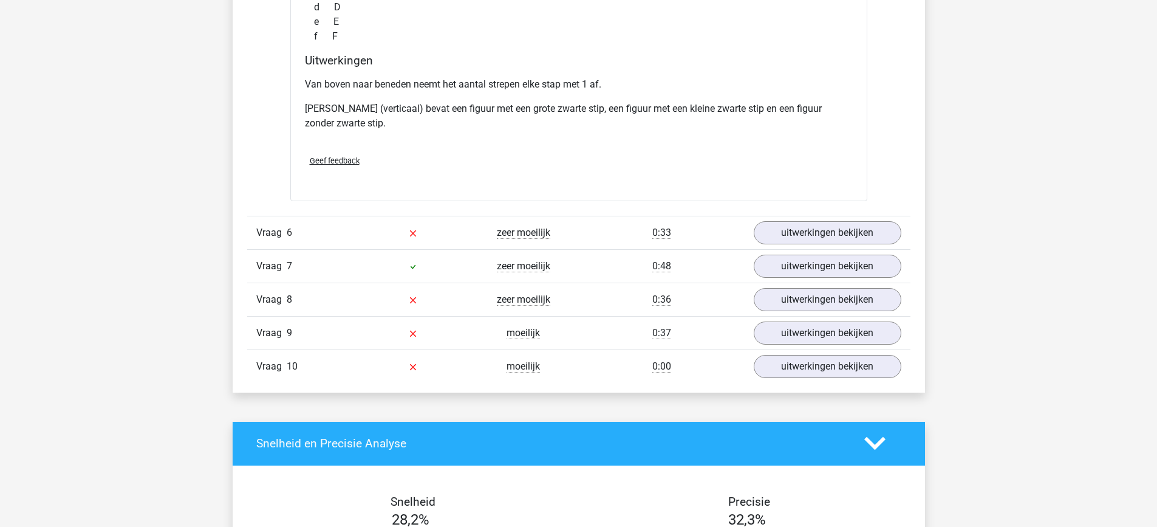
scroll to position [3602, 0]
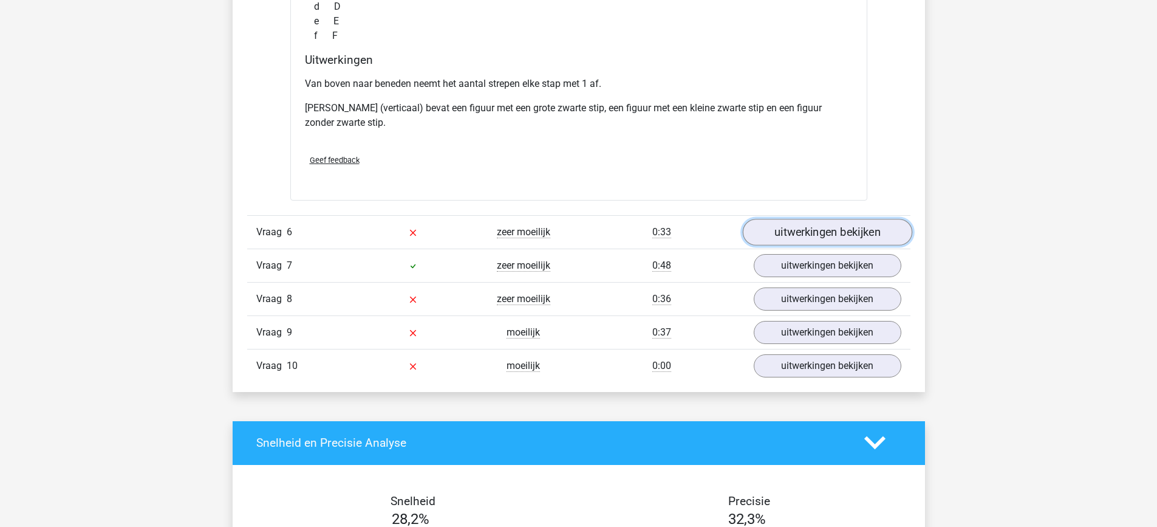
click at [823, 231] on link "uitwerkingen bekijken" at bounding box center [827, 232] width 170 height 27
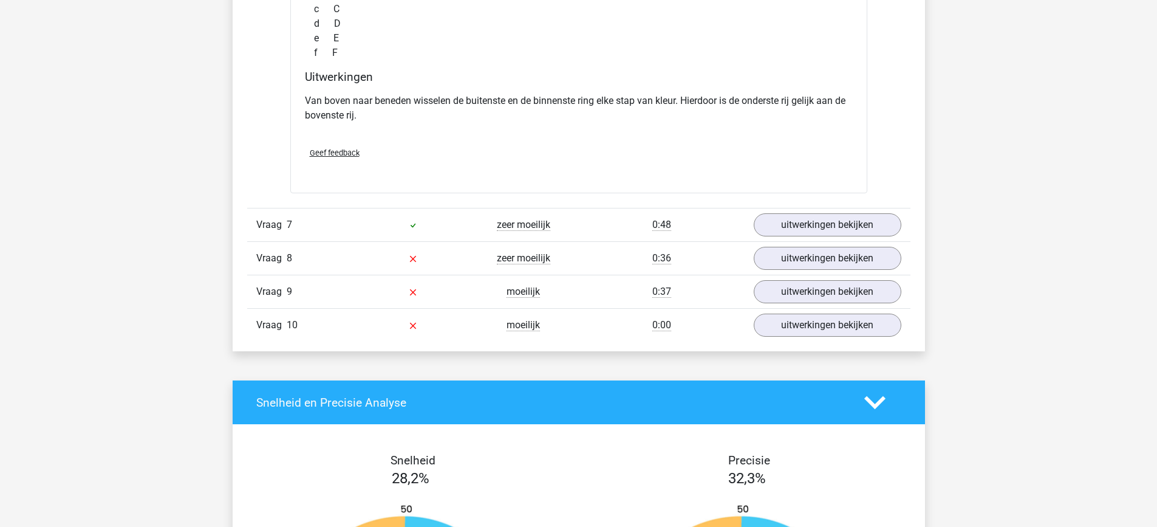
scroll to position [4200, 0]
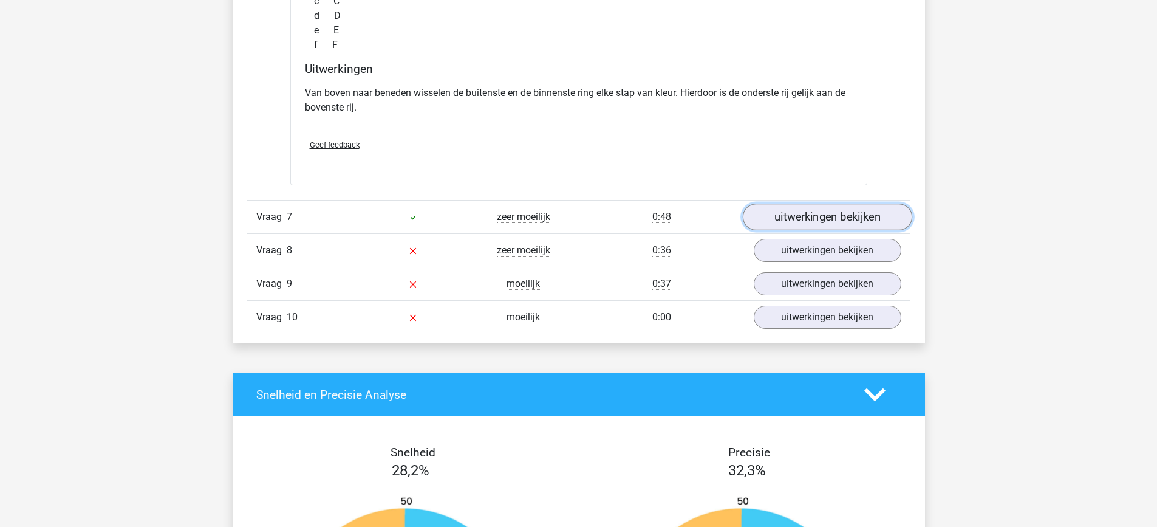
click at [826, 214] on link "uitwerkingen bekijken" at bounding box center [827, 217] width 170 height 27
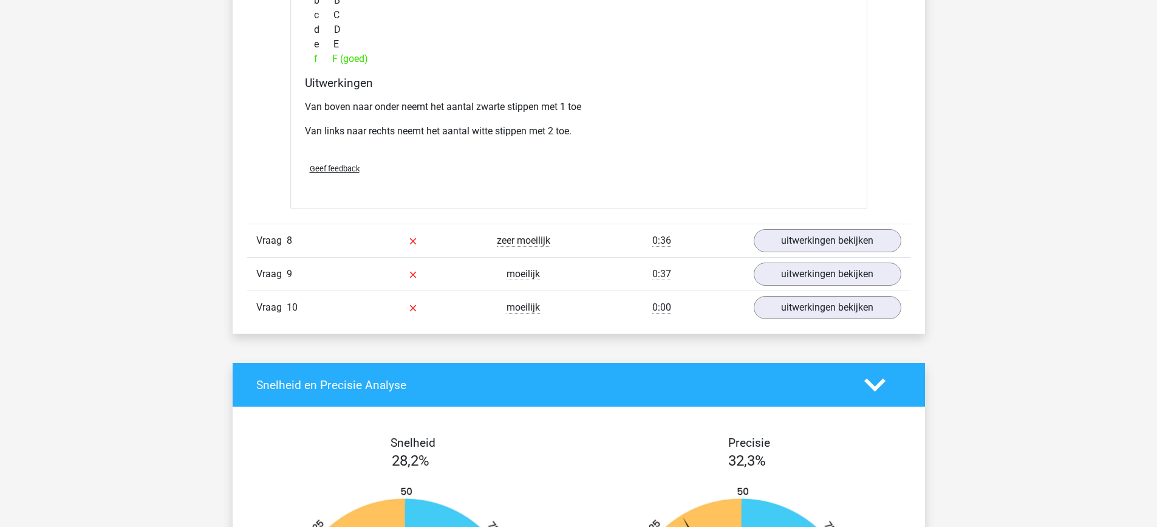
scroll to position [4771, 0]
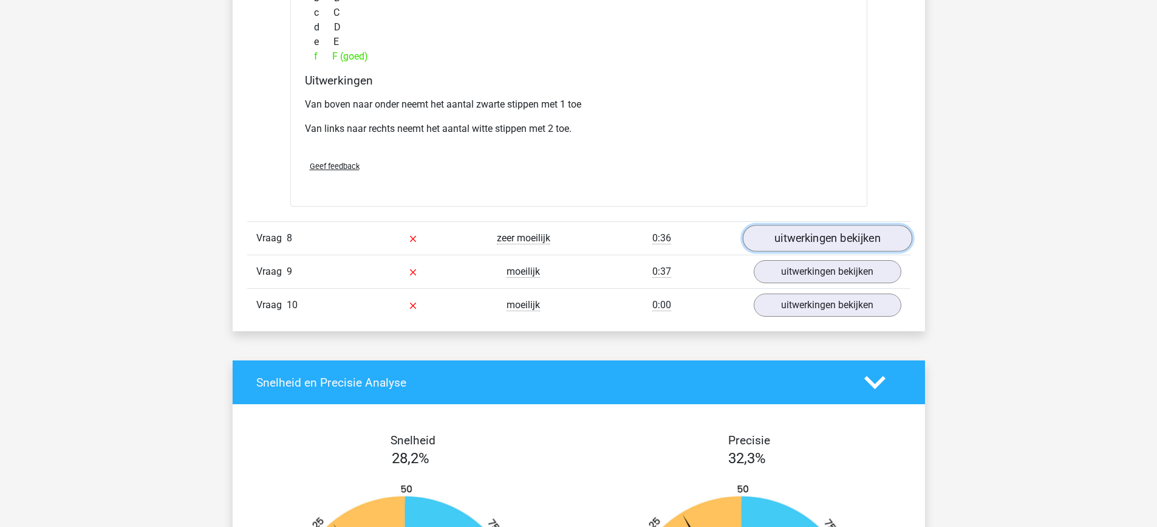
click at [826, 238] on link "uitwerkingen bekijken" at bounding box center [827, 238] width 170 height 27
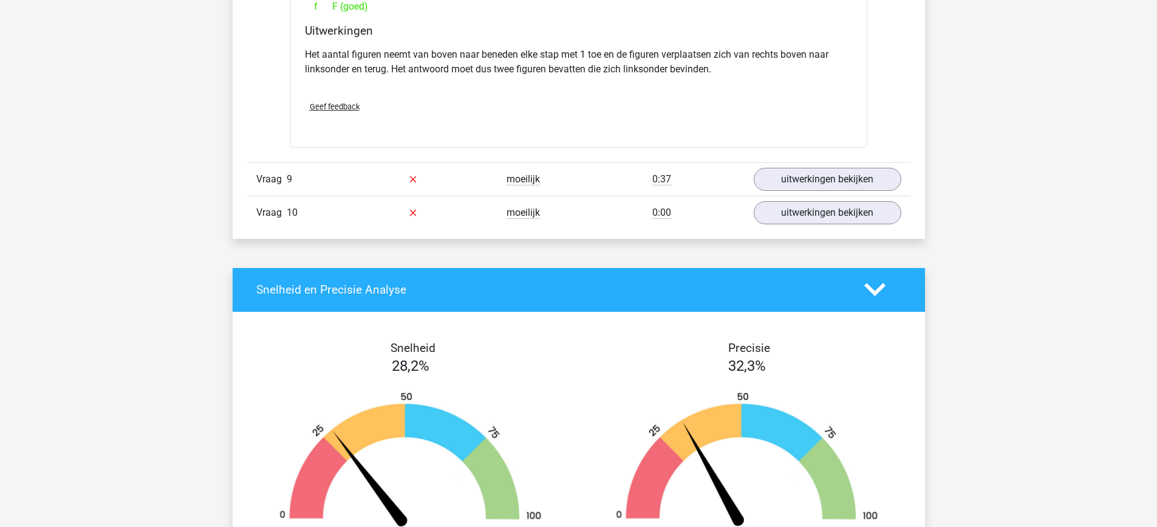
scroll to position [5414, 0]
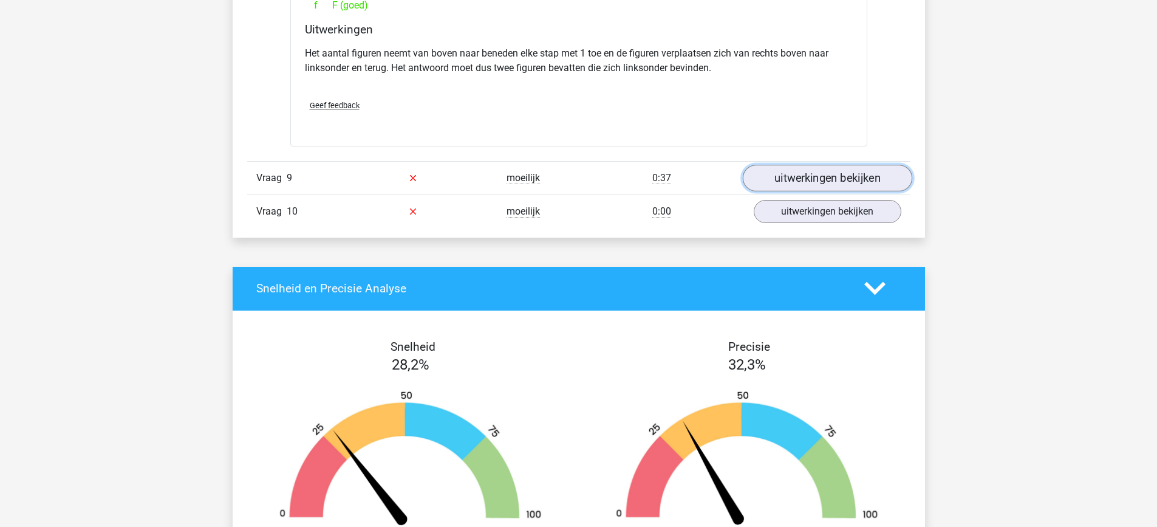
click at [815, 175] on link "uitwerkingen bekijken" at bounding box center [827, 178] width 170 height 27
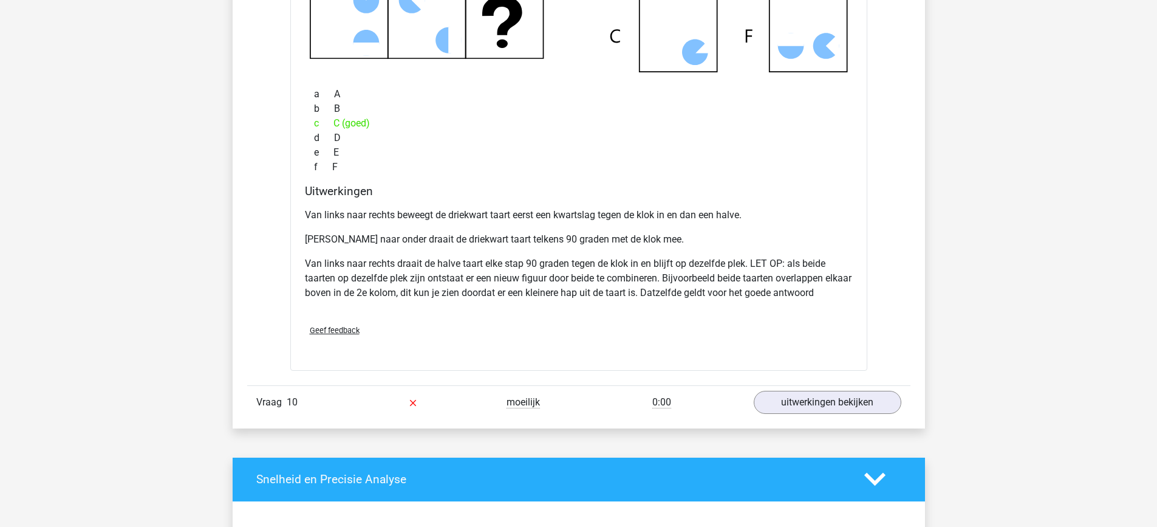
scroll to position [5842, 0]
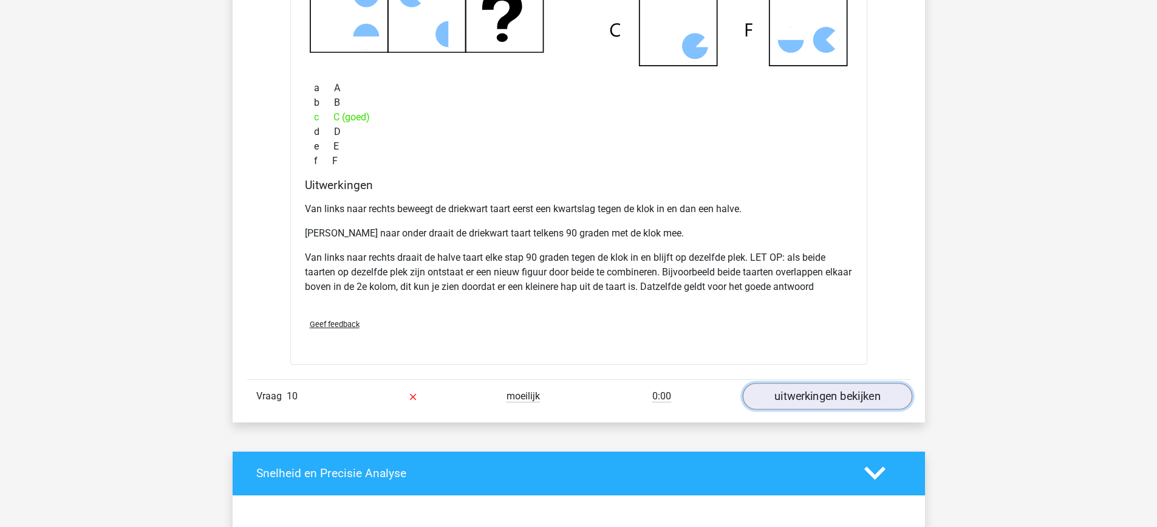
click at [795, 391] on link "uitwerkingen bekijken" at bounding box center [827, 396] width 170 height 27
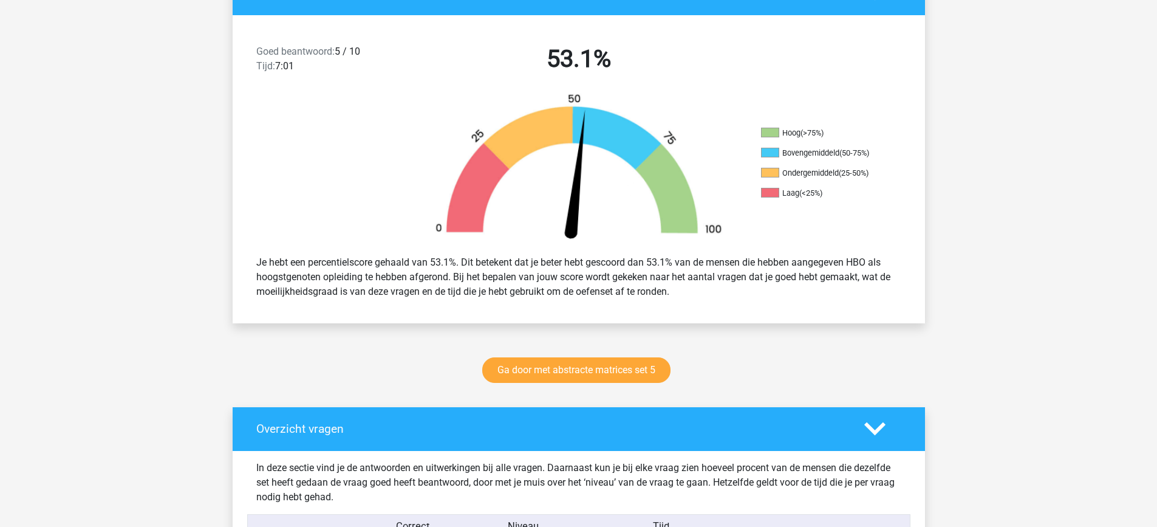
scroll to position [0, 0]
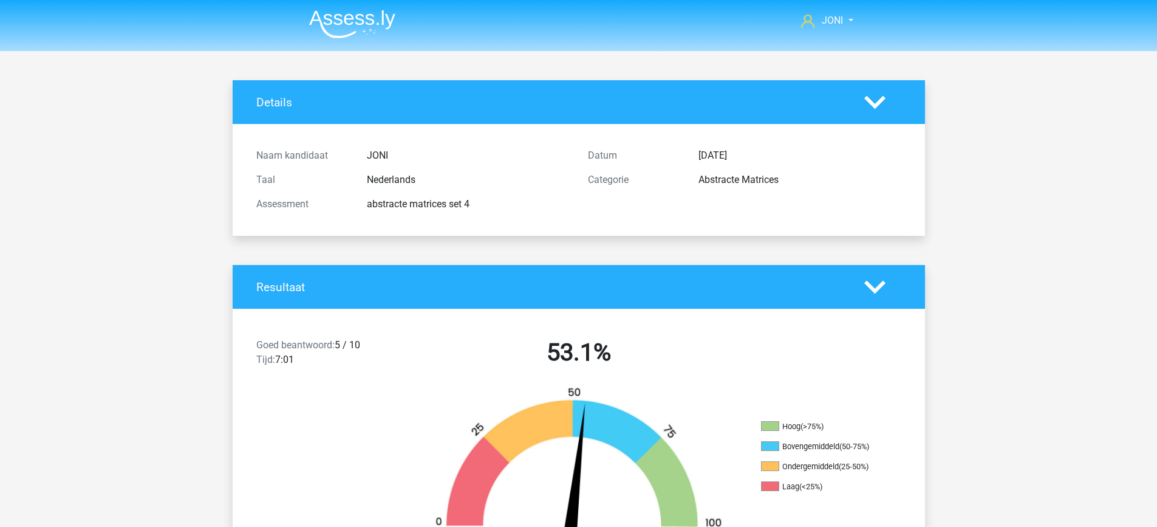
click at [363, 25] on img at bounding box center [352, 24] width 86 height 29
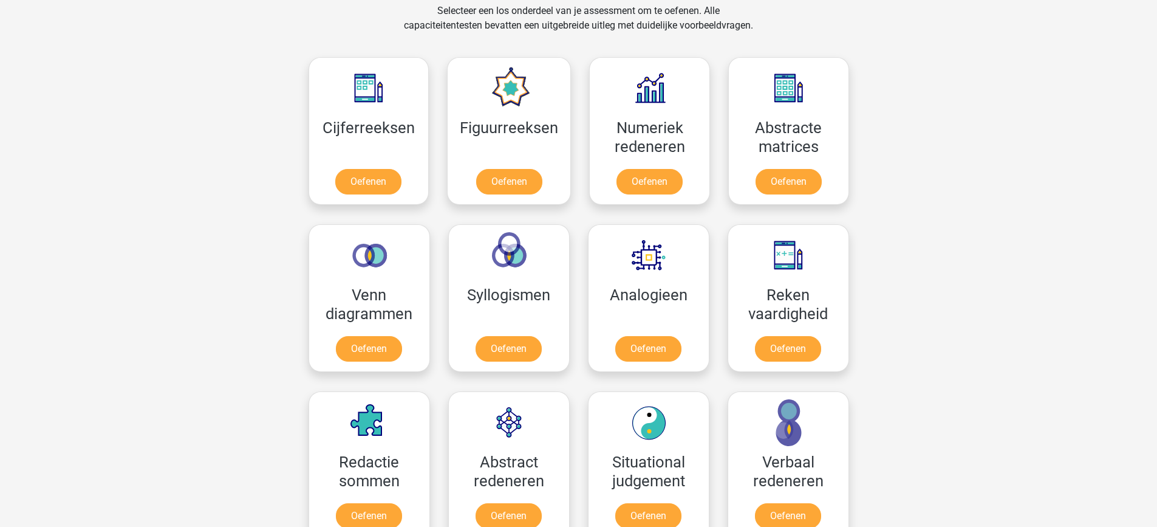
scroll to position [513, 0]
click at [664, 349] on link "Oefenen" at bounding box center [648, 350] width 69 height 27
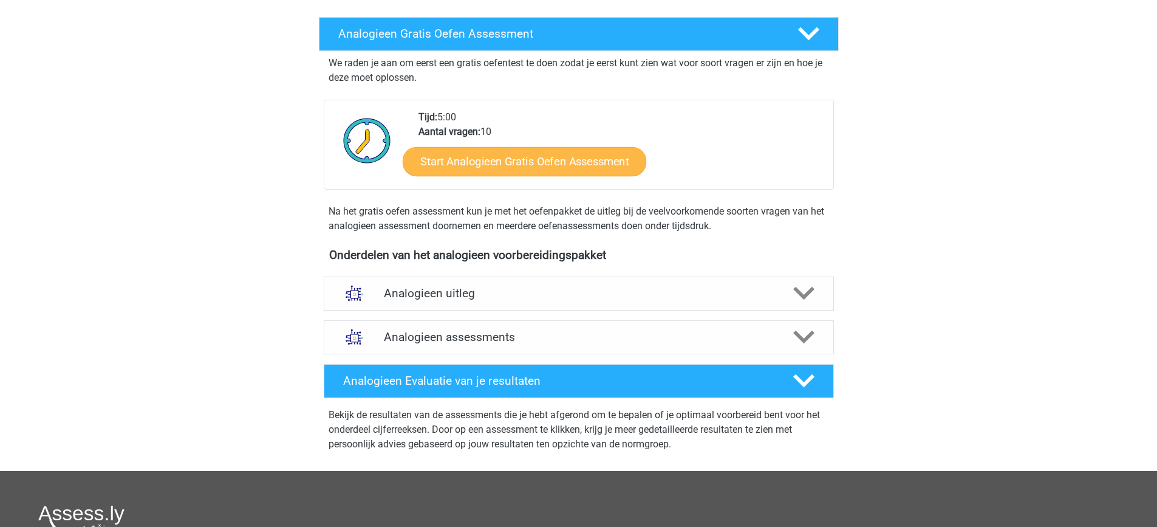
scroll to position [184, 0]
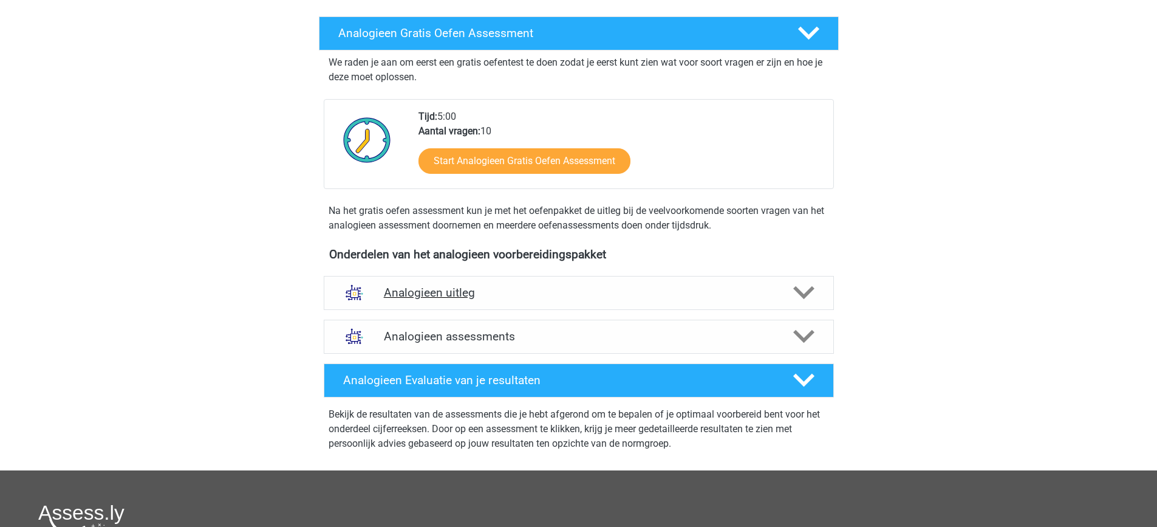
click at [553, 294] on h4 "Analogieen uitleg" at bounding box center [579, 293] width 390 height 14
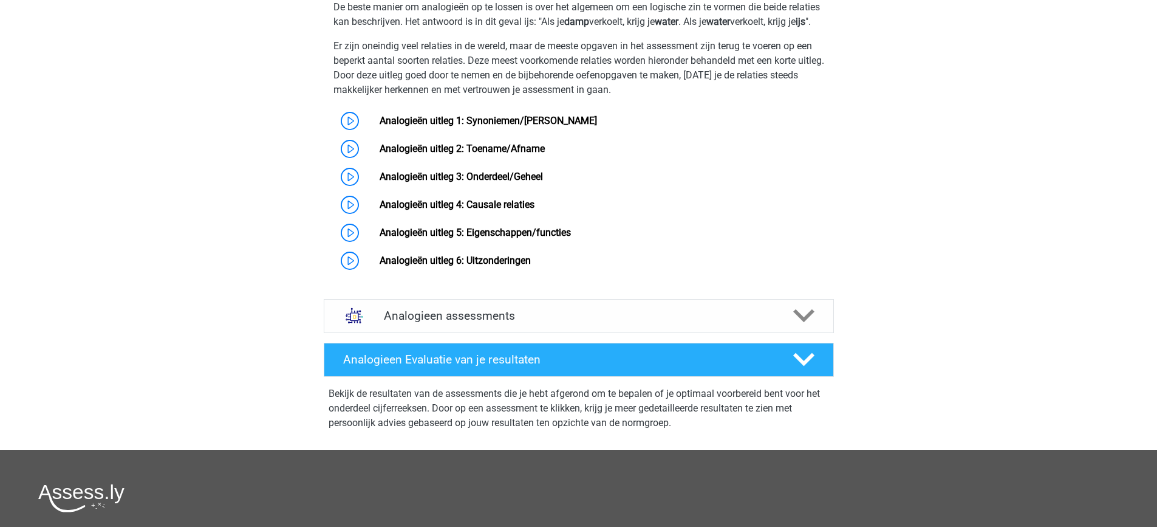
scroll to position [582, 0]
click at [510, 322] on h4 "Analogieen assessments" at bounding box center [579, 315] width 390 height 14
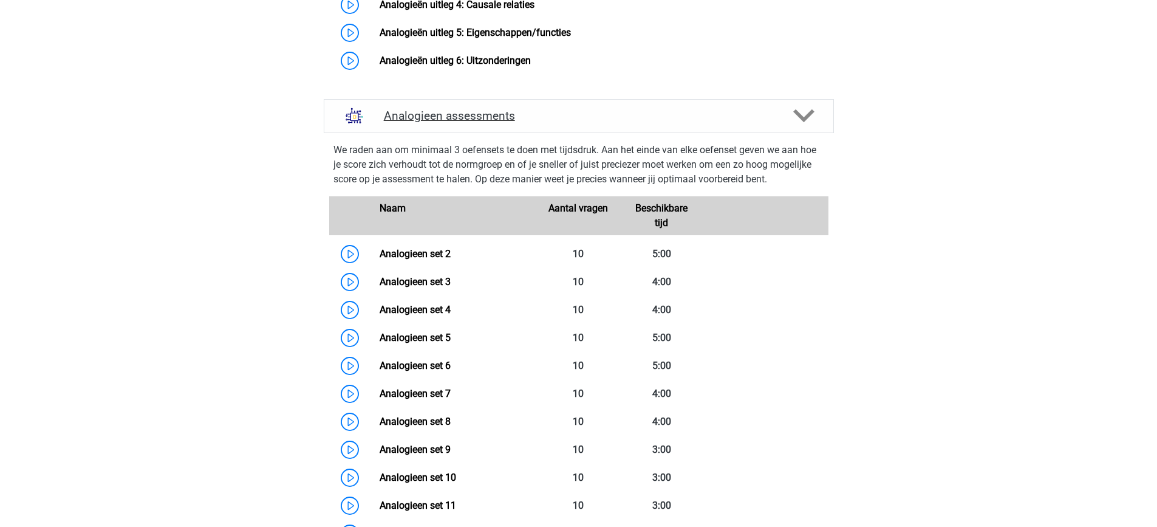
scroll to position [789, 0]
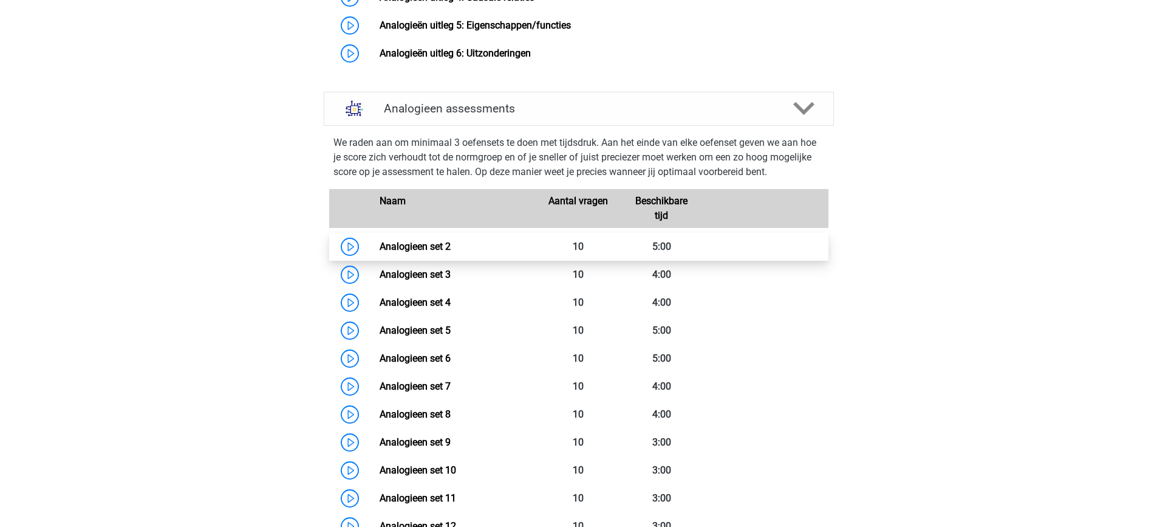
click at [442, 252] on link "Analogieen set 2" at bounding box center [415, 247] width 71 height 12
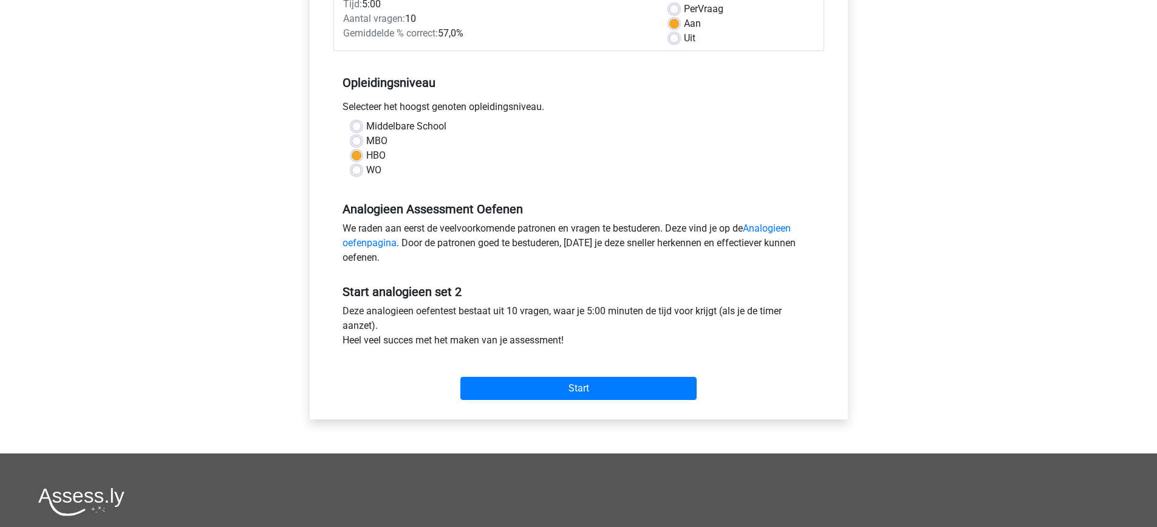
scroll to position [187, 0]
click at [532, 382] on input "Start" at bounding box center [579, 387] width 236 height 23
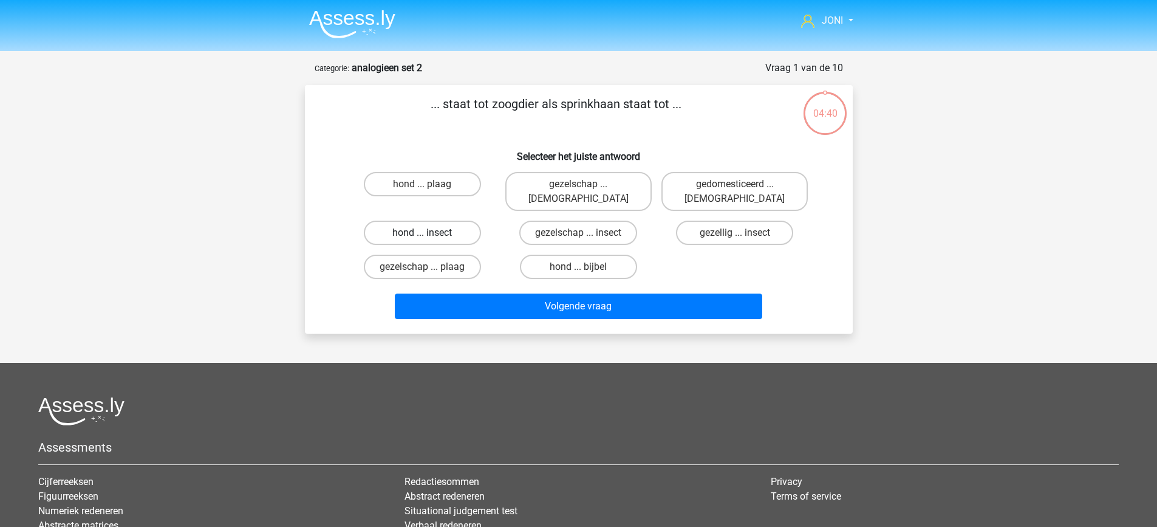
click at [411, 221] on label "hond ... insect" at bounding box center [422, 233] width 117 height 24
click at [422, 233] on input "hond ... insect" at bounding box center [426, 237] width 8 height 8
radio input "true"
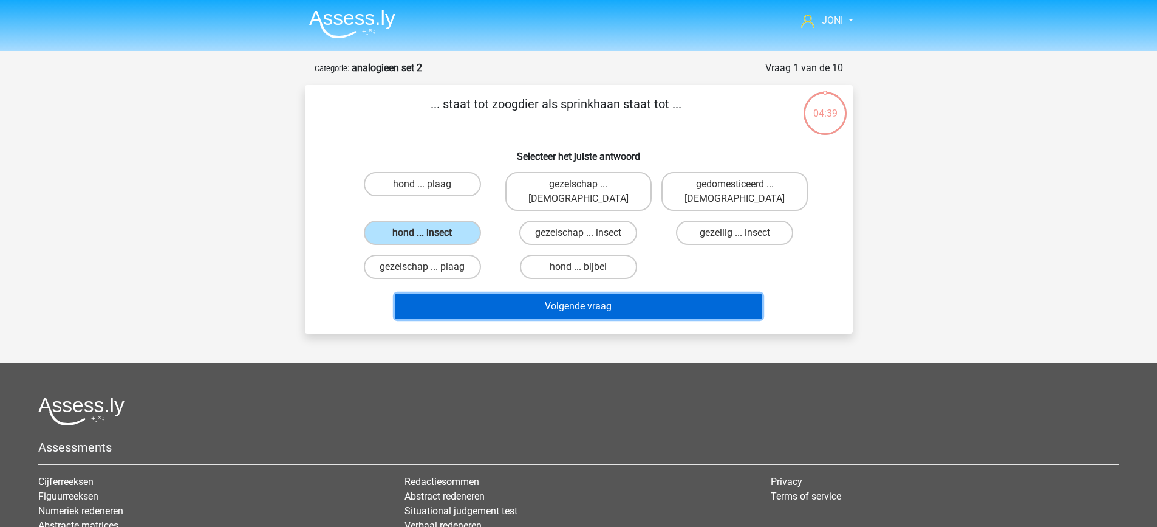
click at [543, 302] on button "Volgende vraag" at bounding box center [579, 306] width 368 height 26
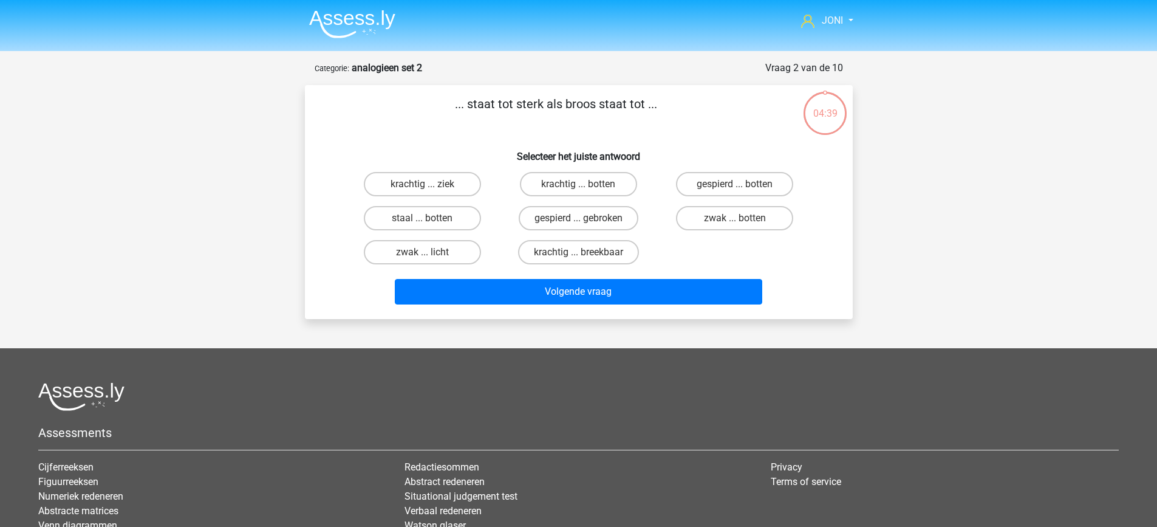
scroll to position [61, 0]
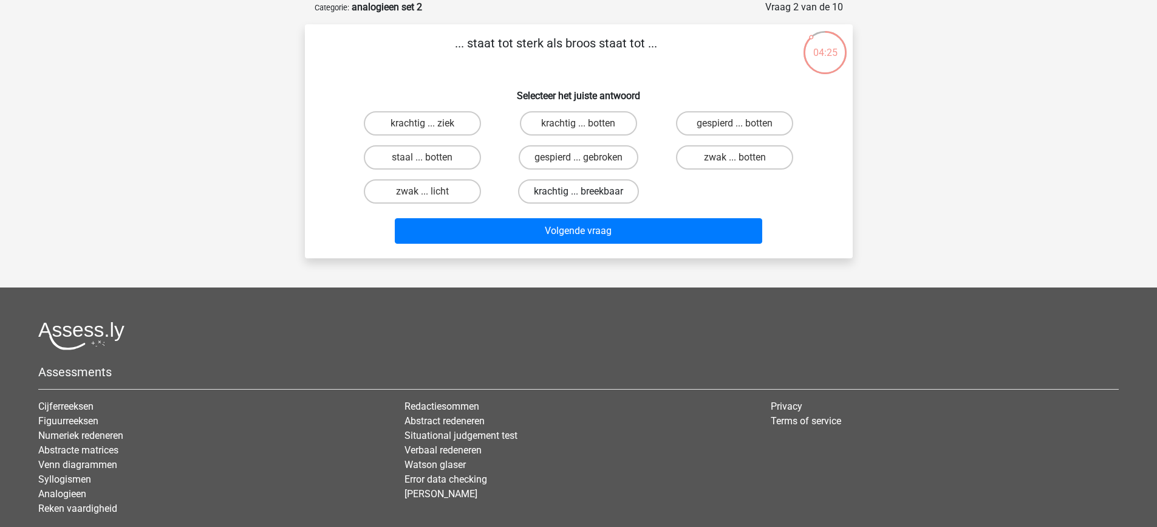
click at [575, 197] on label "krachtig ... breekbaar" at bounding box center [578, 191] width 121 height 24
click at [578, 197] on input "krachtig ... breekbaar" at bounding box center [582, 195] width 8 height 8
radio input "true"
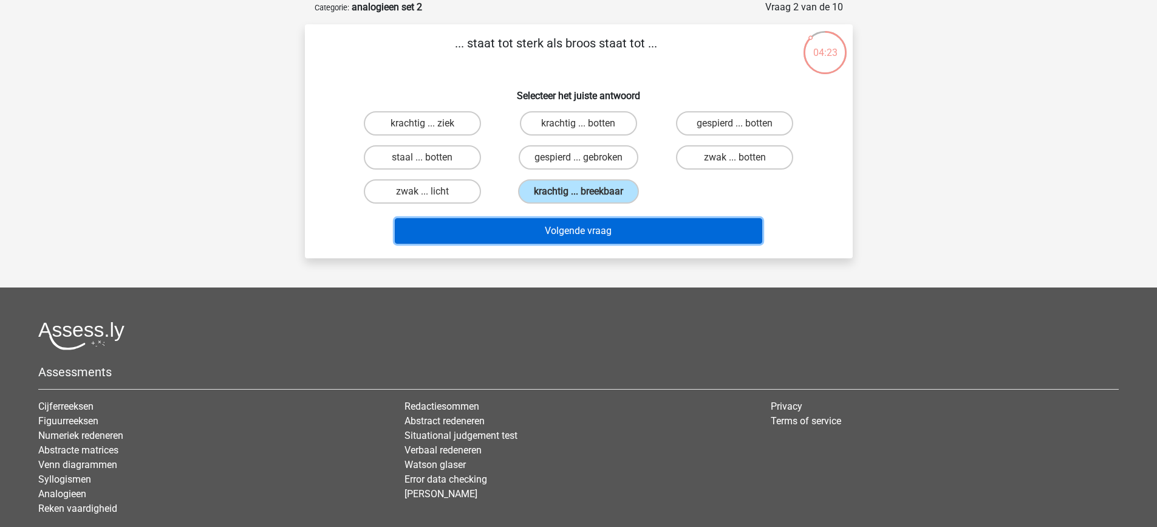
click at [576, 239] on button "Volgende vraag" at bounding box center [579, 231] width 368 height 26
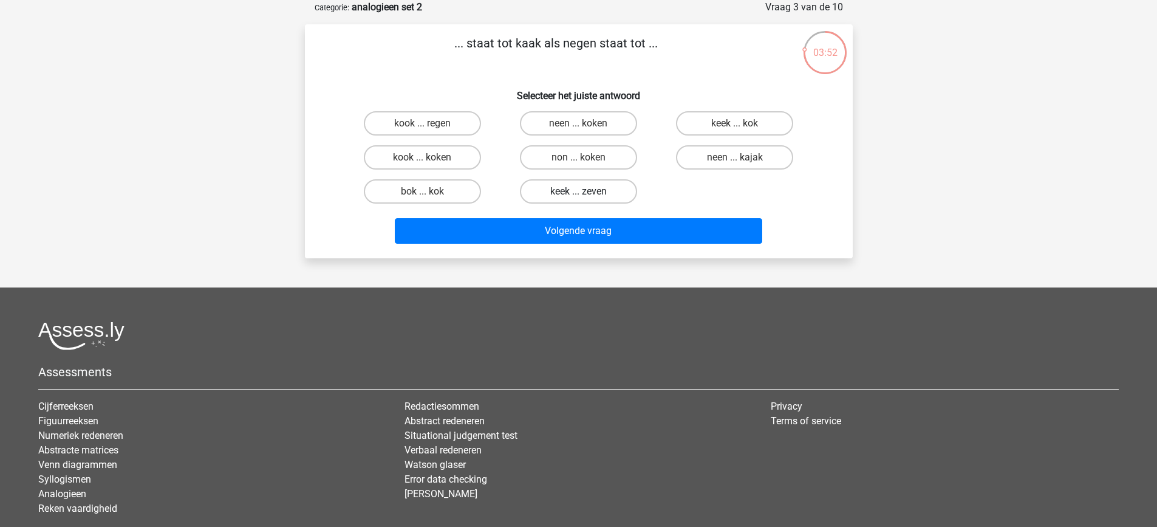
click at [547, 199] on label "keek ... zeven" at bounding box center [578, 191] width 117 height 24
click at [578, 199] on input "keek ... zeven" at bounding box center [582, 195] width 8 height 8
radio input "true"
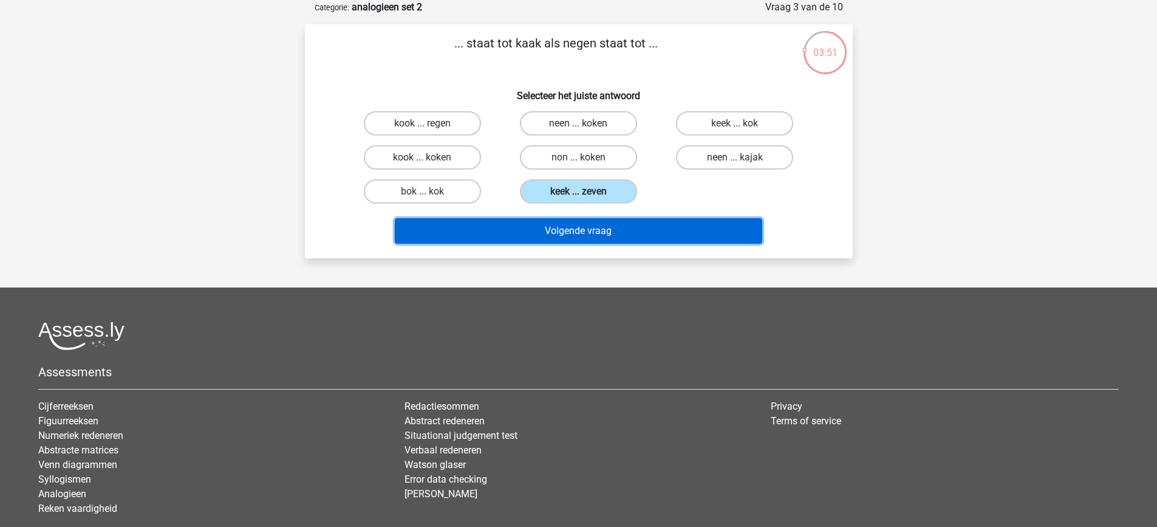
click at [551, 238] on button "Volgende vraag" at bounding box center [579, 231] width 368 height 26
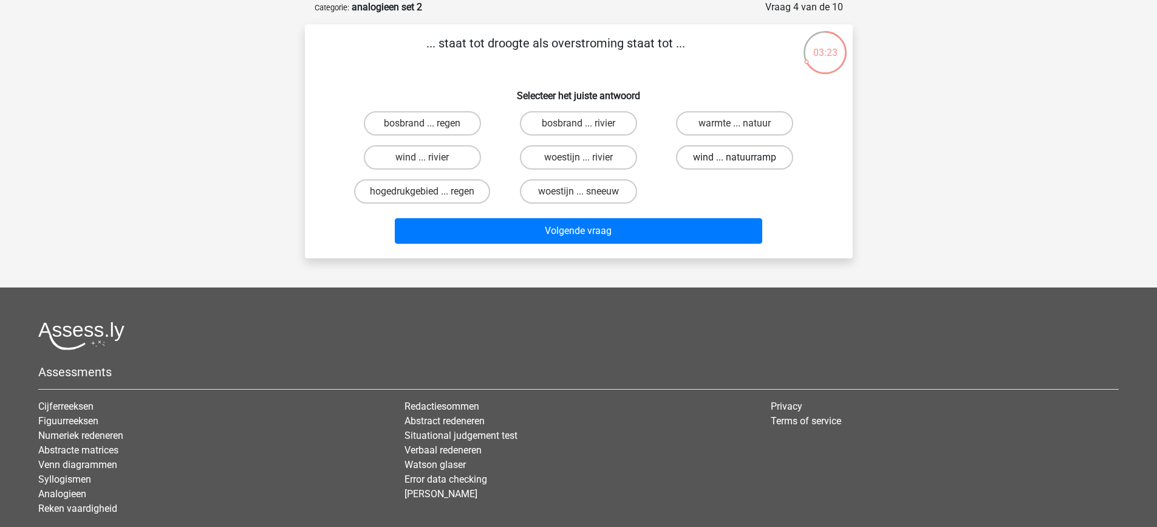
click at [744, 163] on label "wind ... natuurramp" at bounding box center [734, 157] width 117 height 24
click at [743, 163] on input "wind ... natuurramp" at bounding box center [739, 161] width 8 height 8
radio input "true"
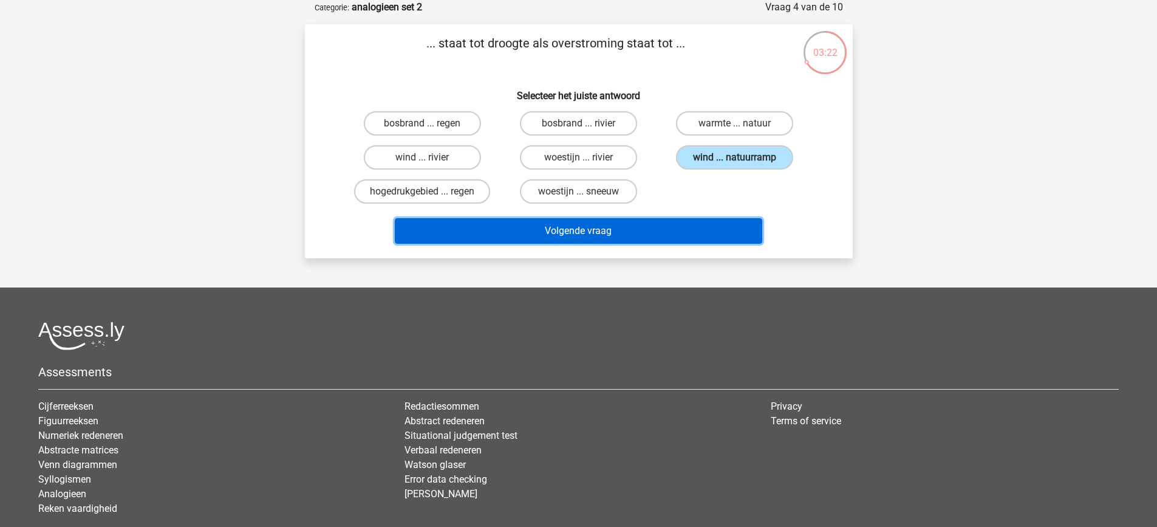
click at [698, 238] on button "Volgende vraag" at bounding box center [579, 231] width 368 height 26
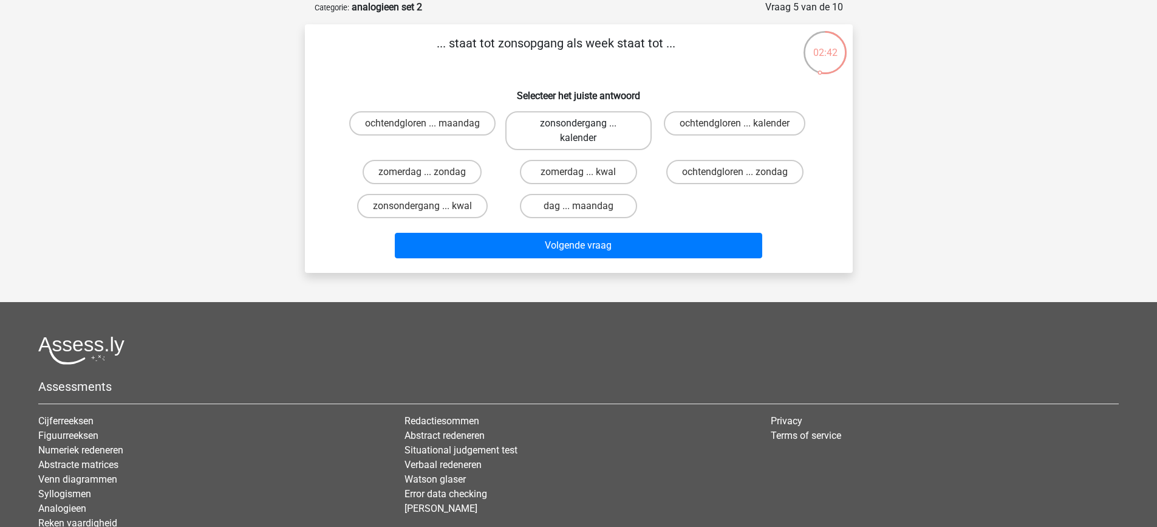
click at [600, 128] on label "zonsondergang ... kalender" at bounding box center [579, 130] width 146 height 39
click at [586, 128] on input "zonsondergang ... kalender" at bounding box center [582, 127] width 8 height 8
radio input "true"
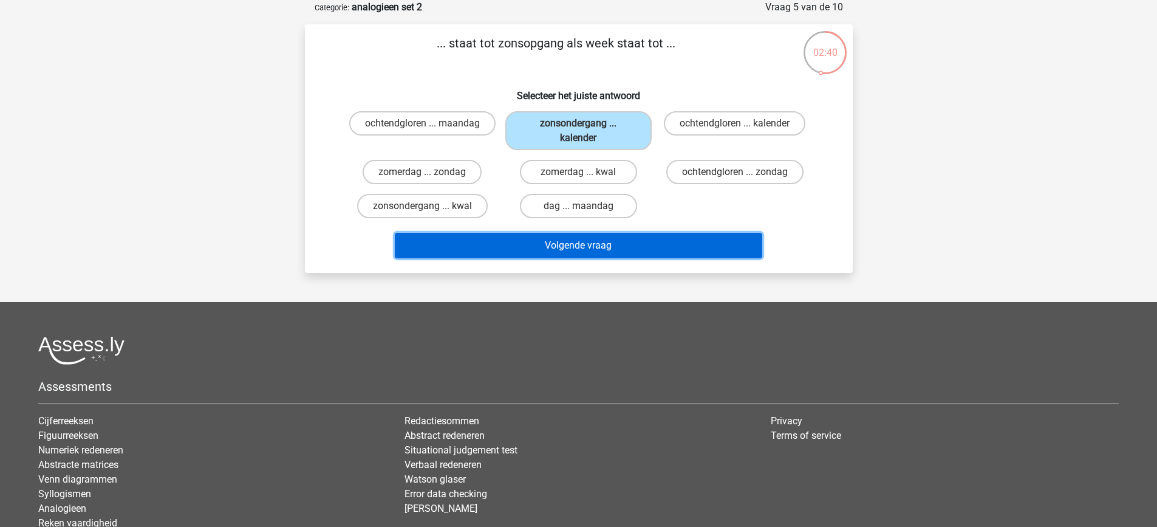
click at [616, 241] on button "Volgende vraag" at bounding box center [579, 246] width 368 height 26
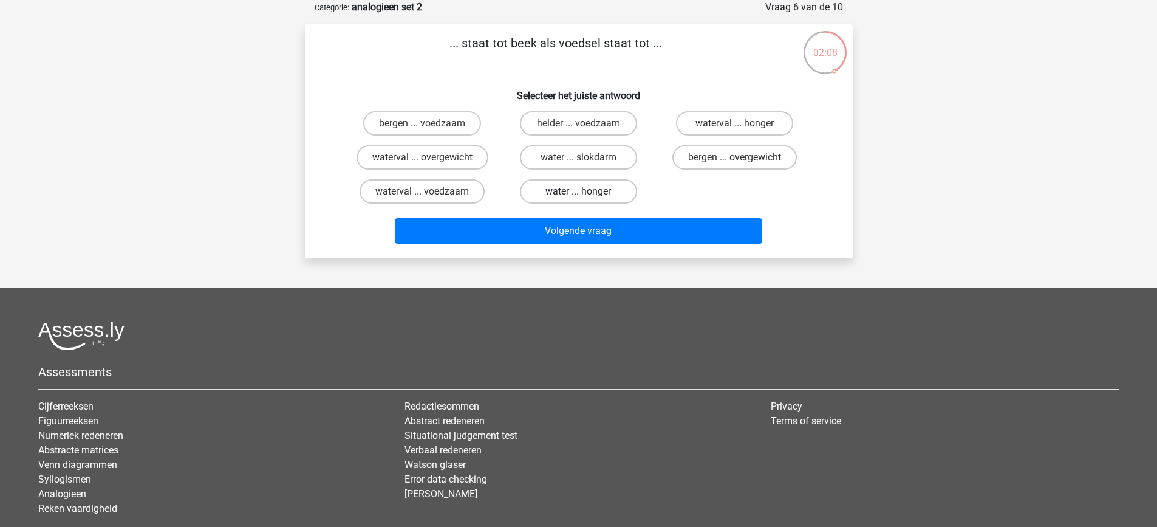
click at [595, 195] on label "water ... honger" at bounding box center [578, 191] width 117 height 24
click at [586, 195] on input "water ... honger" at bounding box center [582, 195] width 8 height 8
radio input "true"
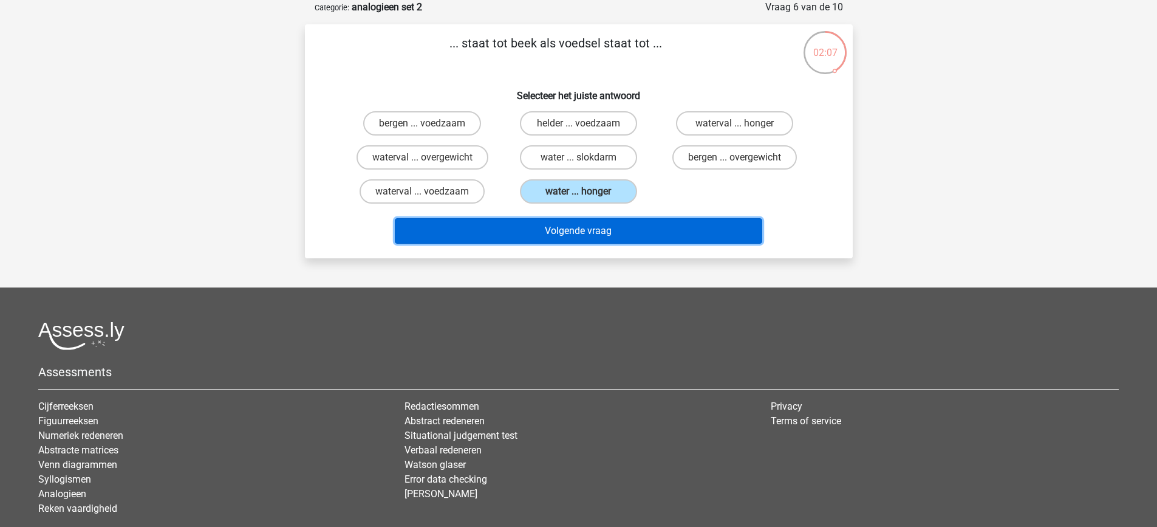
click at [604, 225] on button "Volgende vraag" at bounding box center [579, 231] width 368 height 26
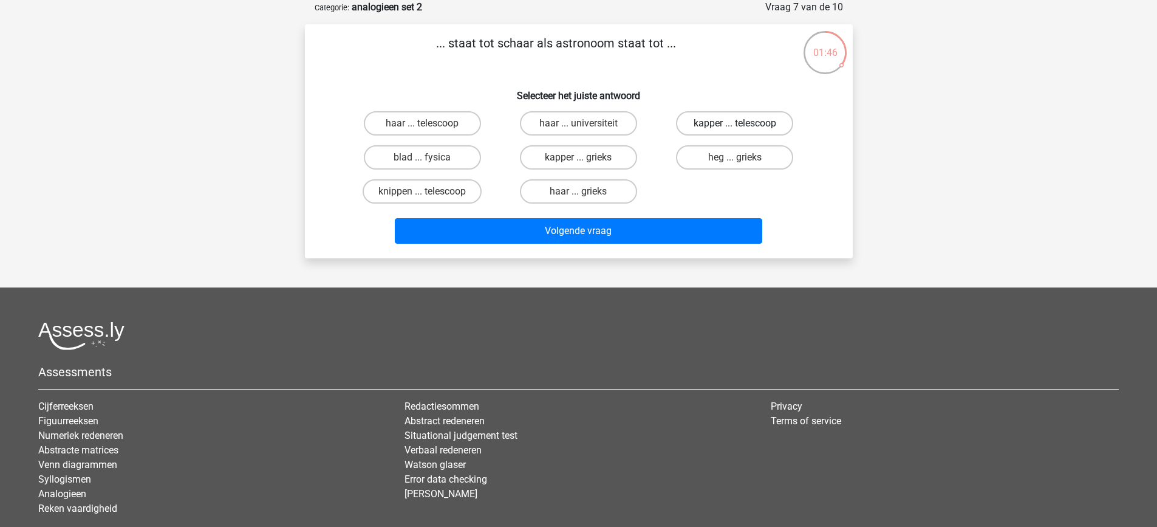
click at [729, 124] on label "kapper ... telescoop" at bounding box center [734, 123] width 117 height 24
click at [735, 124] on input "kapper ... telescoop" at bounding box center [739, 127] width 8 height 8
radio input "true"
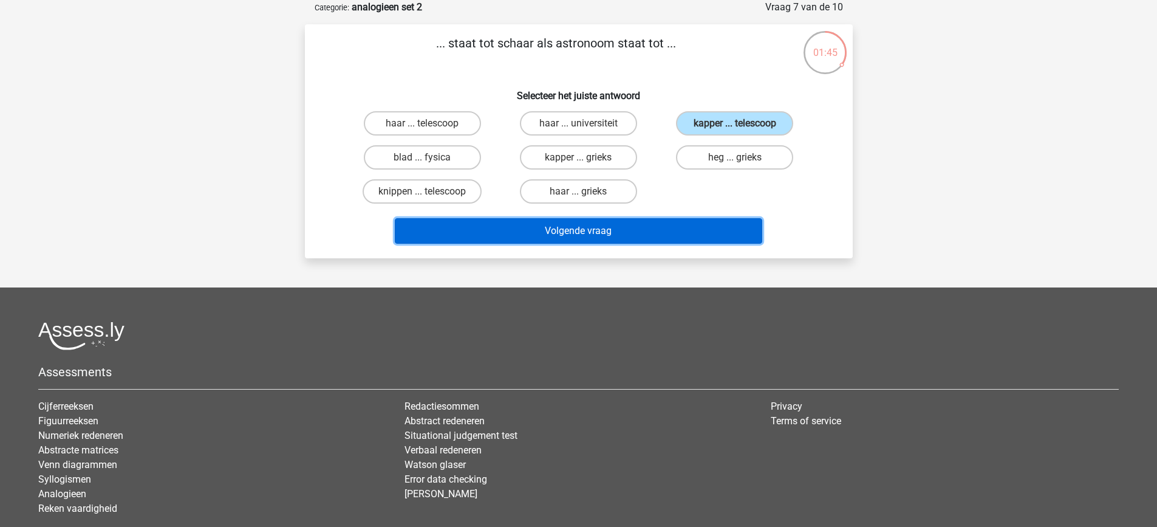
click at [674, 226] on button "Volgende vraag" at bounding box center [579, 231] width 368 height 26
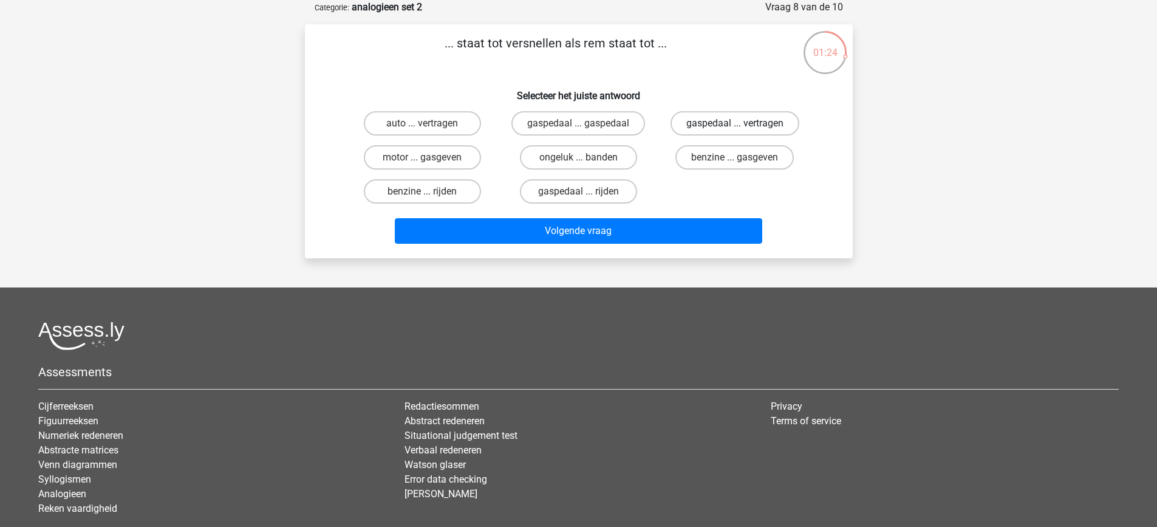
click at [722, 124] on label "gaspedaal ... vertragen" at bounding box center [735, 123] width 129 height 24
click at [735, 124] on input "gaspedaal ... vertragen" at bounding box center [739, 127] width 8 height 8
radio input "true"
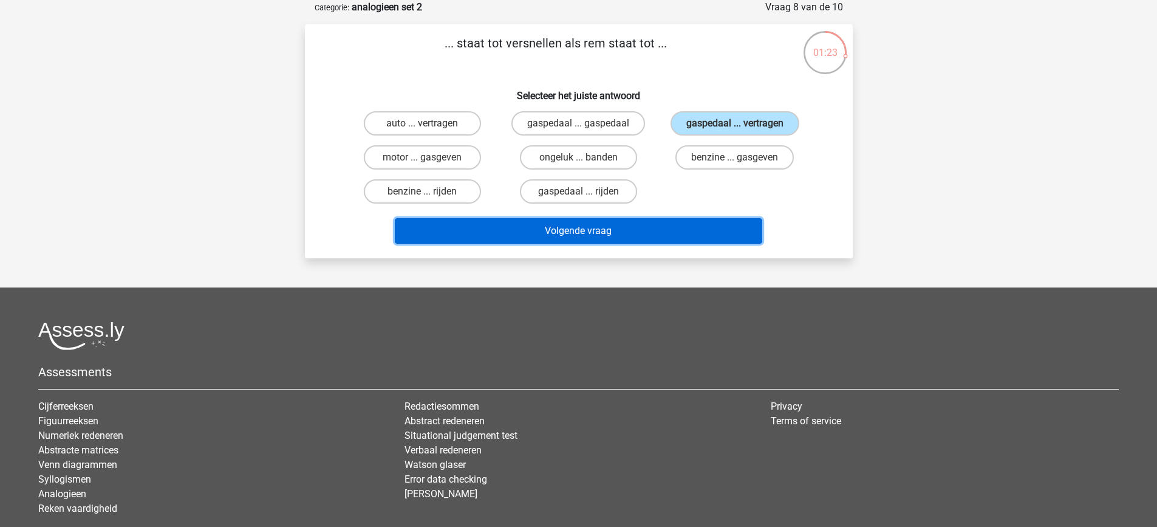
click at [676, 233] on button "Volgende vraag" at bounding box center [579, 231] width 368 height 26
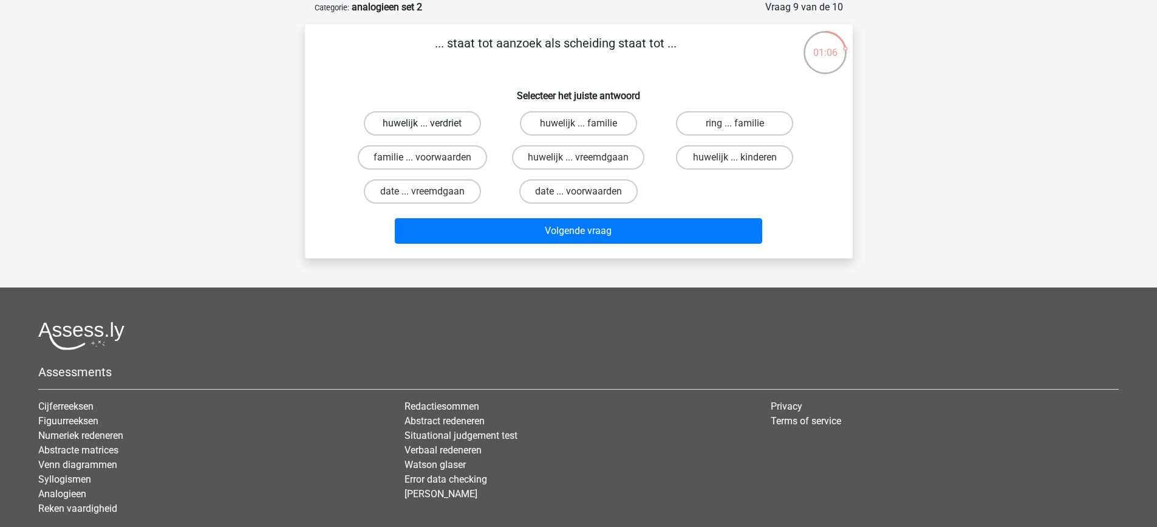
click at [454, 120] on label "huwelijk ... verdriet" at bounding box center [422, 123] width 117 height 24
click at [430, 123] on input "huwelijk ... verdriet" at bounding box center [426, 127] width 8 height 8
radio input "true"
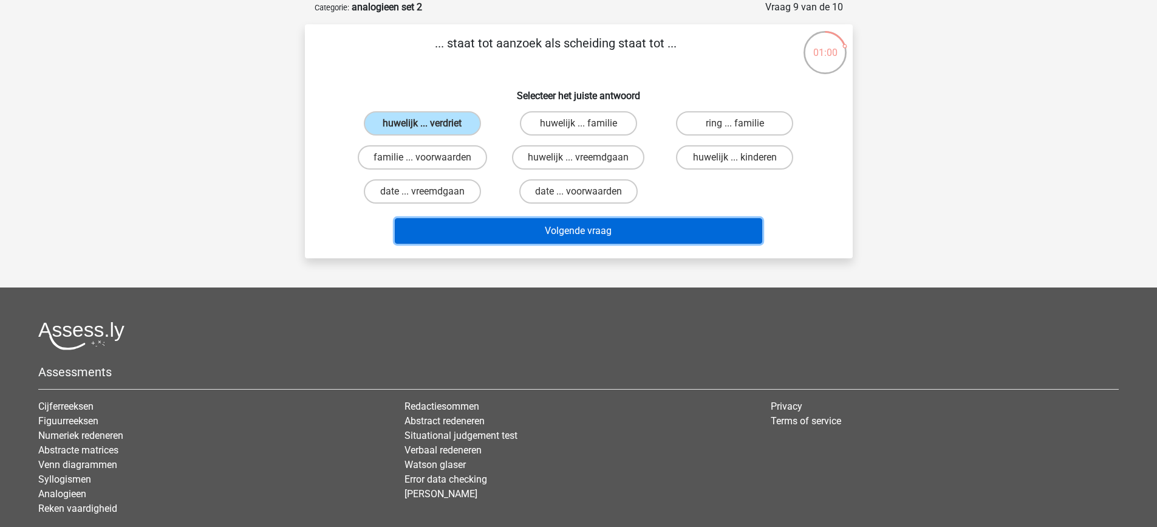
click at [612, 227] on button "Volgende vraag" at bounding box center [579, 231] width 368 height 26
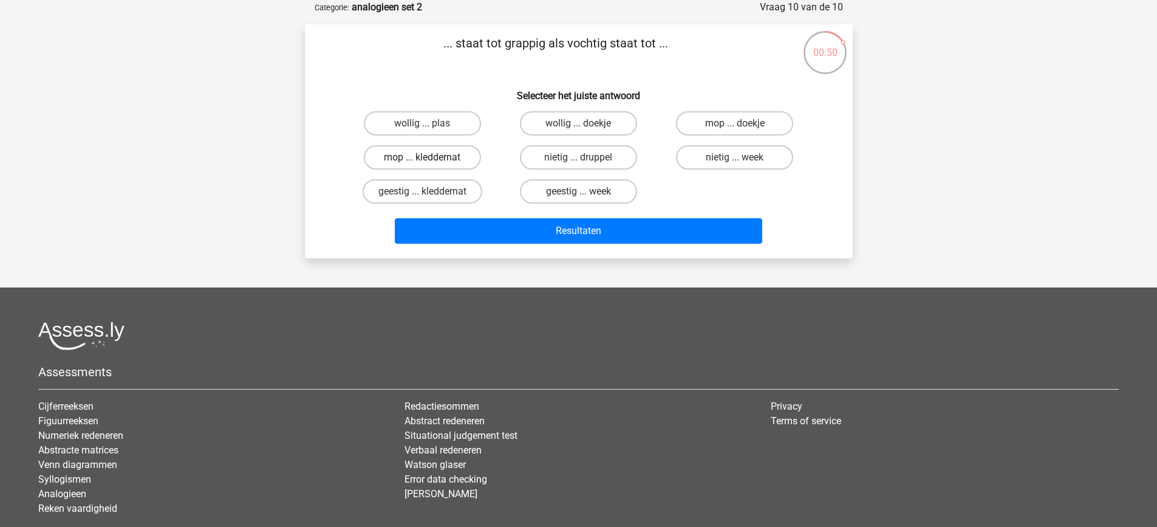
click at [452, 159] on label "mop ... kleddernat" at bounding box center [422, 157] width 117 height 24
click at [430, 159] on input "mop ... kleddernat" at bounding box center [426, 161] width 8 height 8
radio input "true"
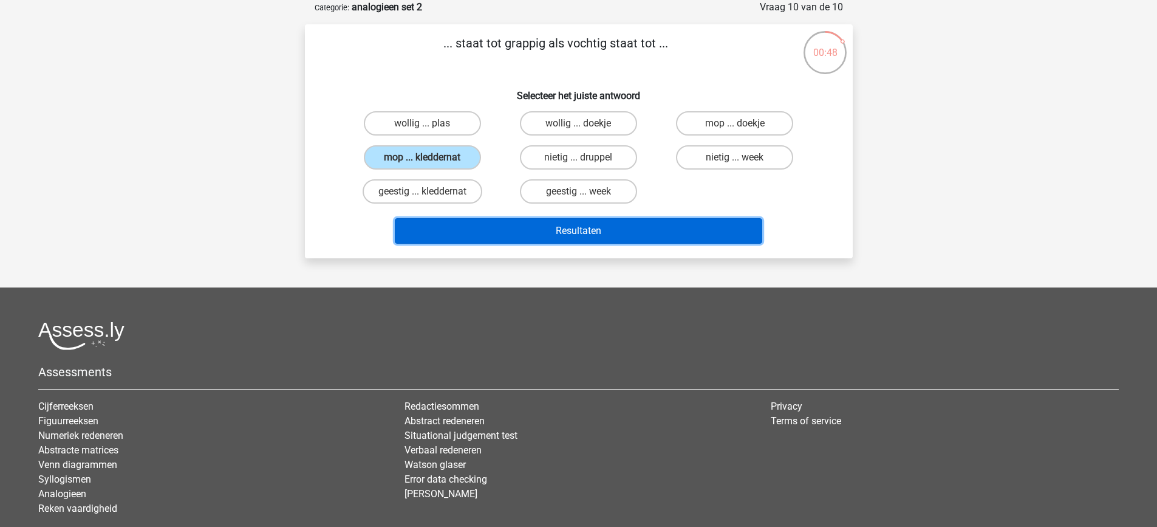
click at [561, 238] on button "Resultaten" at bounding box center [579, 231] width 368 height 26
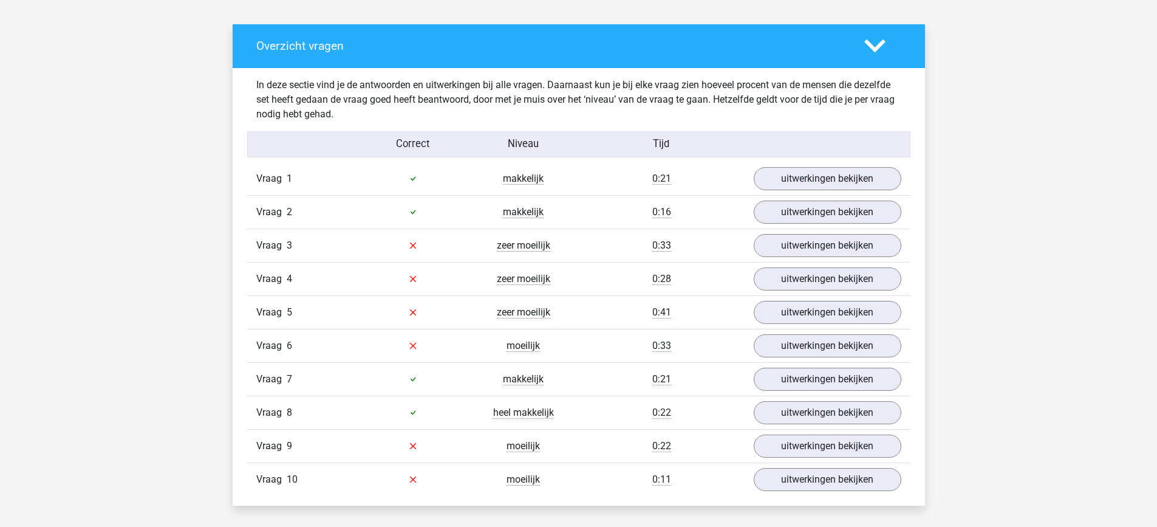
scroll to position [647, 0]
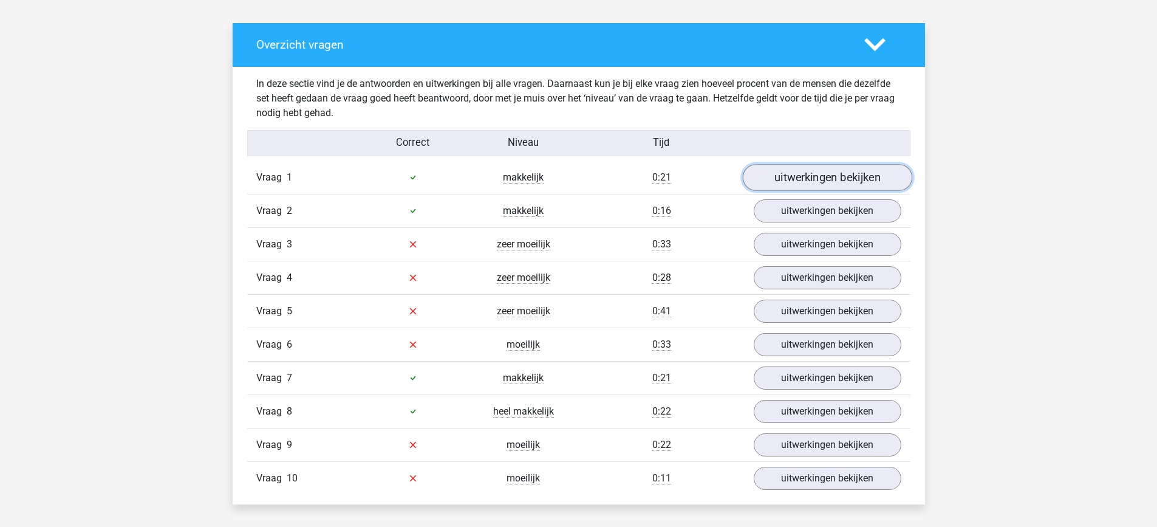
click at [799, 173] on link "uitwerkingen bekijken" at bounding box center [827, 177] width 170 height 27
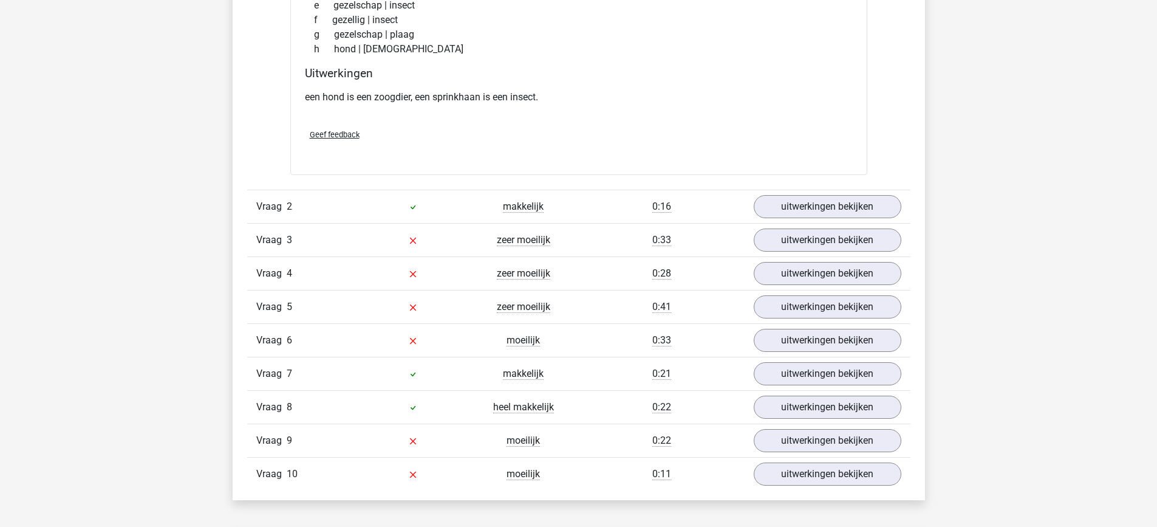
scroll to position [972, 0]
click at [800, 198] on link "uitwerkingen bekijken" at bounding box center [827, 204] width 170 height 27
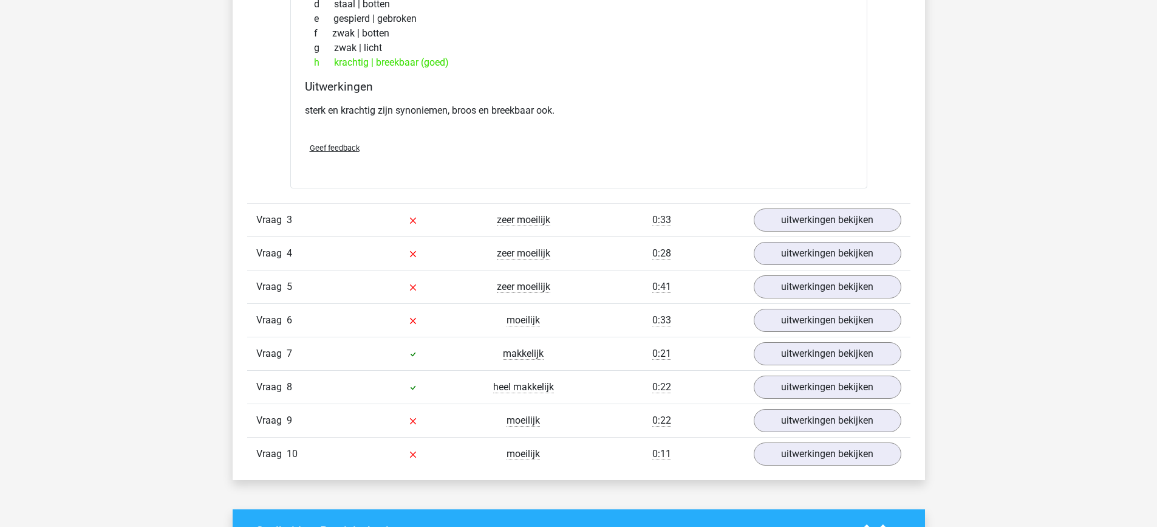
scroll to position [1298, 0]
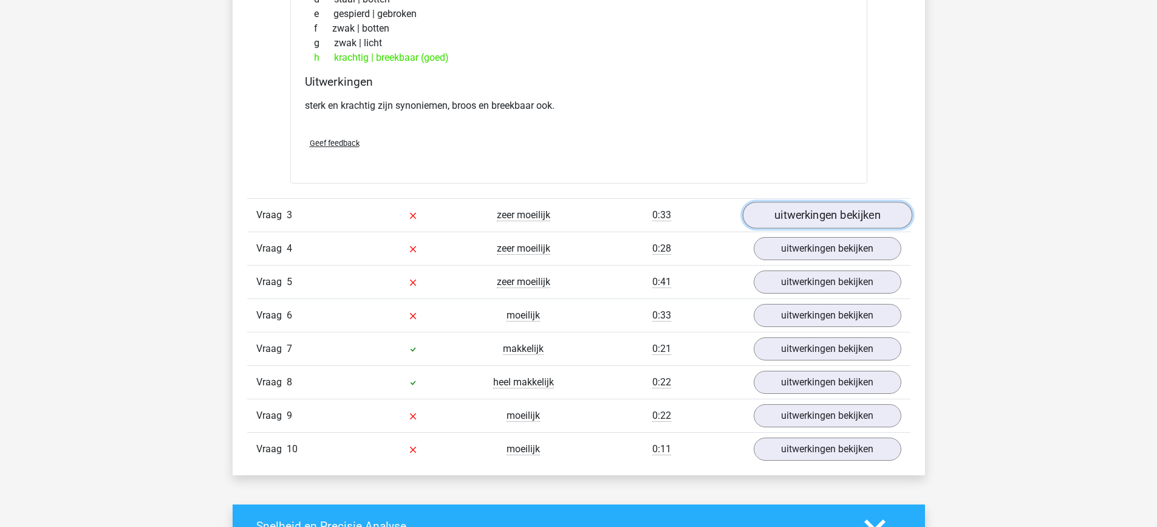
click at [804, 217] on link "uitwerkingen bekijken" at bounding box center [827, 215] width 170 height 27
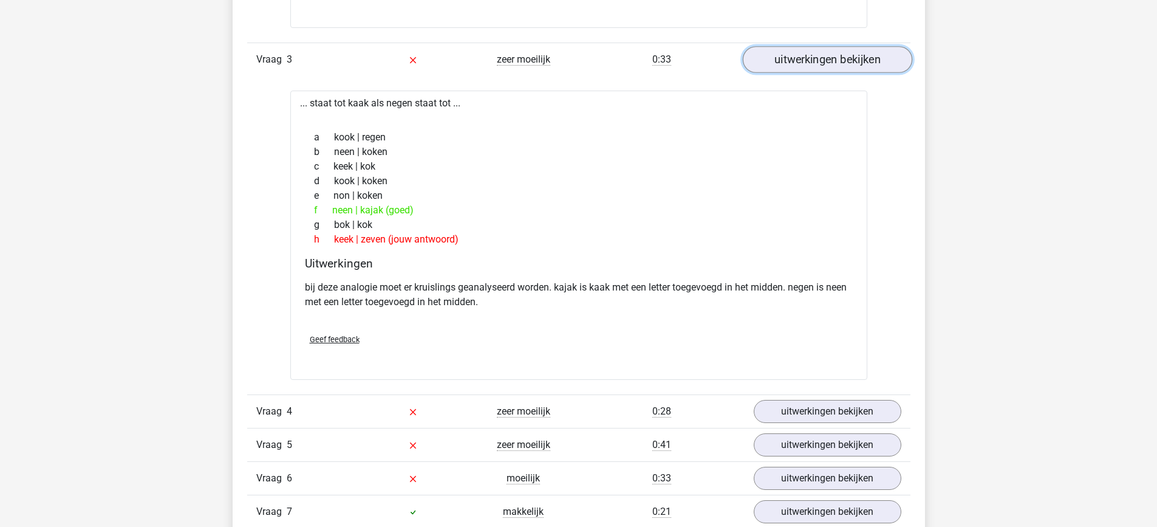
scroll to position [1427, 0]
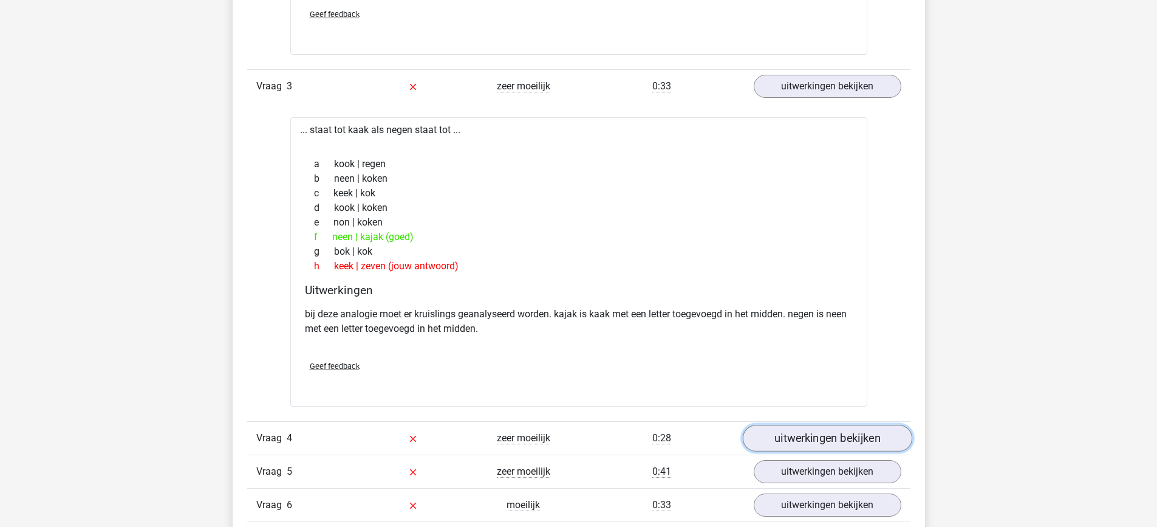
click at [820, 439] on link "uitwerkingen bekijken" at bounding box center [827, 438] width 170 height 27
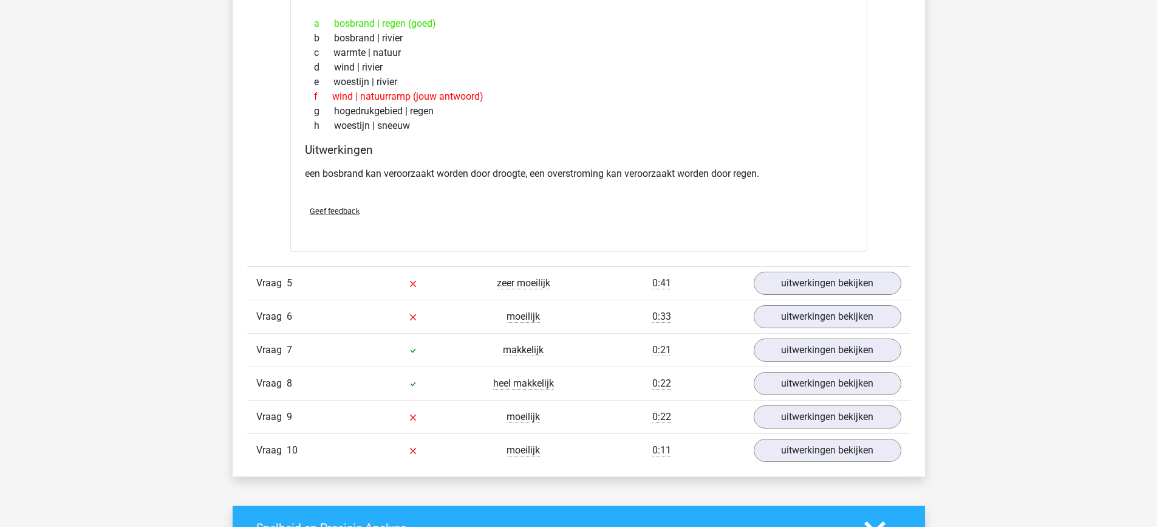
scroll to position [1935, 0]
click at [838, 273] on link "uitwerkingen bekijken" at bounding box center [827, 283] width 170 height 27
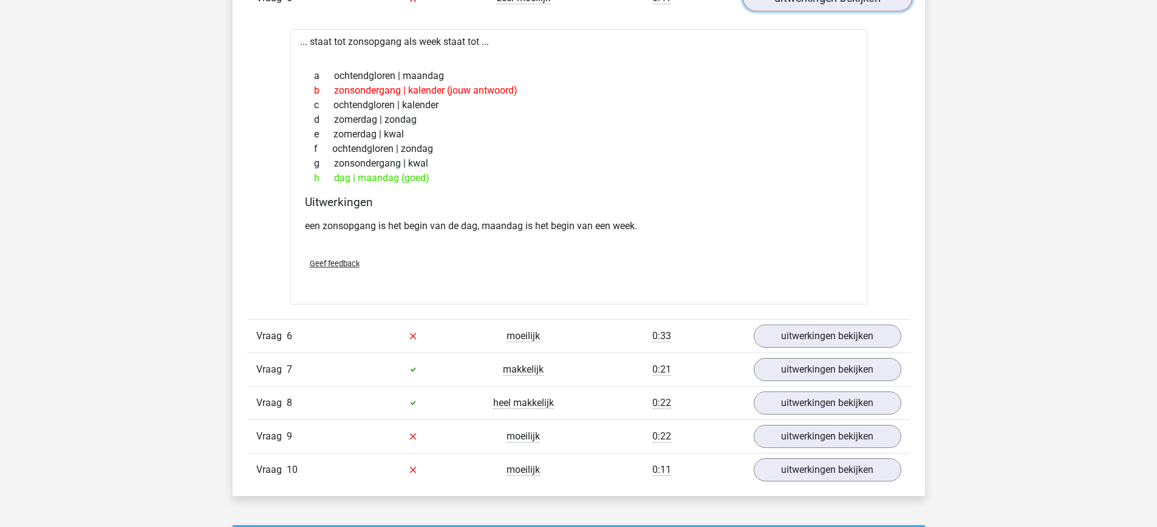
scroll to position [2220, 0]
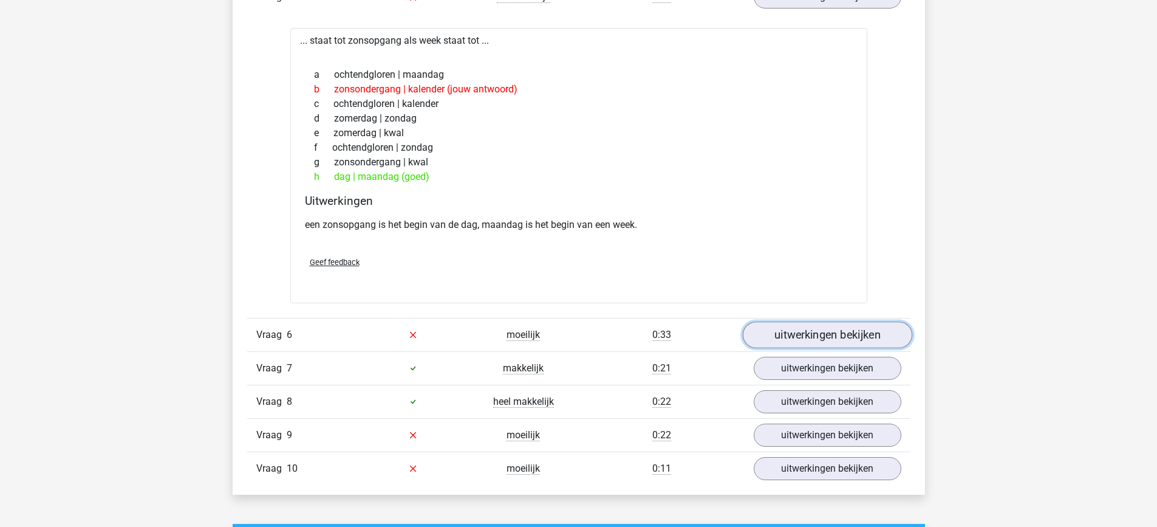
click at [811, 334] on link "uitwerkingen bekijken" at bounding box center [827, 334] width 170 height 27
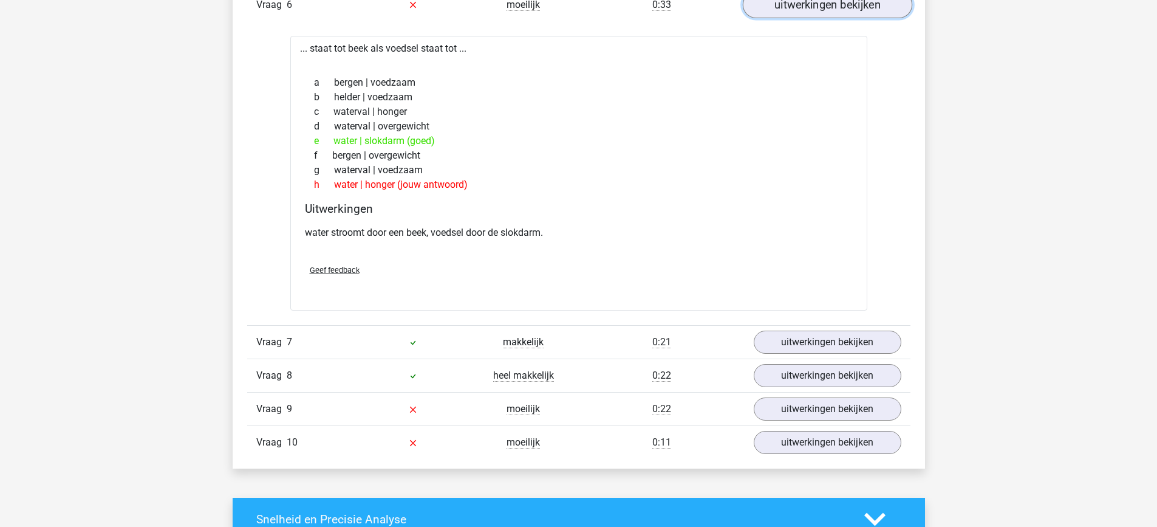
scroll to position [2554, 0]
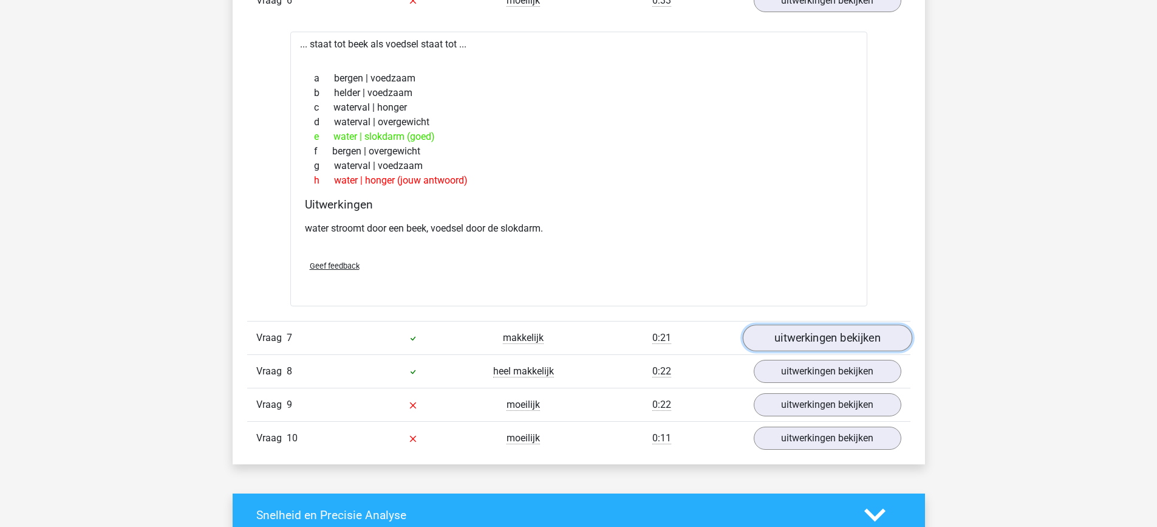
click at [813, 335] on link "uitwerkingen bekijken" at bounding box center [827, 337] width 170 height 27
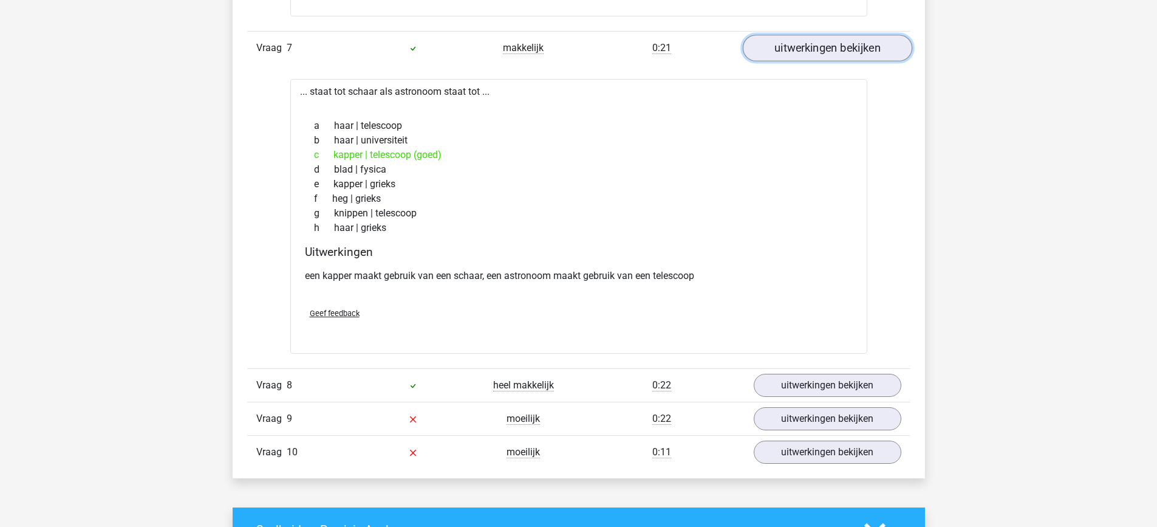
scroll to position [2885, 0]
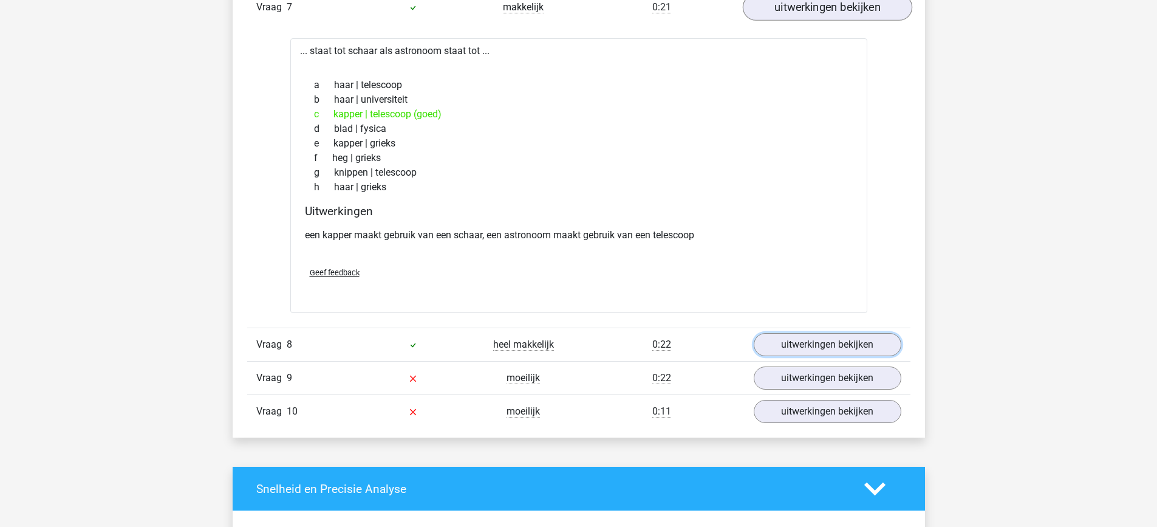
click at [813, 335] on link "uitwerkingen bekijken" at bounding box center [828, 344] width 148 height 23
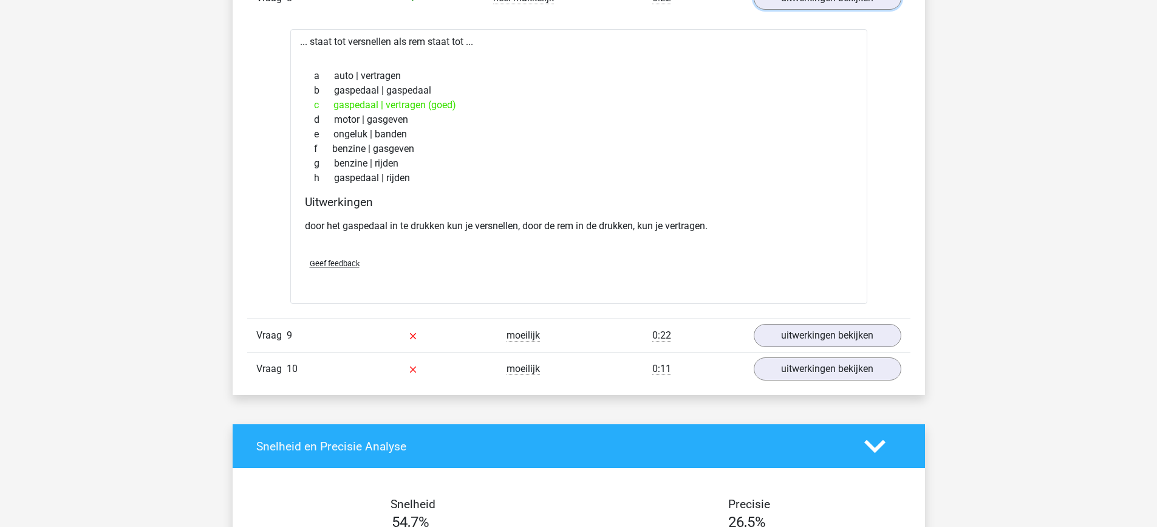
scroll to position [3234, 0]
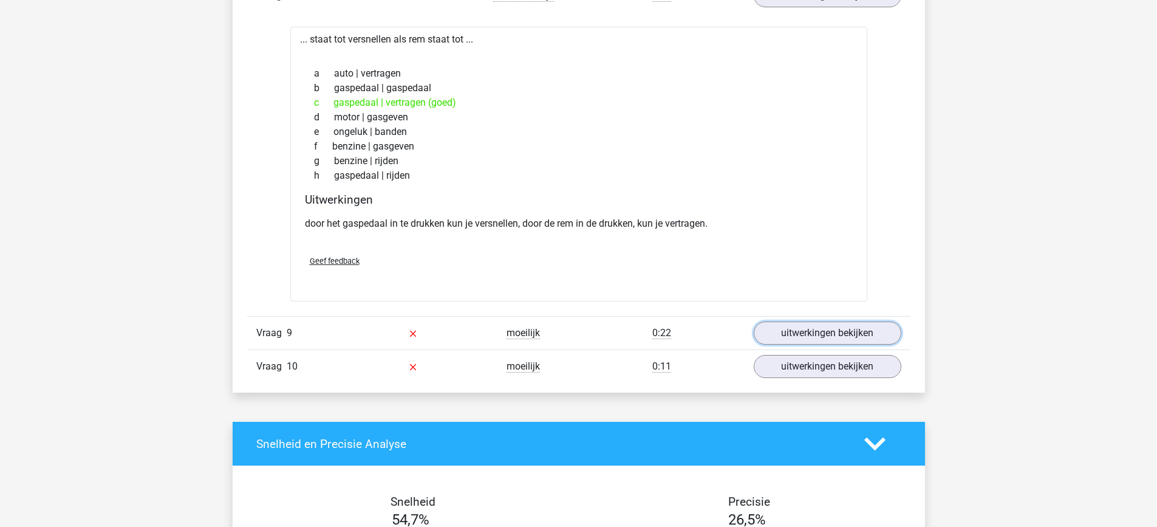
click at [813, 335] on link "uitwerkingen bekijken" at bounding box center [828, 332] width 148 height 23
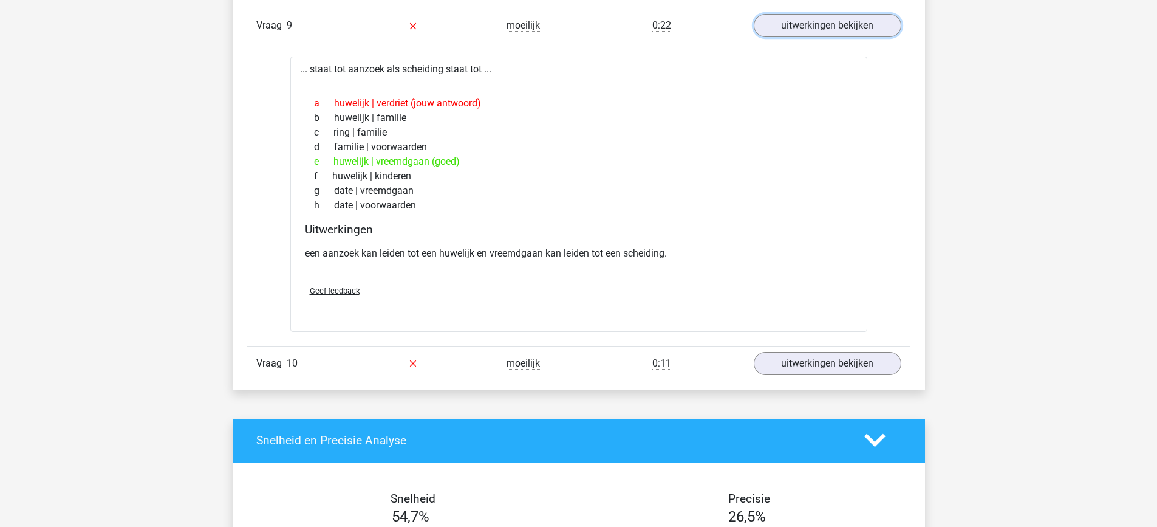
scroll to position [3544, 0]
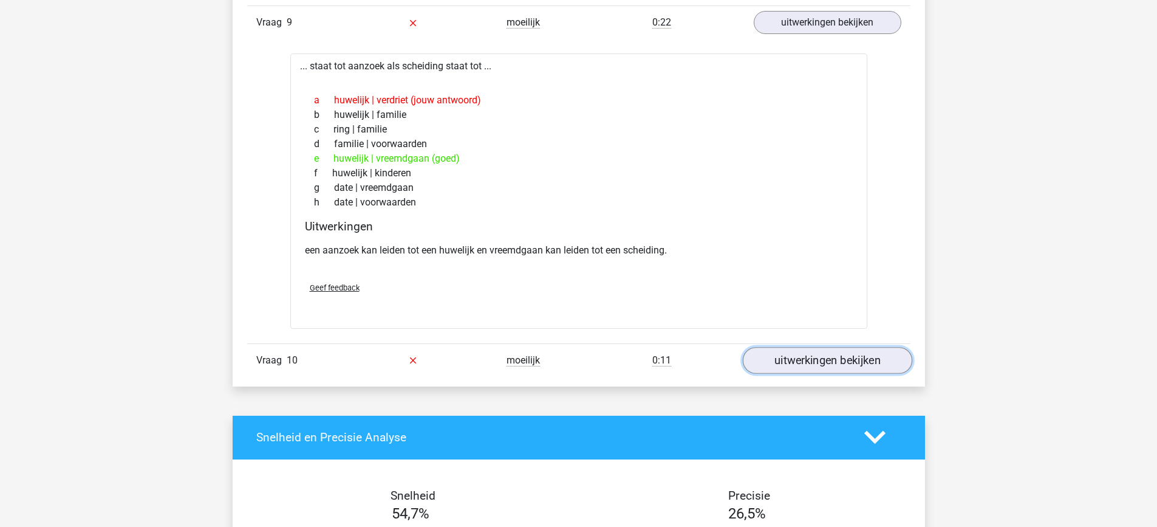
click at [817, 365] on link "uitwerkingen bekijken" at bounding box center [827, 360] width 170 height 27
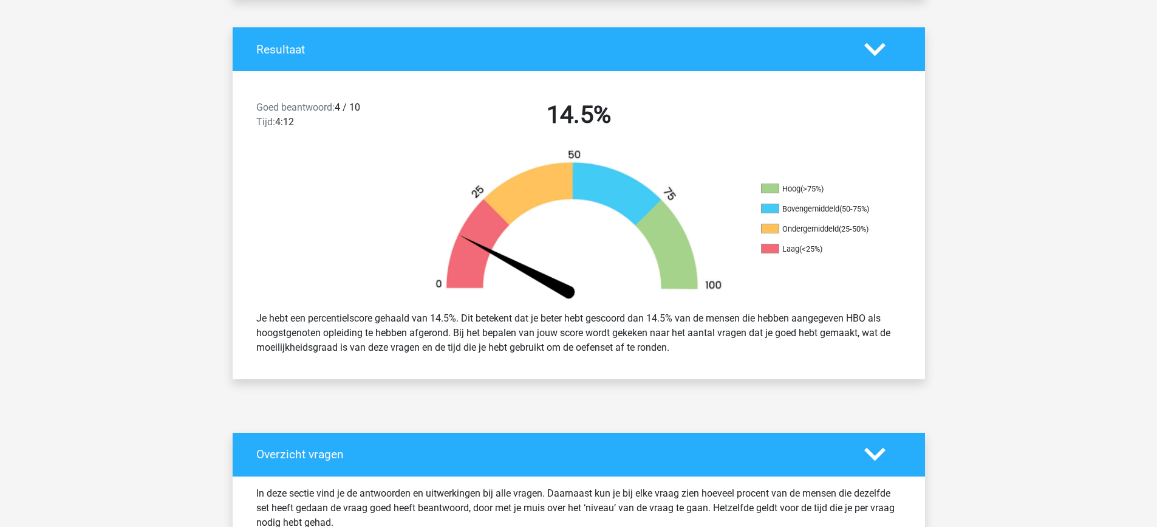
scroll to position [0, 0]
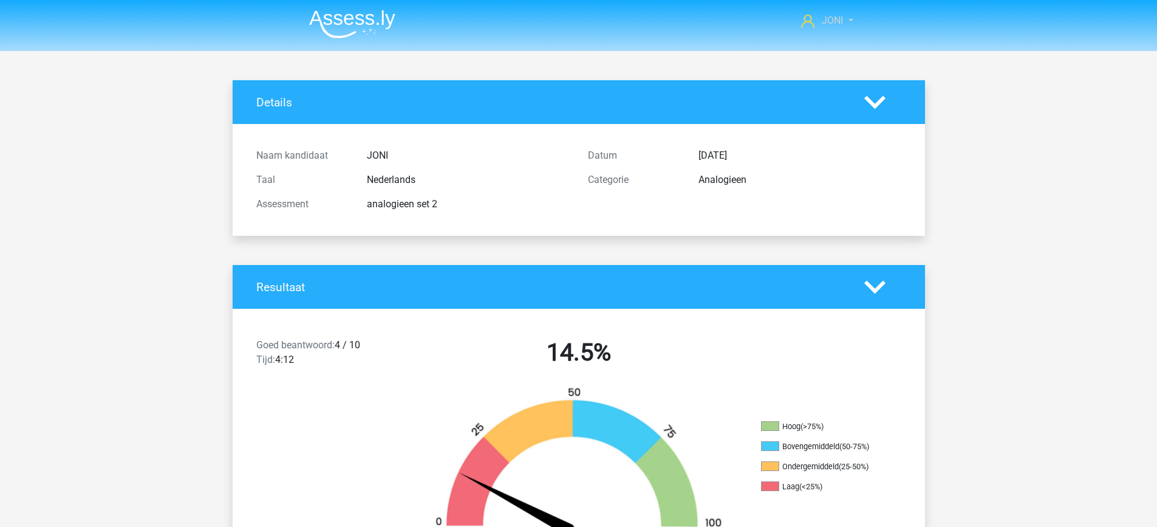
click at [836, 22] on span "JONI" at bounding box center [832, 21] width 21 height 12
click at [787, 47] on small "[EMAIL_ADDRESS][DOMAIN_NAME]" at bounding box center [801, 54] width 57 height 41
click at [787, 47] on header "JONI rikdesomer@hotmail.com" at bounding box center [578, 25] width 1157 height 51
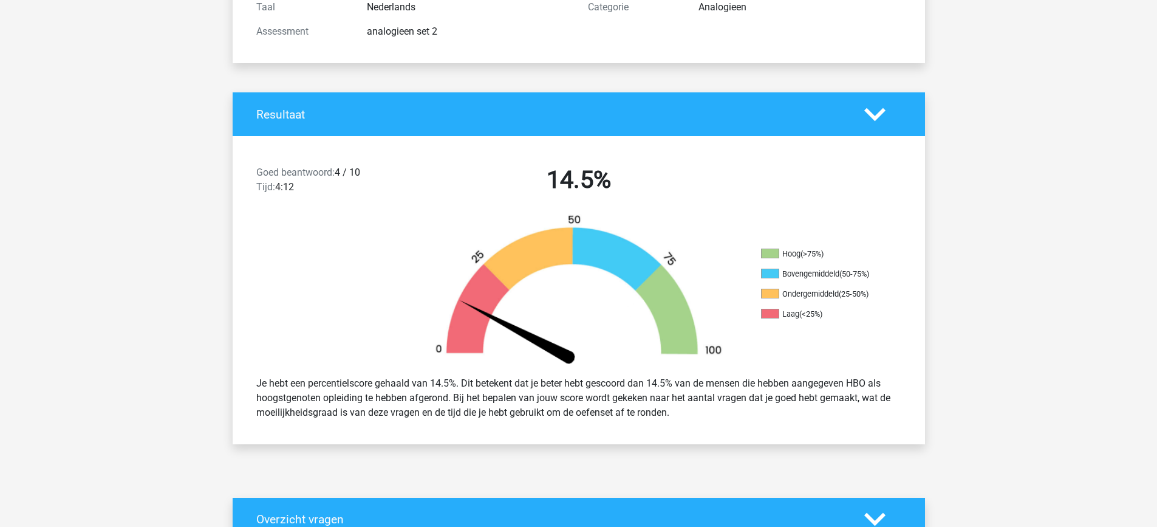
scroll to position [174, 0]
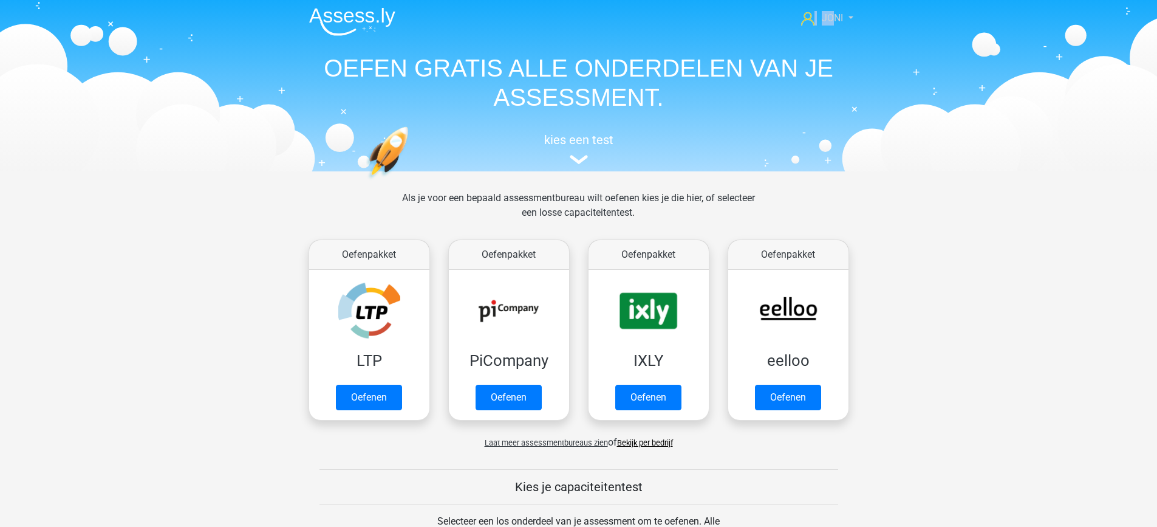
scroll to position [1, 0]
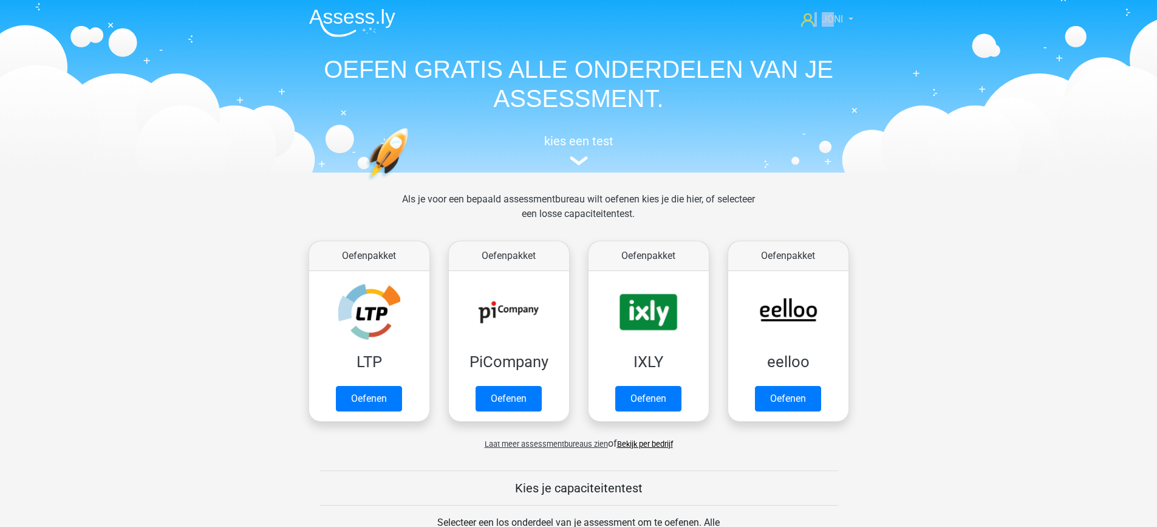
click at [833, 13] on nav "JONI [EMAIL_ADDRESS][DOMAIN_NAME] Nederlands English" at bounding box center [579, 20] width 559 height 39
click at [833, 13] on span "JONI" at bounding box center [832, 19] width 21 height 12
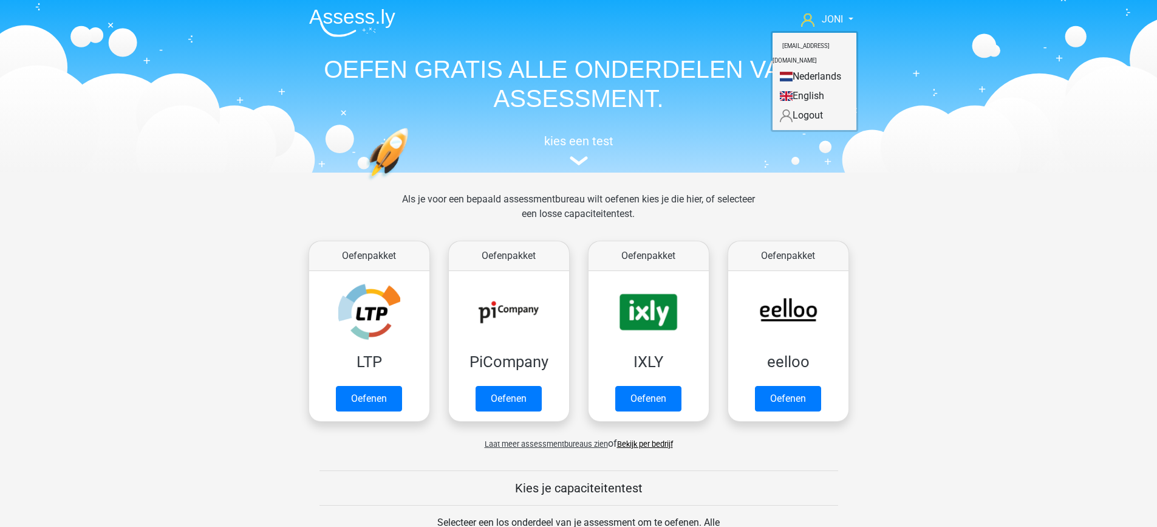
click at [619, 168] on header "JONI [EMAIL_ADDRESS][DOMAIN_NAME] Nederlands English" at bounding box center [578, 86] width 1157 height 174
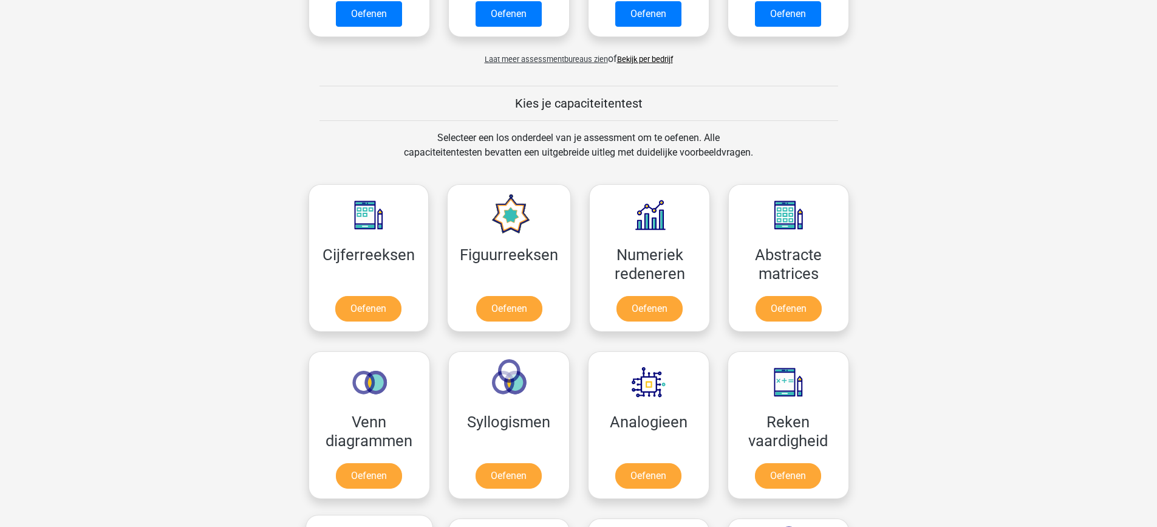
scroll to position [383, 0]
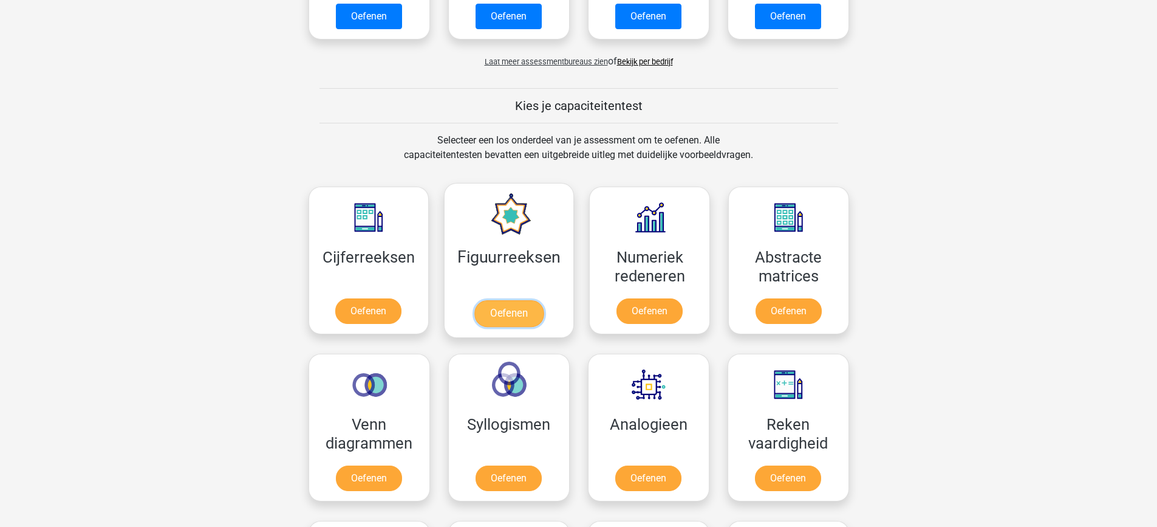
click at [518, 317] on link "Oefenen" at bounding box center [509, 313] width 69 height 27
